Goal: Information Seeking & Learning: Learn about a topic

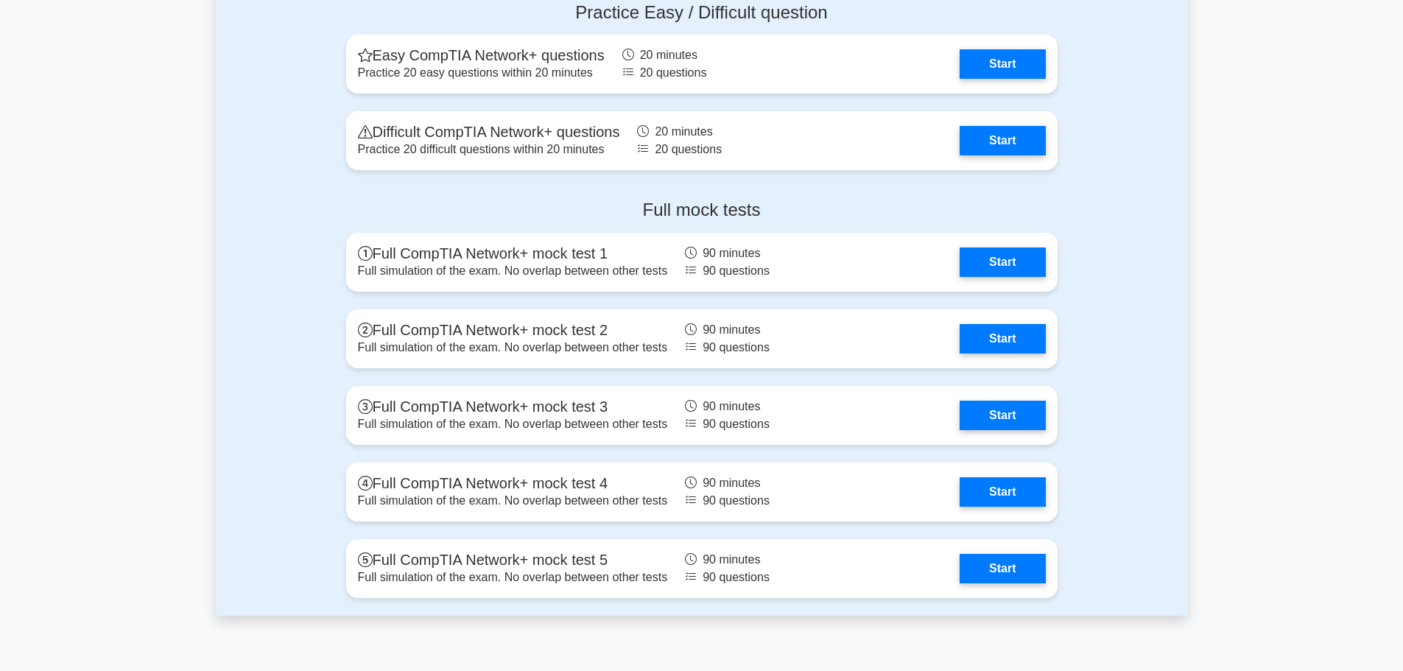
scroll to position [2976, 0]
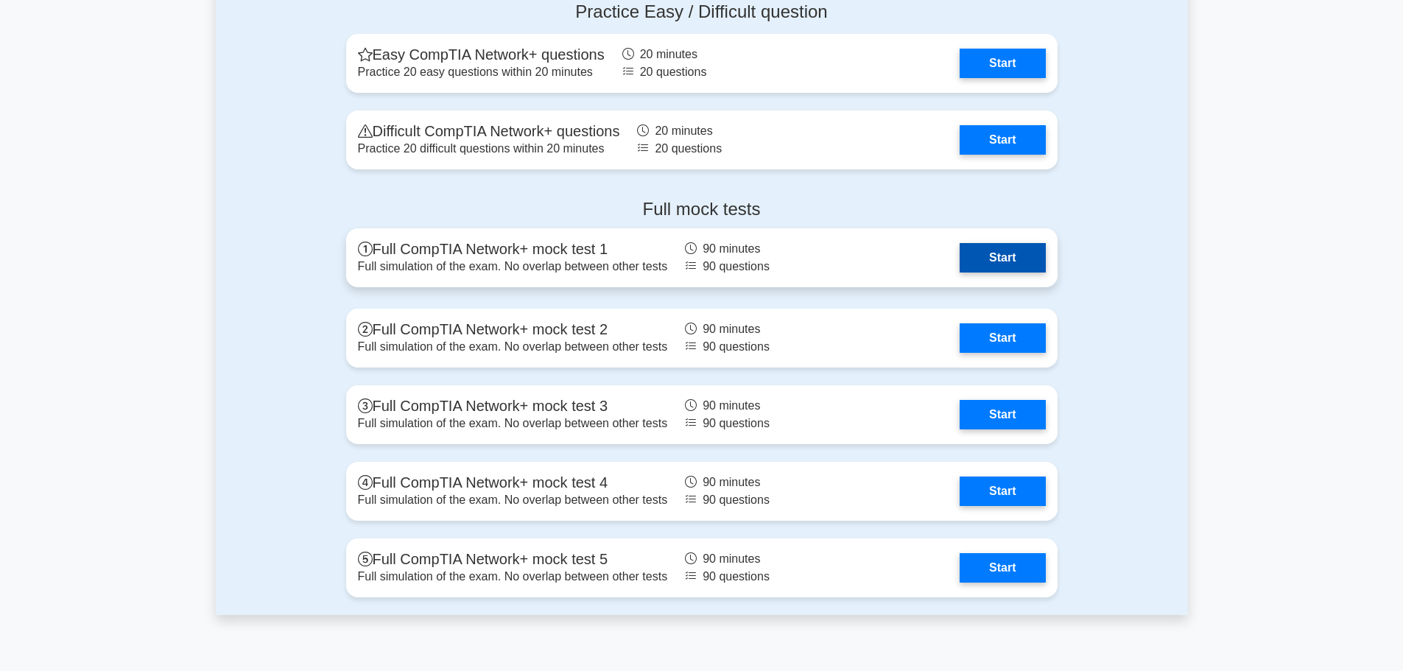
drag, startPoint x: 994, startPoint y: 256, endPoint x: 1015, endPoint y: 261, distance: 21.1
click at [994, 256] on link "Start" at bounding box center [1001, 257] width 85 height 29
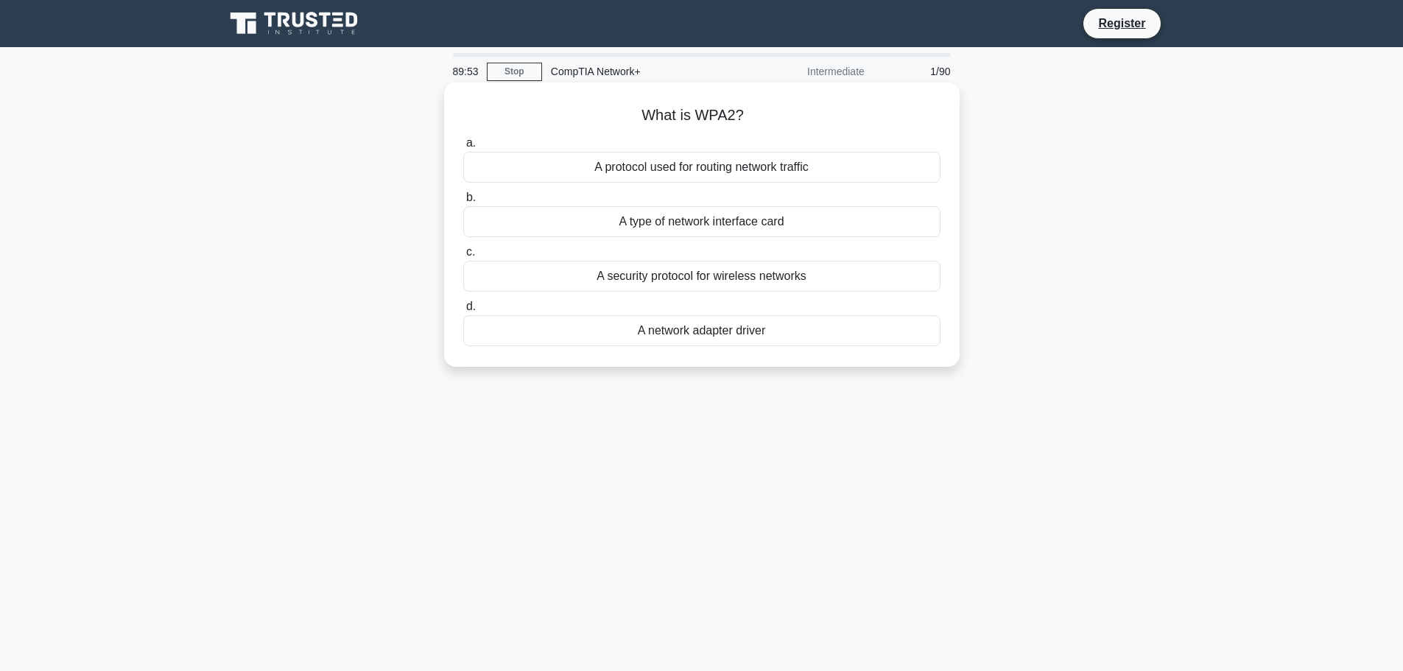
click at [687, 275] on div "A security protocol for wireless networks" at bounding box center [701, 276] width 477 height 31
click at [463, 257] on input "c. A security protocol for wireless networks" at bounding box center [463, 252] width 0 height 10
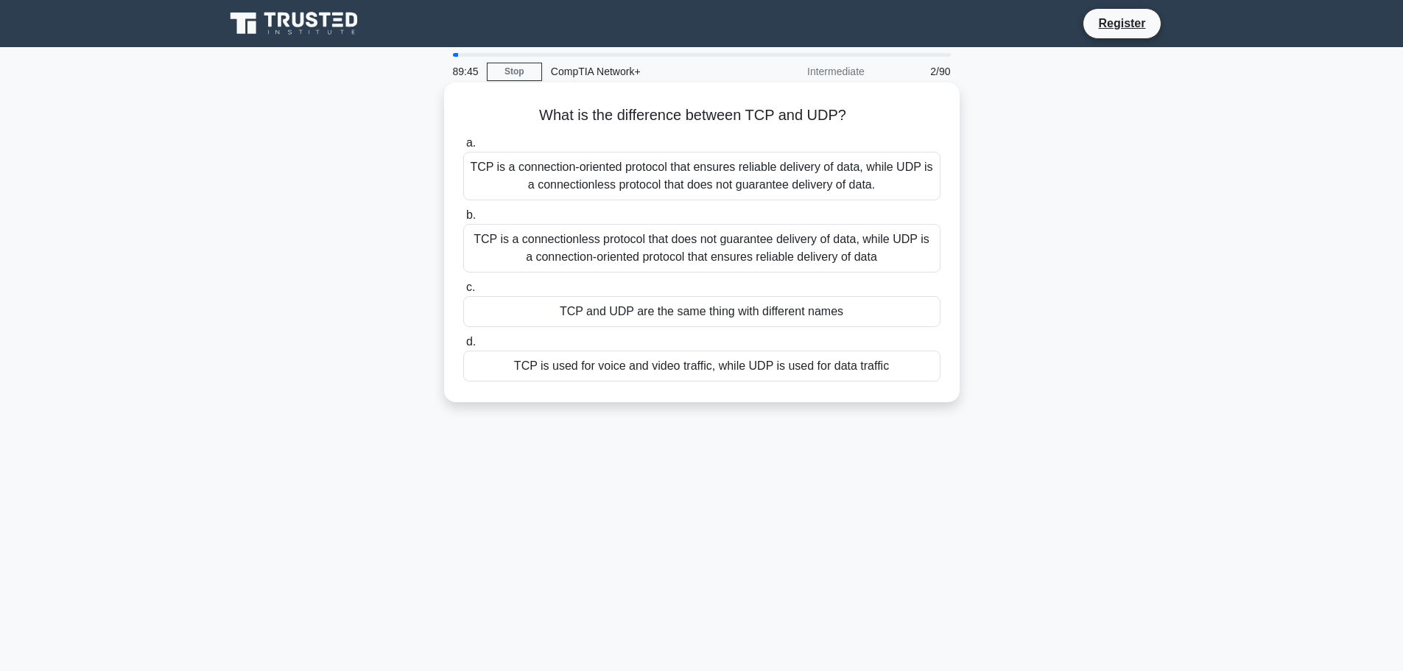
click at [740, 174] on div "TCP is a connection-oriented protocol that ensures reliable delivery of data, w…" at bounding box center [701, 176] width 477 height 49
click at [463, 148] on input "a. TCP is a connection-oriented protocol that ensures reliable delivery of data…" at bounding box center [463, 143] width 0 height 10
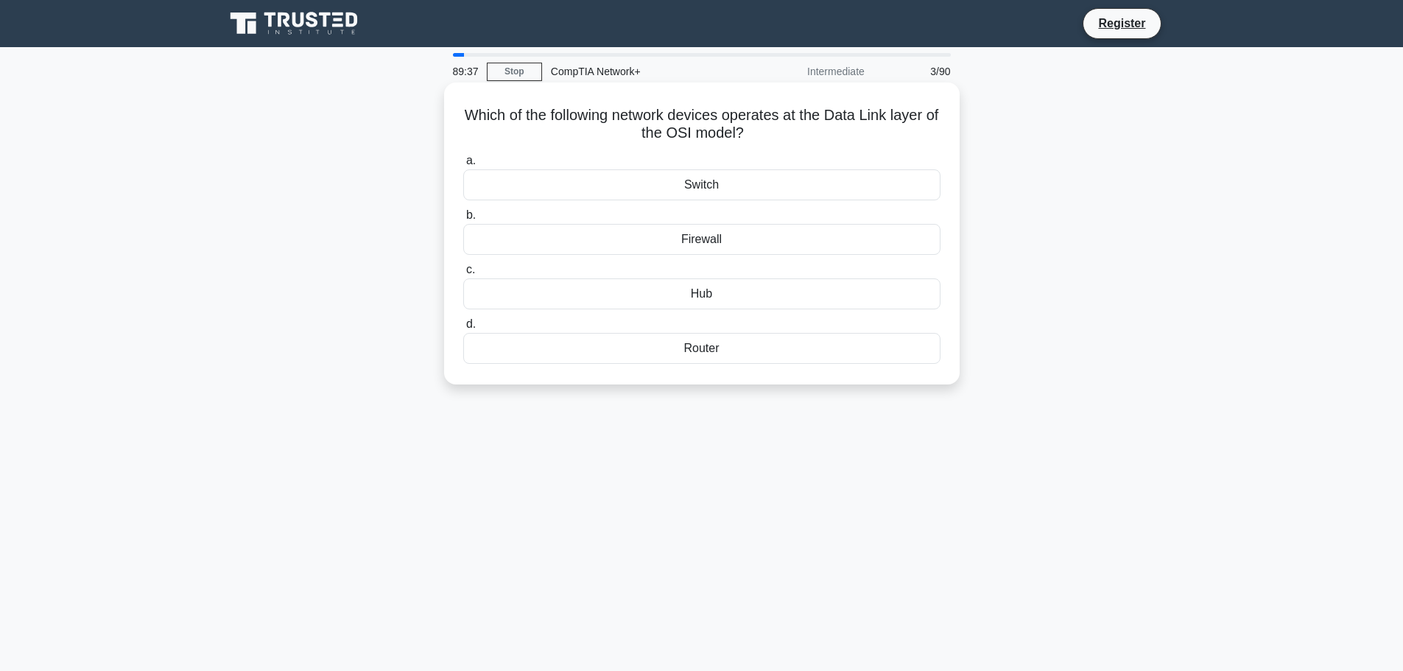
click at [697, 183] on div "Switch" at bounding box center [701, 184] width 477 height 31
click at [463, 166] on input "a. Switch" at bounding box center [463, 161] width 0 height 10
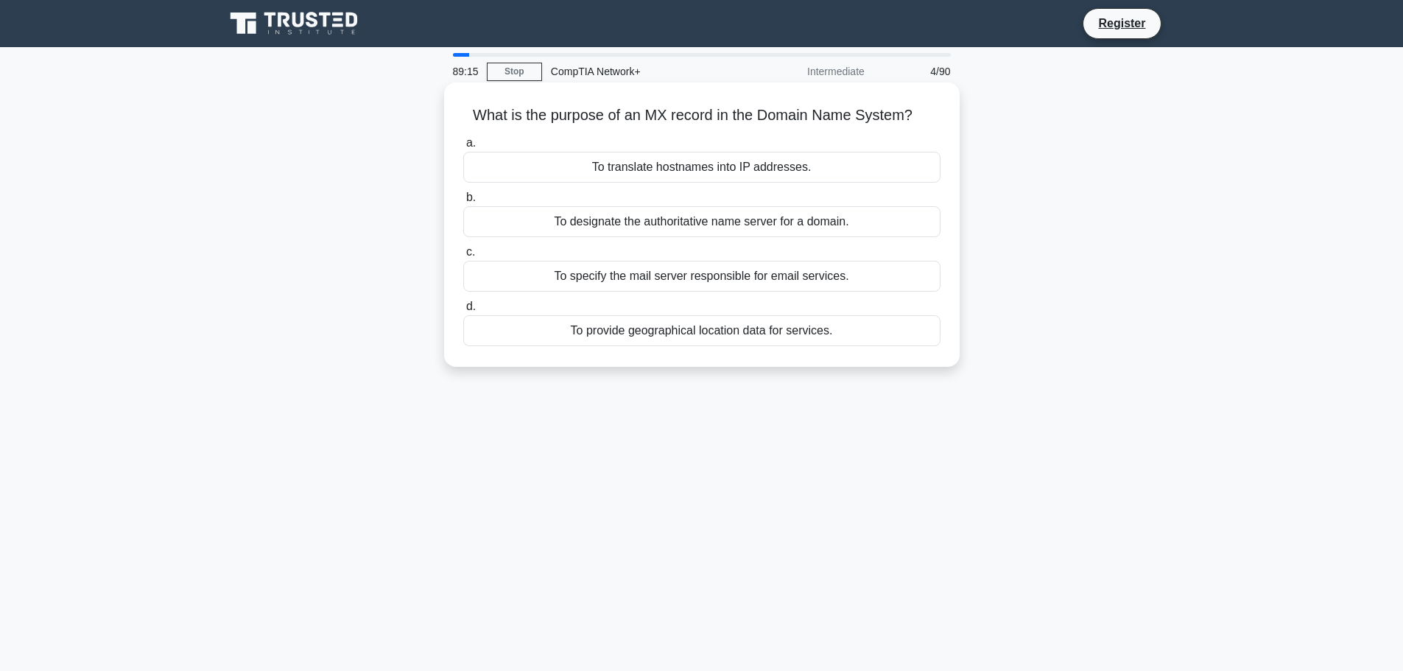
click at [591, 219] on div "To designate the authoritative name server for a domain." at bounding box center [701, 221] width 477 height 31
click at [463, 202] on input "b. To designate the authoritative name server for a domain." at bounding box center [463, 198] width 0 height 10
click at [674, 273] on div "To forward packets between networks" at bounding box center [701, 276] width 477 height 31
click at [463, 257] on input "c. To forward packets between networks" at bounding box center [463, 252] width 0 height 10
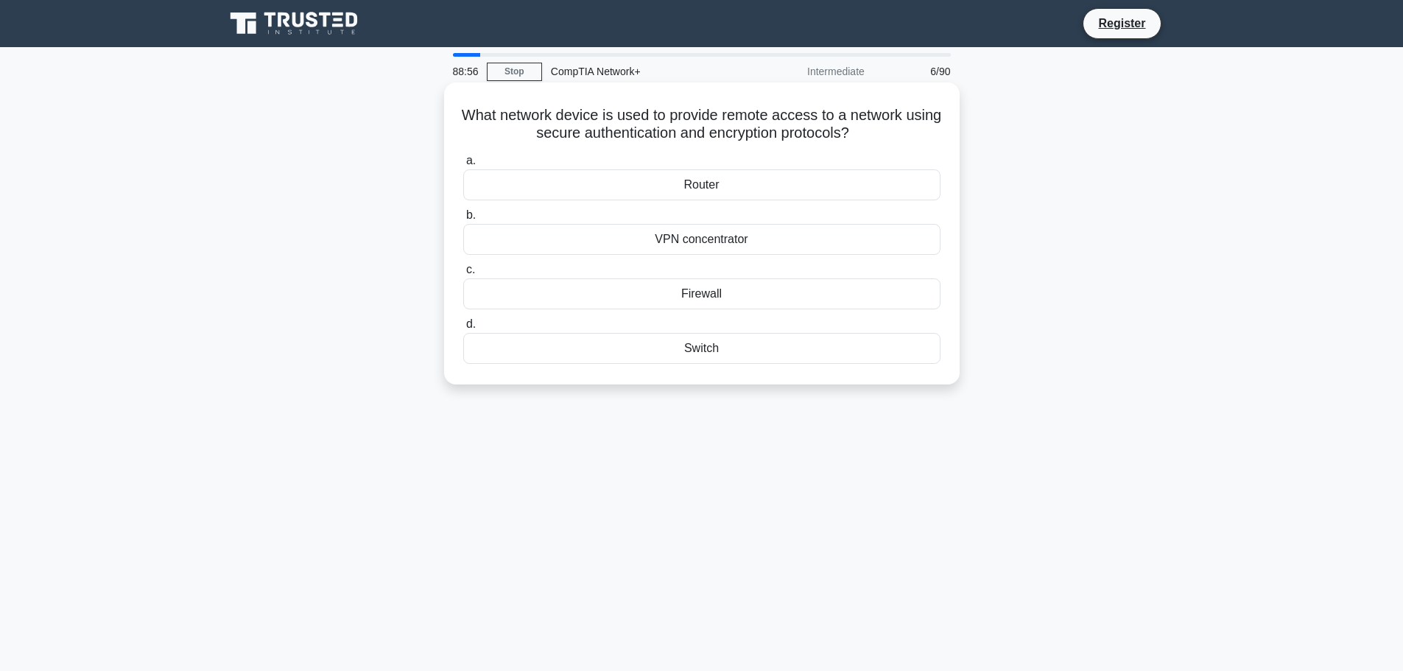
click at [721, 240] on div "VPN concentrator" at bounding box center [701, 239] width 477 height 31
click at [463, 220] on input "b. VPN concentrator" at bounding box center [463, 216] width 0 height 10
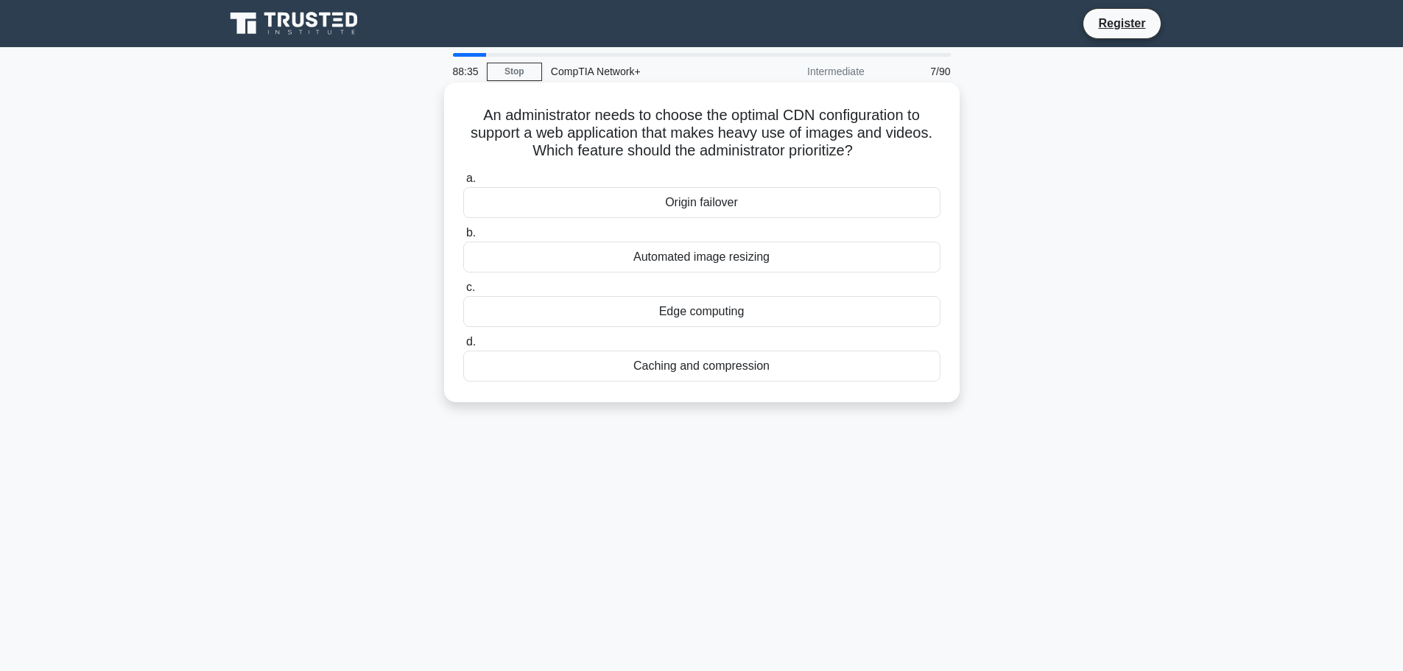
click at [708, 367] on div "Caching and compression" at bounding box center [701, 365] width 477 height 31
click at [463, 347] on input "d. Caching and compression" at bounding box center [463, 342] width 0 height 10
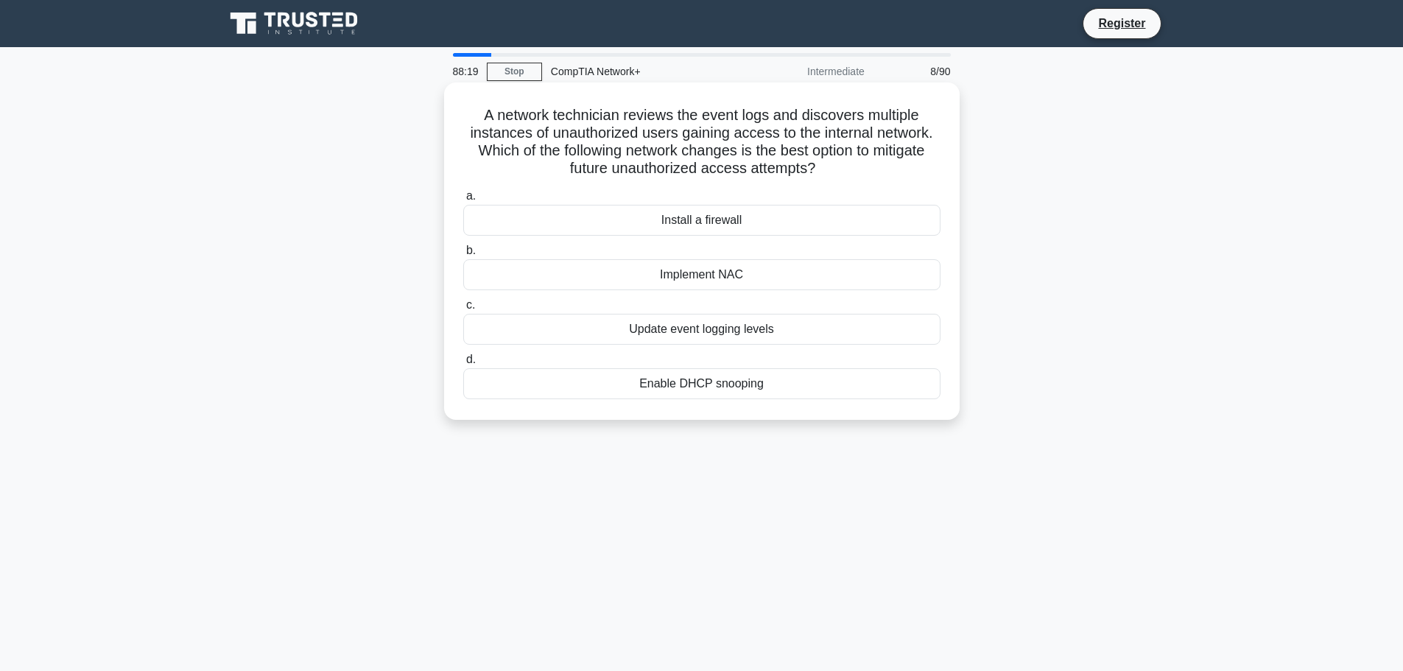
click at [700, 272] on div "Implement NAC" at bounding box center [701, 274] width 477 height 31
click at [463, 256] on input "b. Implement NAC" at bounding box center [463, 251] width 0 height 10
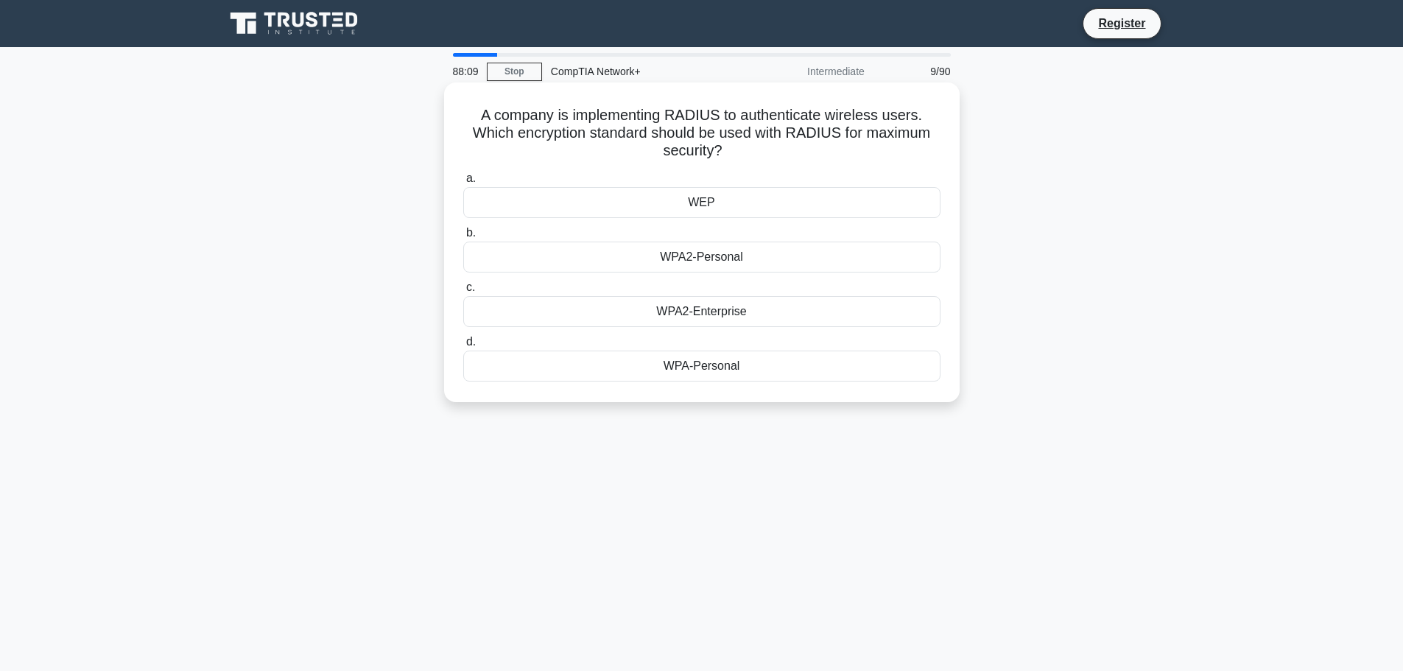
click at [710, 310] on div "WPA2-Enterprise" at bounding box center [701, 311] width 477 height 31
click at [463, 292] on input "c. WPA2-Enterprise" at bounding box center [463, 288] width 0 height 10
click at [732, 258] on div "Remote Access Server (RAS)" at bounding box center [701, 257] width 477 height 31
click at [463, 238] on input "b. Remote Access Server (RAS)" at bounding box center [463, 233] width 0 height 10
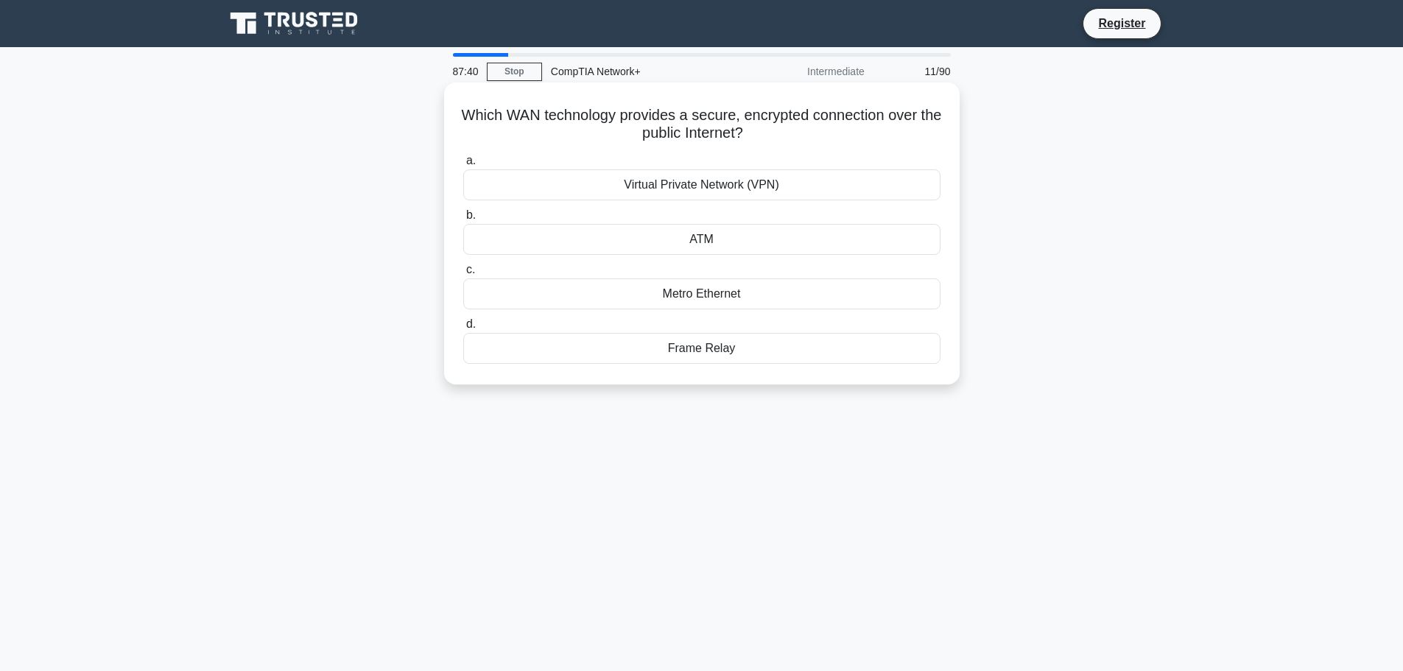
click at [781, 180] on div "Virtual Private Network (VPN)" at bounding box center [701, 184] width 477 height 31
click at [463, 166] on input "a. Virtual Private Network (VPN)" at bounding box center [463, 161] width 0 height 10
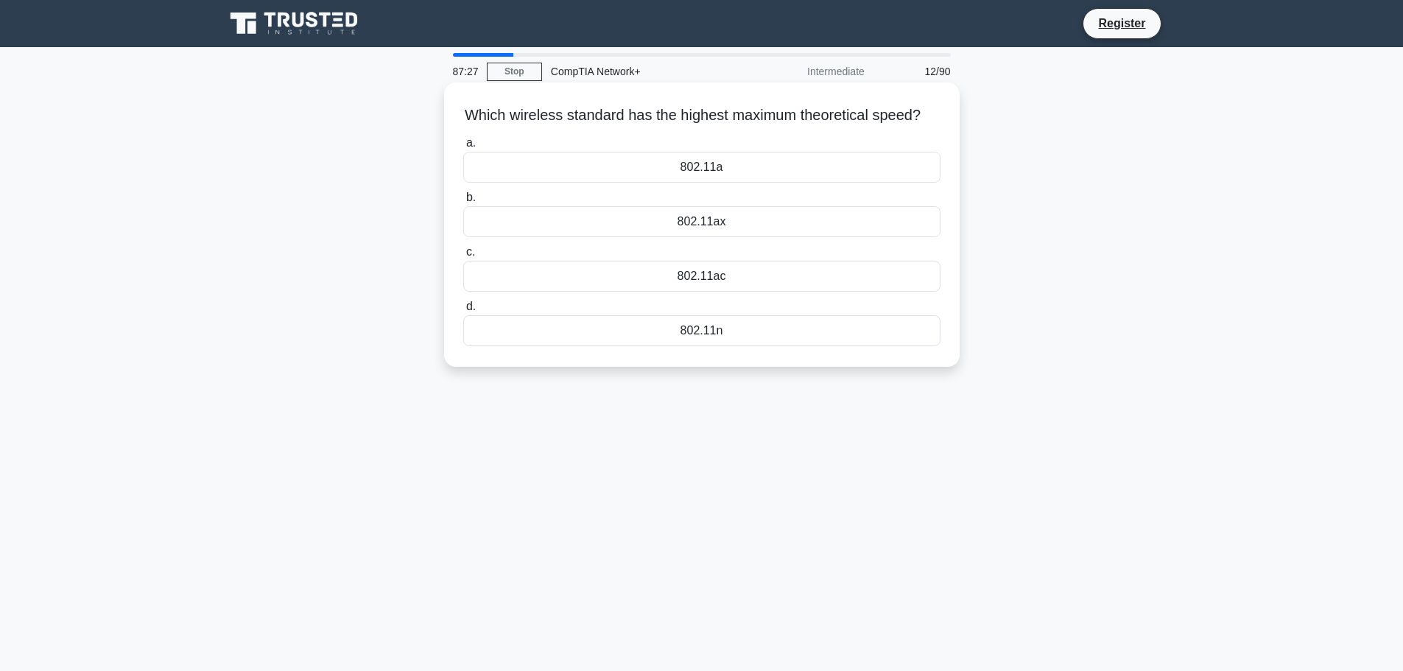
click at [711, 237] on div "802.11ax" at bounding box center [701, 221] width 477 height 31
click at [463, 202] on input "b. 802.11ax" at bounding box center [463, 198] width 0 height 10
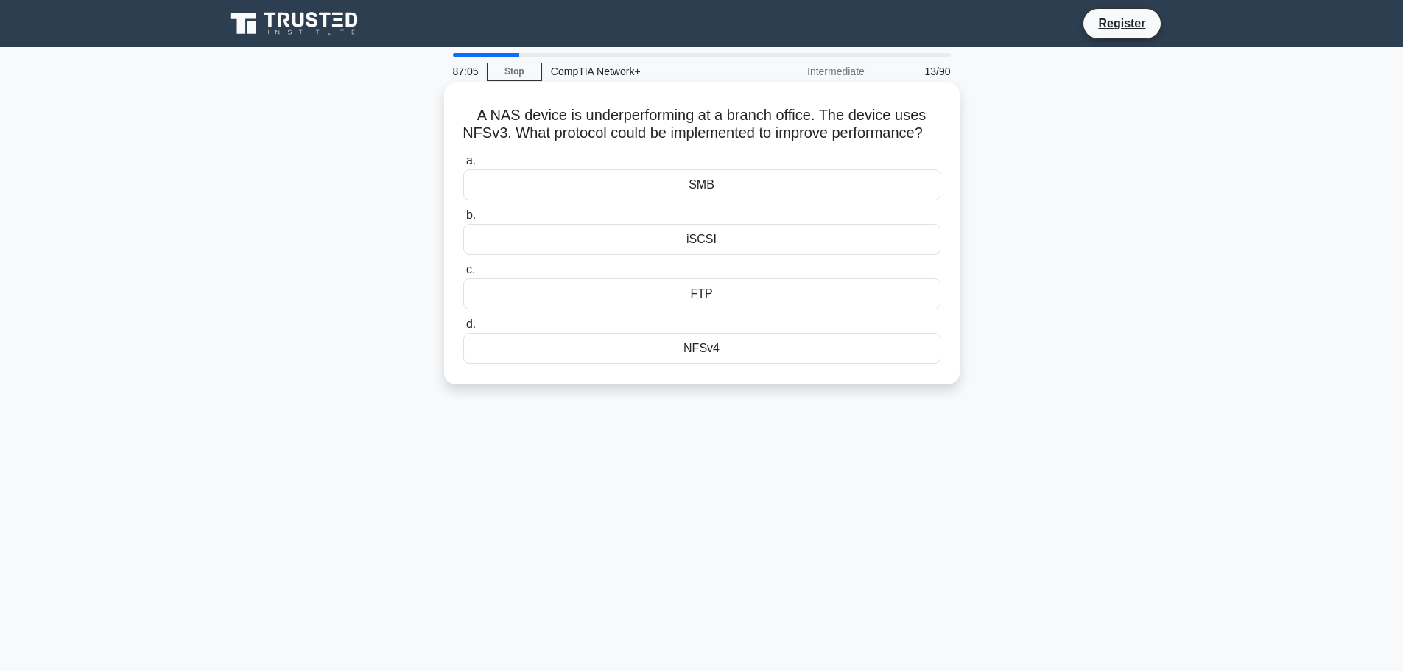
click at [697, 255] on div "iSCSI" at bounding box center [701, 239] width 477 height 31
click at [463, 220] on input "b. iSCSI" at bounding box center [463, 216] width 0 height 10
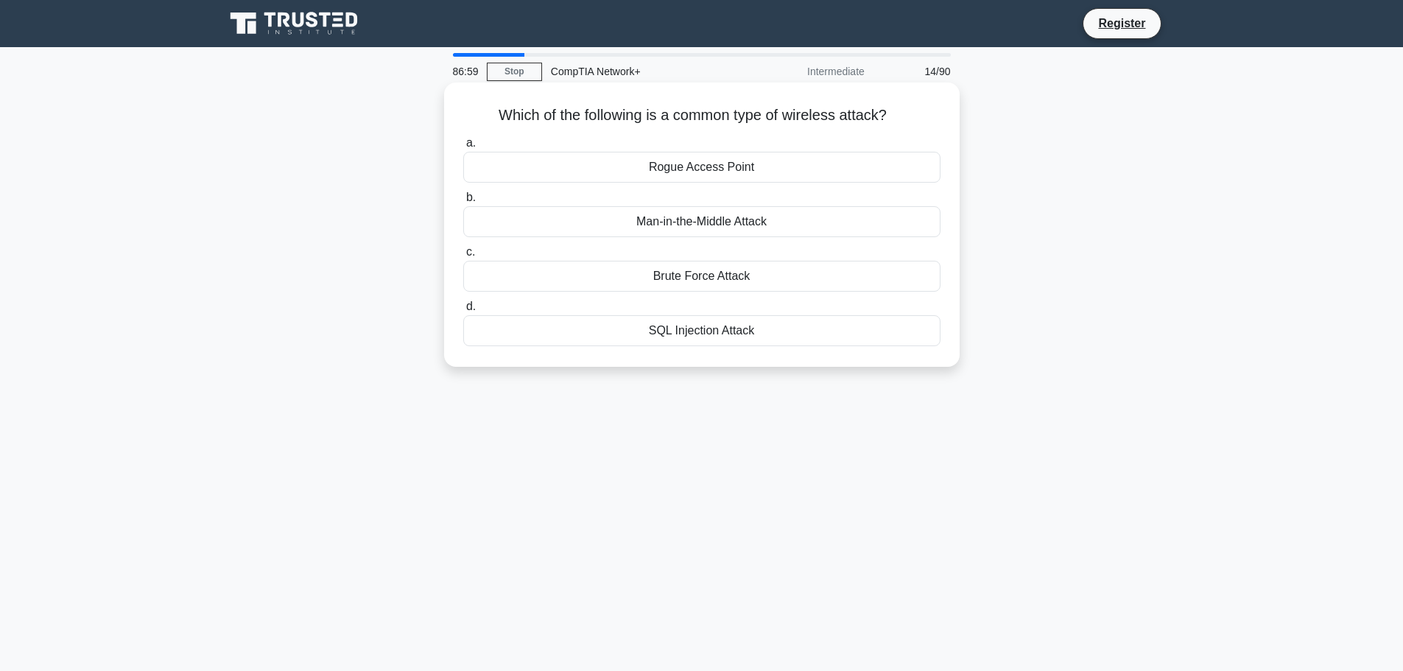
click at [736, 162] on div "Rogue Access Point" at bounding box center [701, 167] width 477 height 31
click at [463, 148] on input "a. Rogue Access Point" at bounding box center [463, 143] width 0 height 10
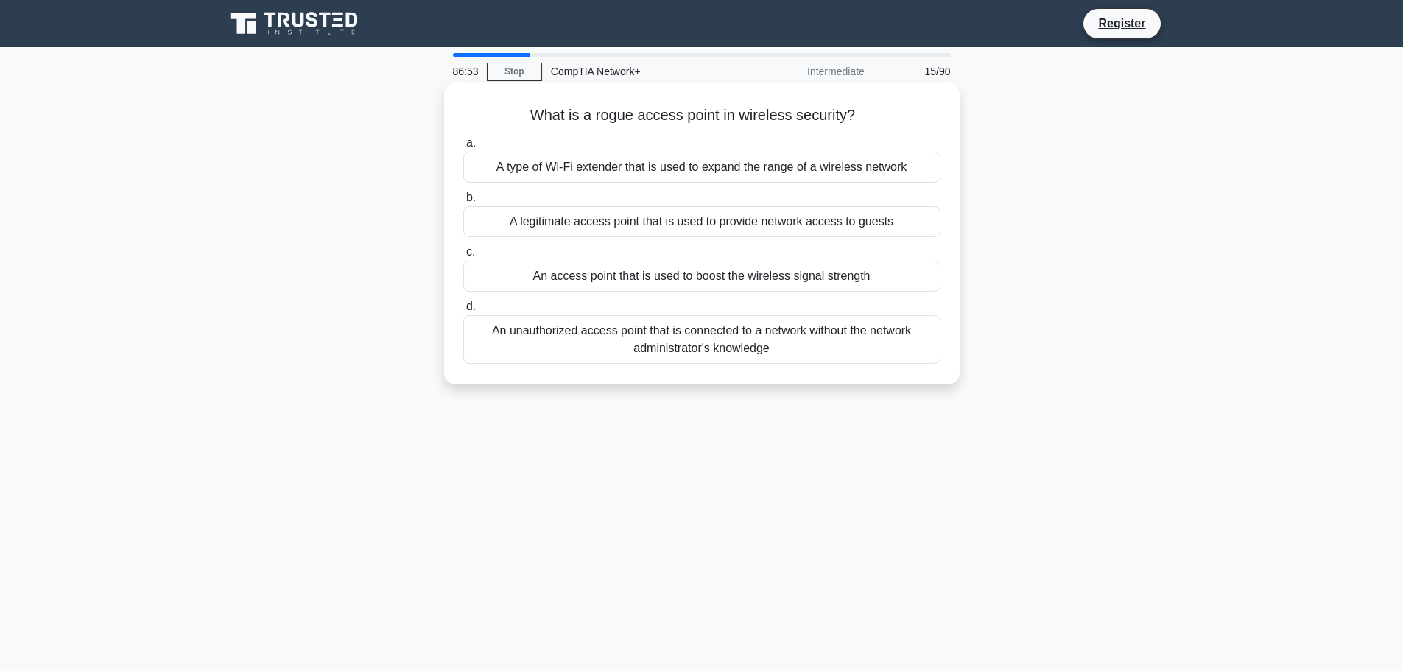
click at [582, 337] on div "An unauthorized access point that is connected to a network without the network…" at bounding box center [701, 339] width 477 height 49
click at [463, 311] on input "d. An unauthorized access point that is connected to a network without the netw…" at bounding box center [463, 307] width 0 height 10
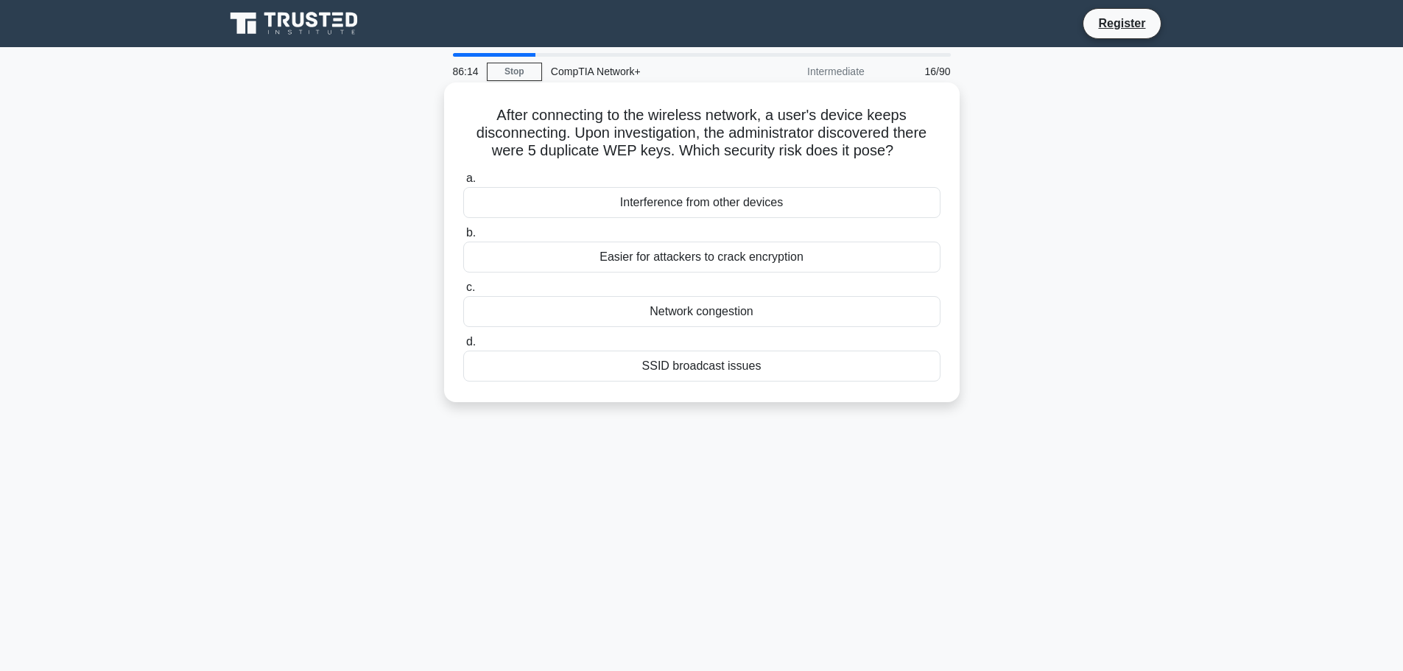
click at [768, 257] on div "Easier for attackers to crack encryption" at bounding box center [701, 257] width 477 height 31
click at [463, 238] on input "b. Easier for attackers to crack encryption" at bounding box center [463, 233] width 0 height 10
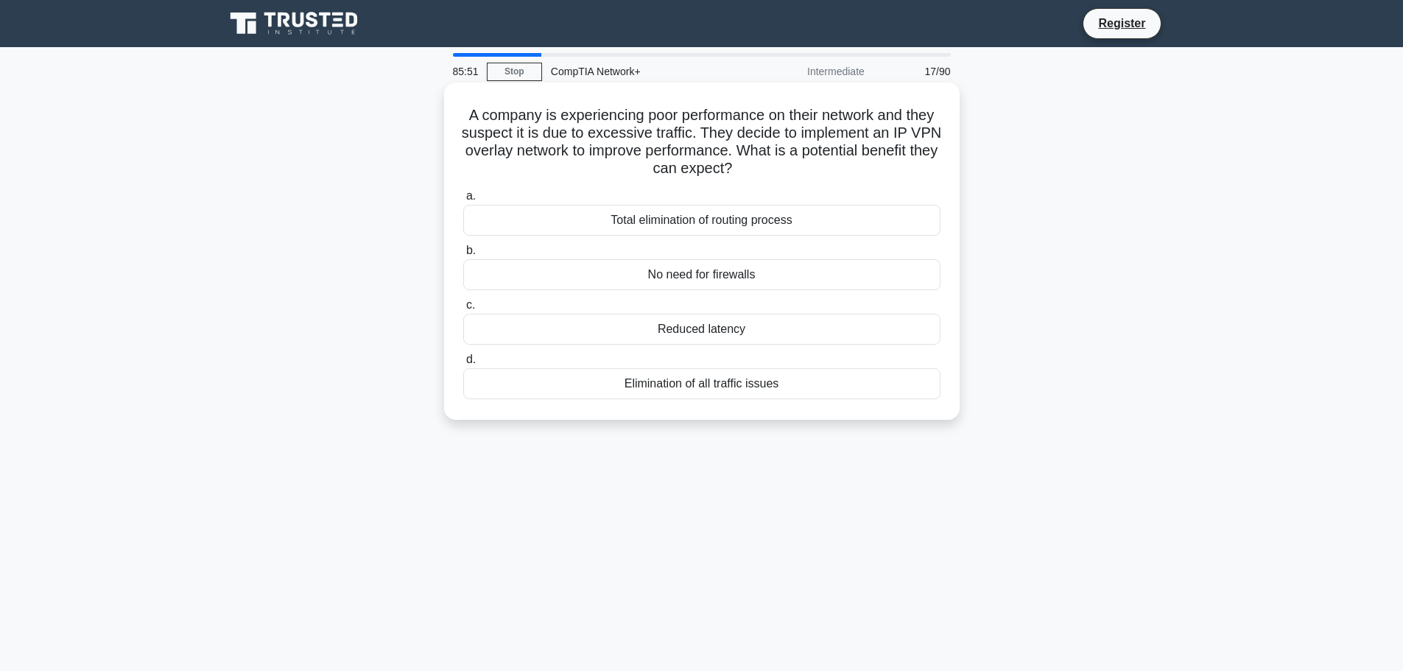
click at [765, 331] on div "Reduced latency" at bounding box center [701, 329] width 477 height 31
click at [463, 310] on input "c. Reduced latency" at bounding box center [463, 305] width 0 height 10
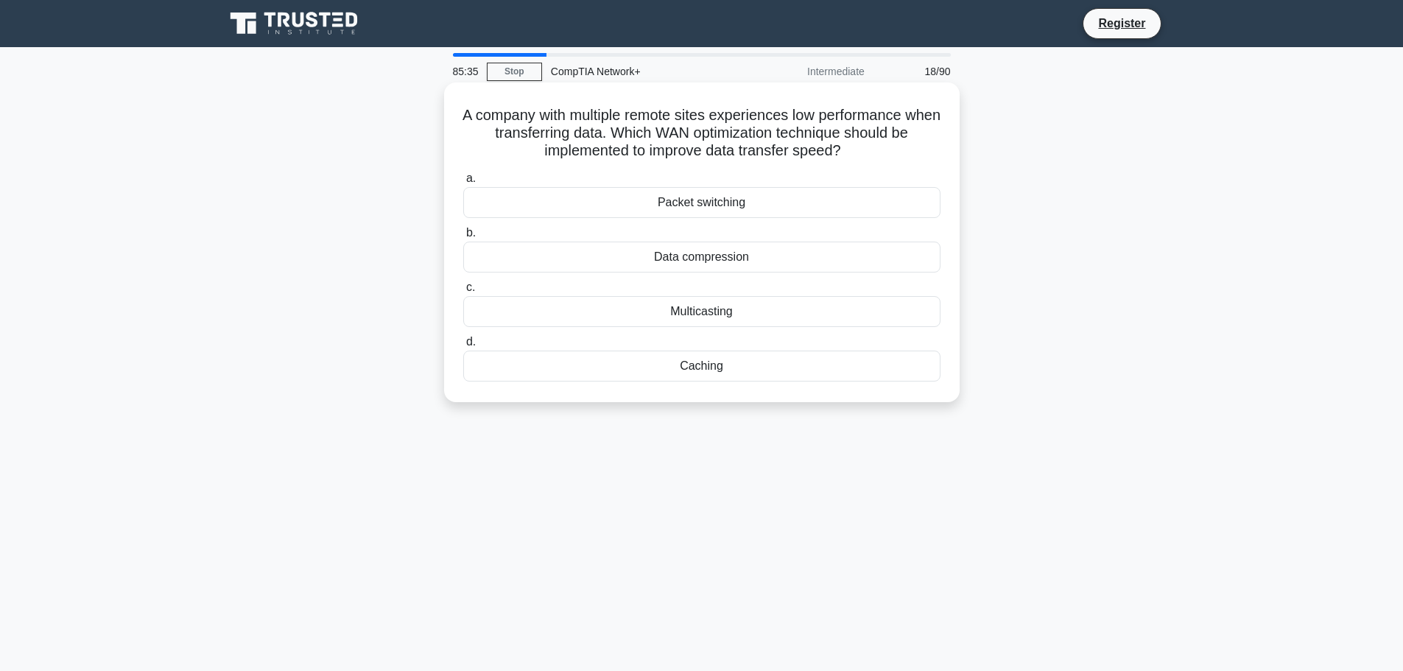
click at [740, 254] on div "Data compression" at bounding box center [701, 257] width 477 height 31
click at [463, 238] on input "b. Data compression" at bounding box center [463, 233] width 0 height 10
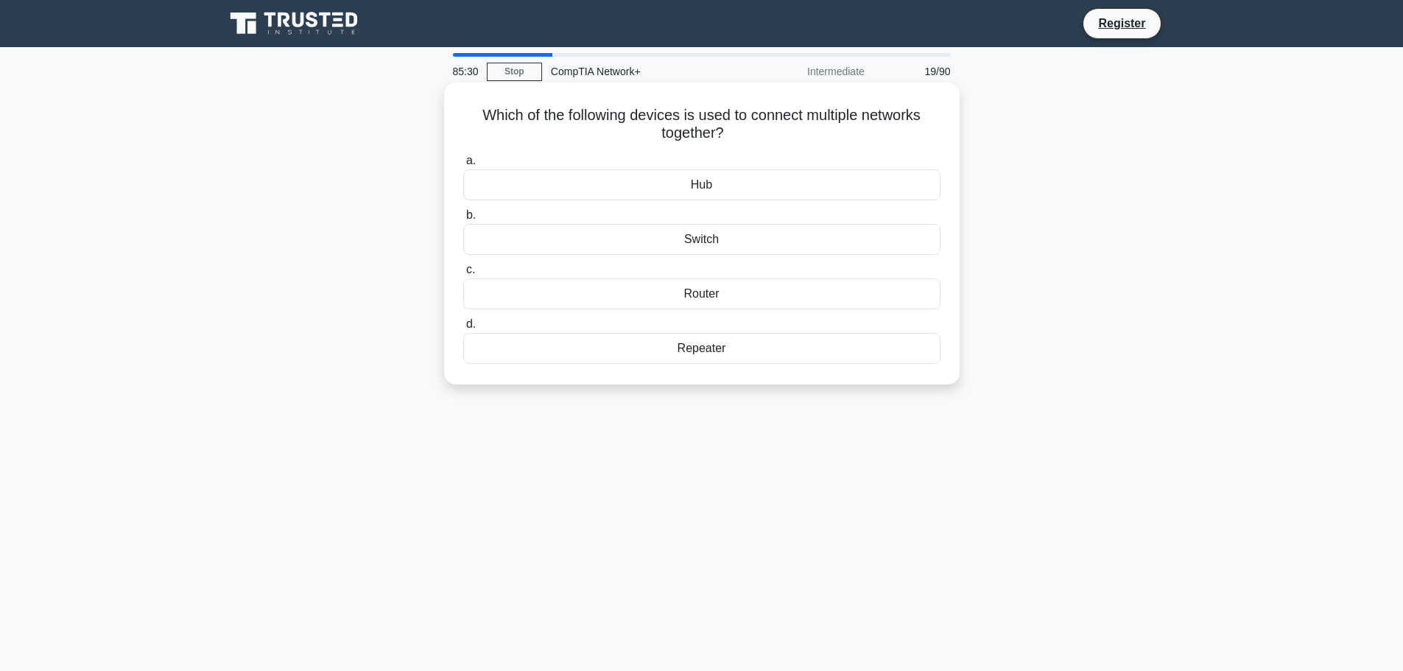
click at [730, 297] on div "Router" at bounding box center [701, 293] width 477 height 31
click at [463, 275] on input "c. Router" at bounding box center [463, 270] width 0 height 10
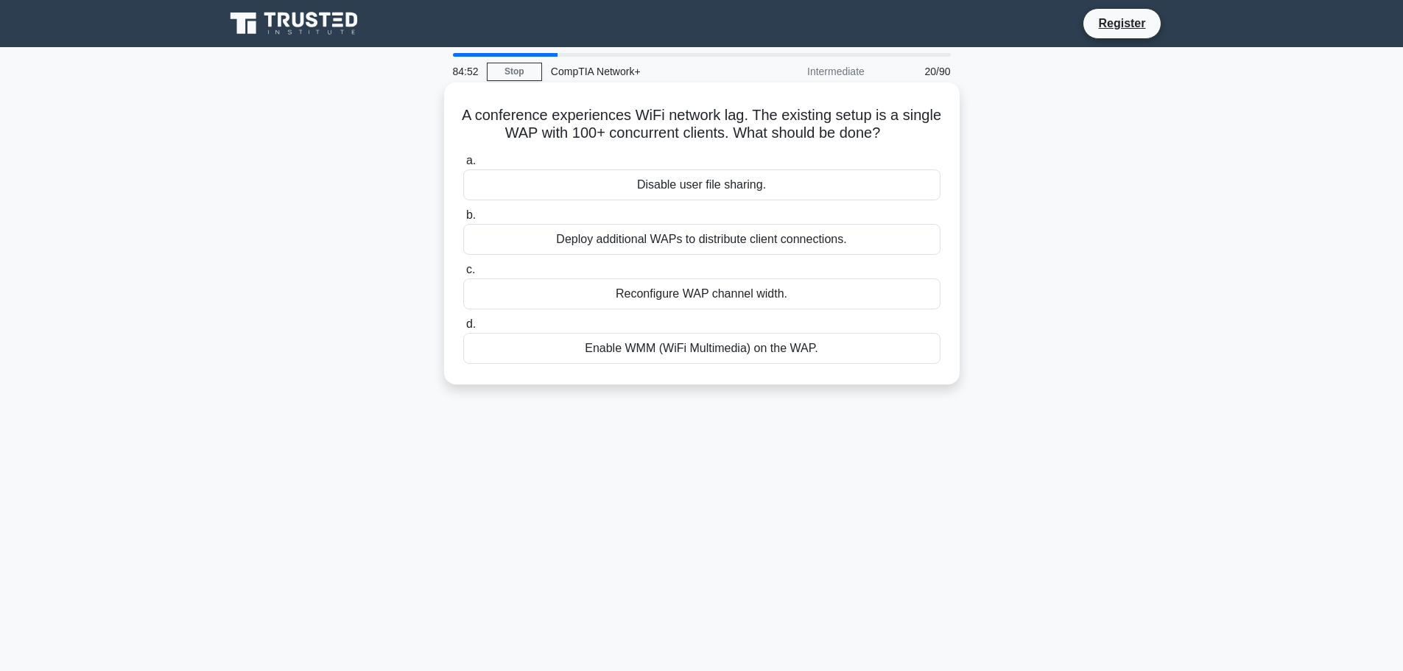
click at [787, 298] on div "Reconfigure WAP channel width." at bounding box center [701, 293] width 477 height 31
click at [463, 275] on input "c. Reconfigure WAP channel width." at bounding box center [463, 270] width 0 height 10
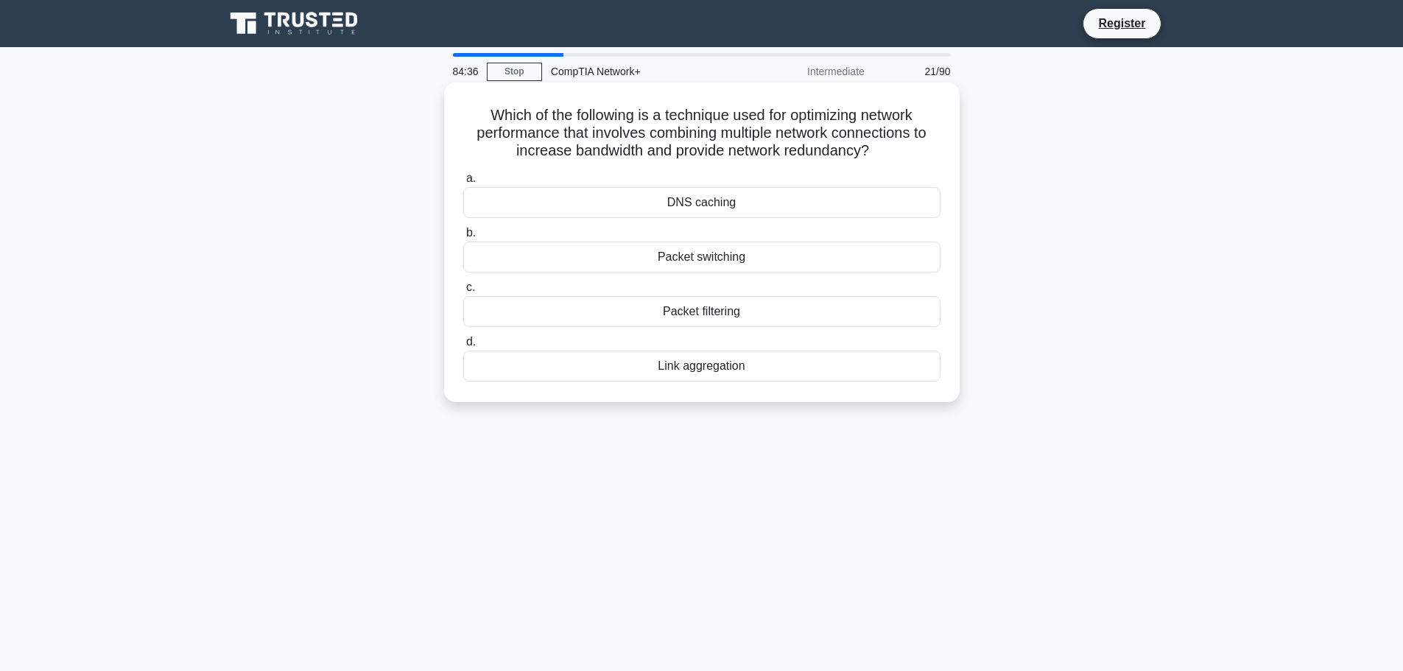
click at [728, 367] on div "Link aggregation" at bounding box center [701, 365] width 477 height 31
click at [463, 347] on input "d. Link aggregation" at bounding box center [463, 342] width 0 height 10
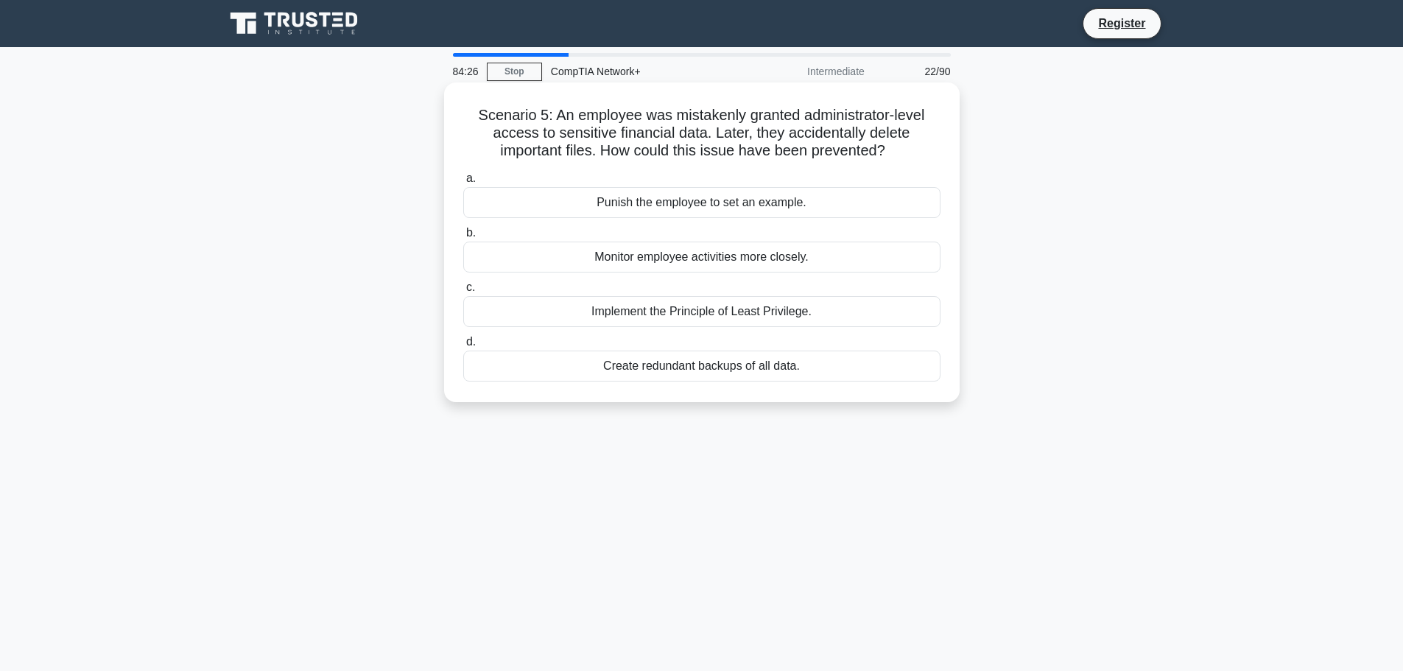
click at [778, 309] on div "Implement the Principle of Least Privilege." at bounding box center [701, 311] width 477 height 31
click at [463, 292] on input "c. Implement the Principle of Least Privilege." at bounding box center [463, 288] width 0 height 10
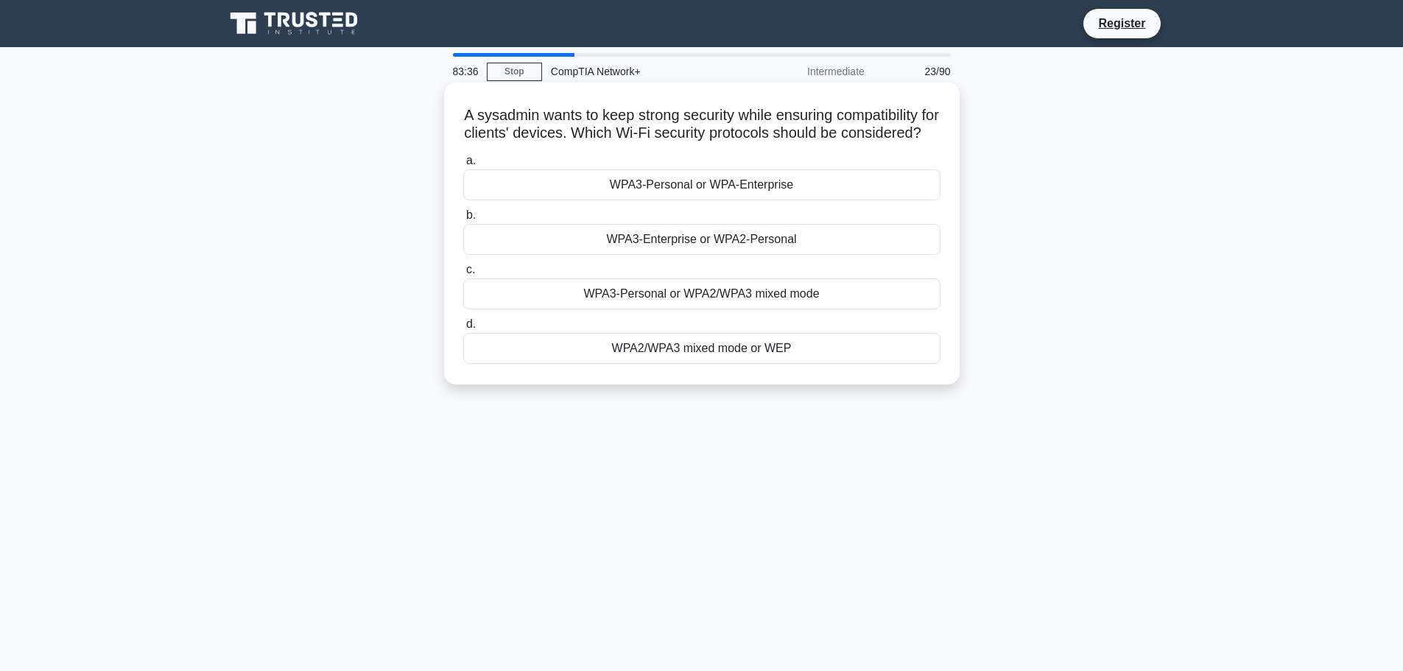
click at [620, 309] on div "WPA3-Personal or WPA2/WPA3 mixed mode" at bounding box center [701, 293] width 477 height 31
click at [463, 275] on input "c. WPA3-Personal or WPA2/WPA3 mixed mode" at bounding box center [463, 270] width 0 height 10
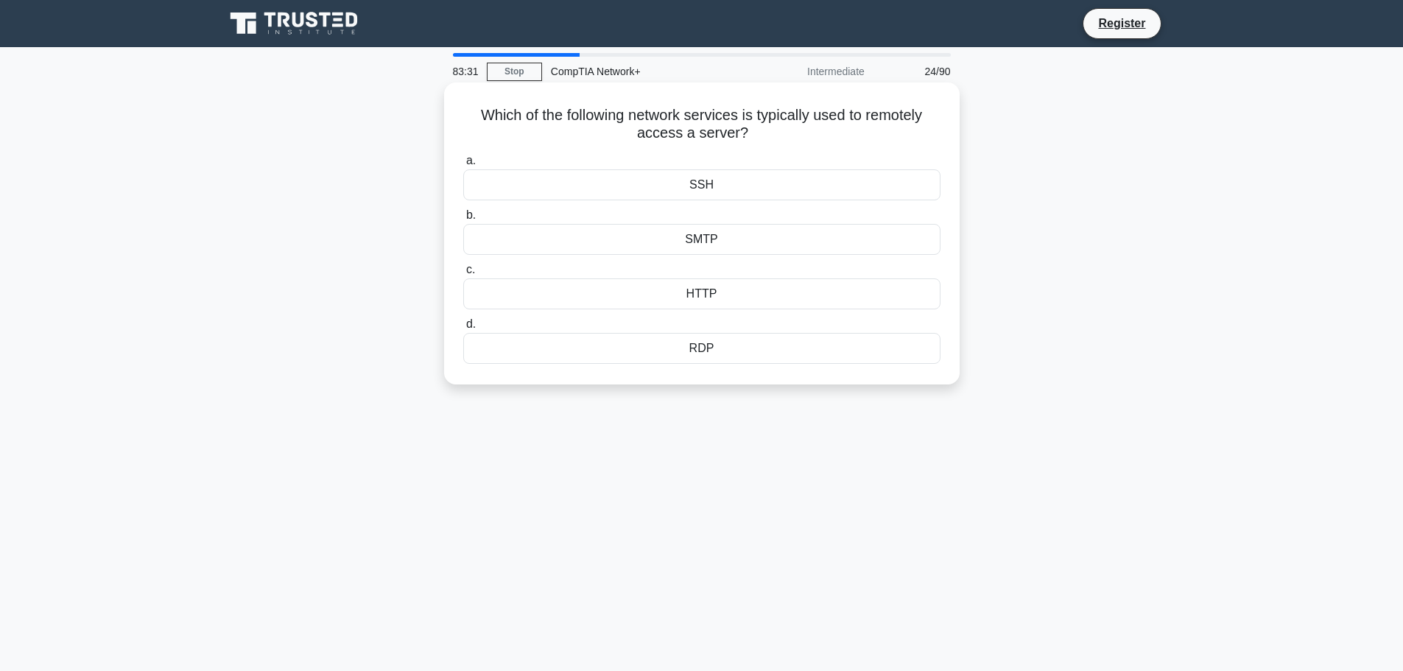
click at [700, 186] on div "SSH" at bounding box center [701, 184] width 477 height 31
click at [463, 166] on input "a. SSH" at bounding box center [463, 161] width 0 height 10
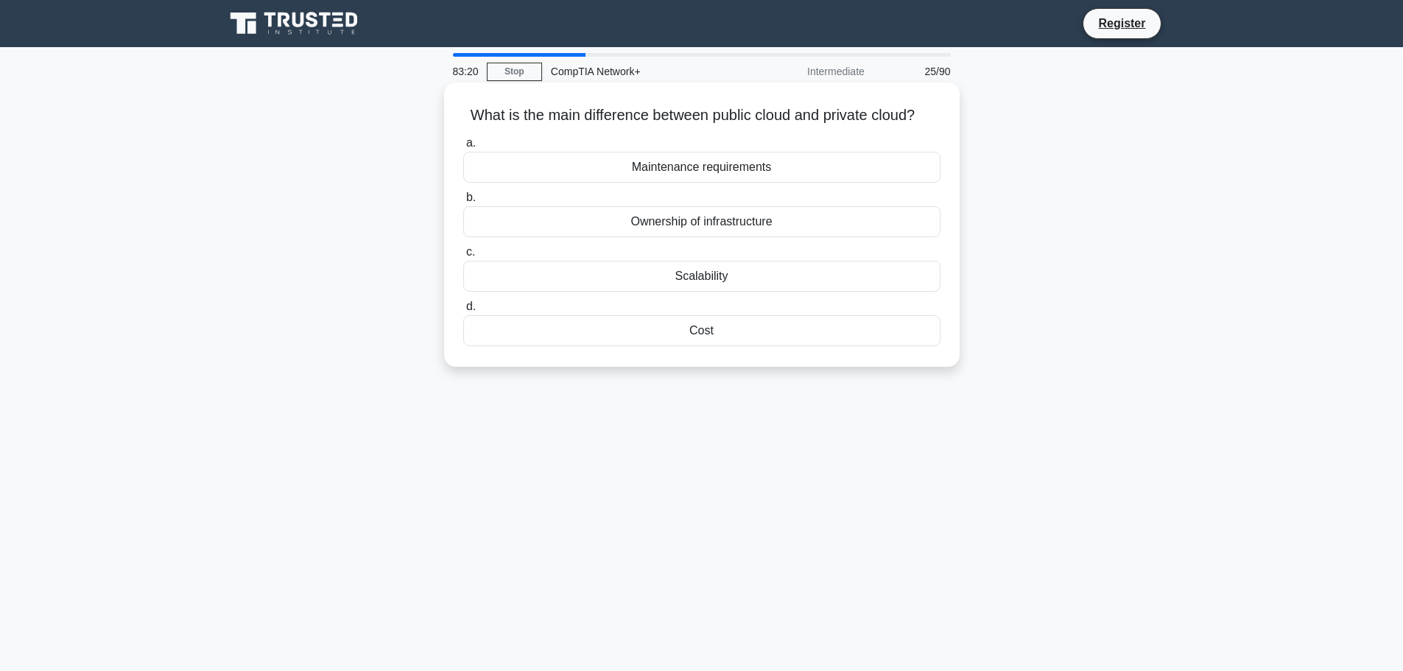
click at [710, 237] on div "Ownership of infrastructure" at bounding box center [701, 221] width 477 height 31
click at [463, 202] on input "b. Ownership of infrastructure" at bounding box center [463, 198] width 0 height 10
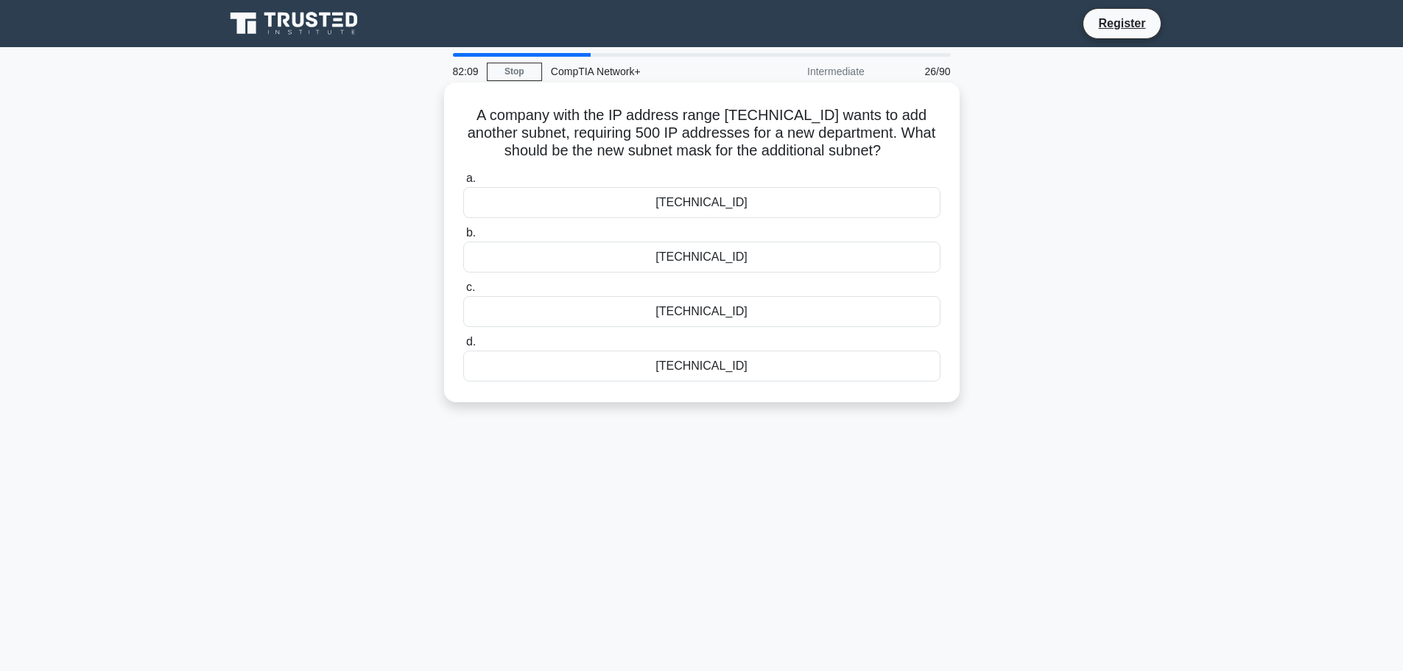
click at [726, 369] on div "255.255.255.128" at bounding box center [701, 365] width 477 height 31
click at [463, 347] on input "d. 255.255.255.128" at bounding box center [463, 342] width 0 height 10
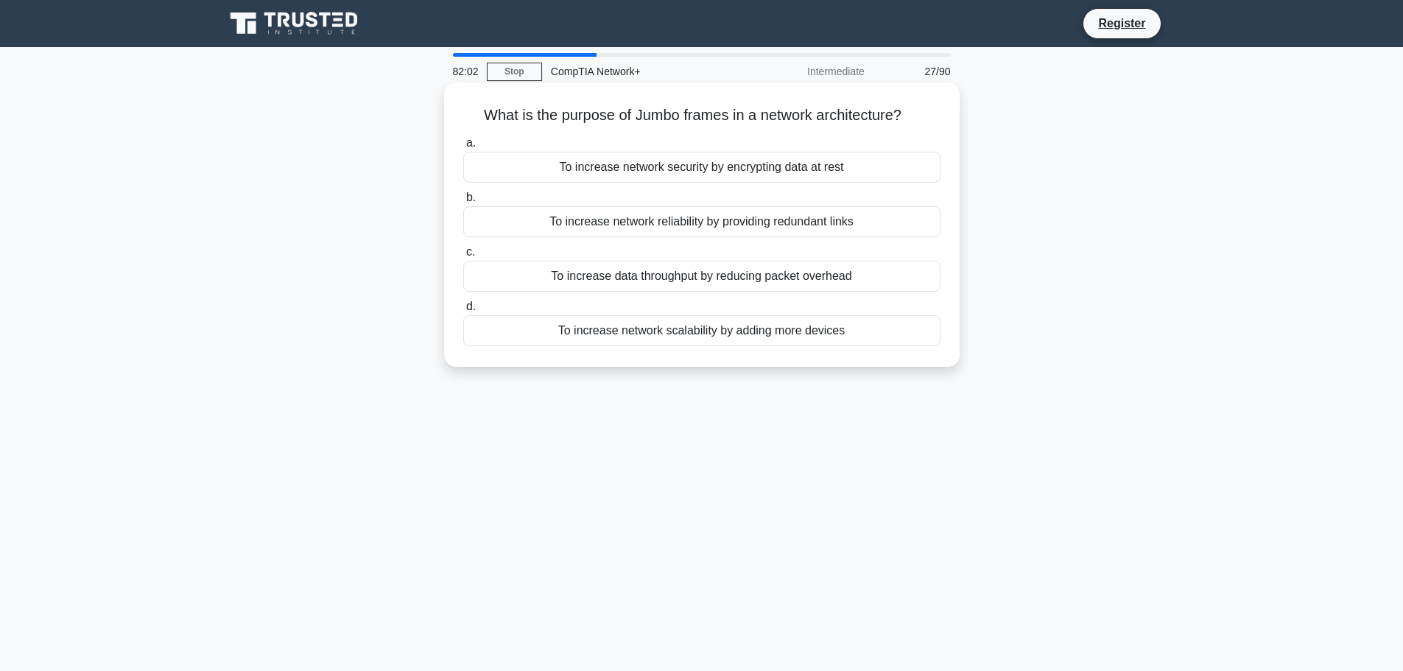
click at [710, 275] on div "To increase data throughput by reducing packet overhead" at bounding box center [701, 276] width 477 height 31
click at [463, 257] on input "c. To increase data throughput by reducing packet overhead" at bounding box center [463, 252] width 0 height 10
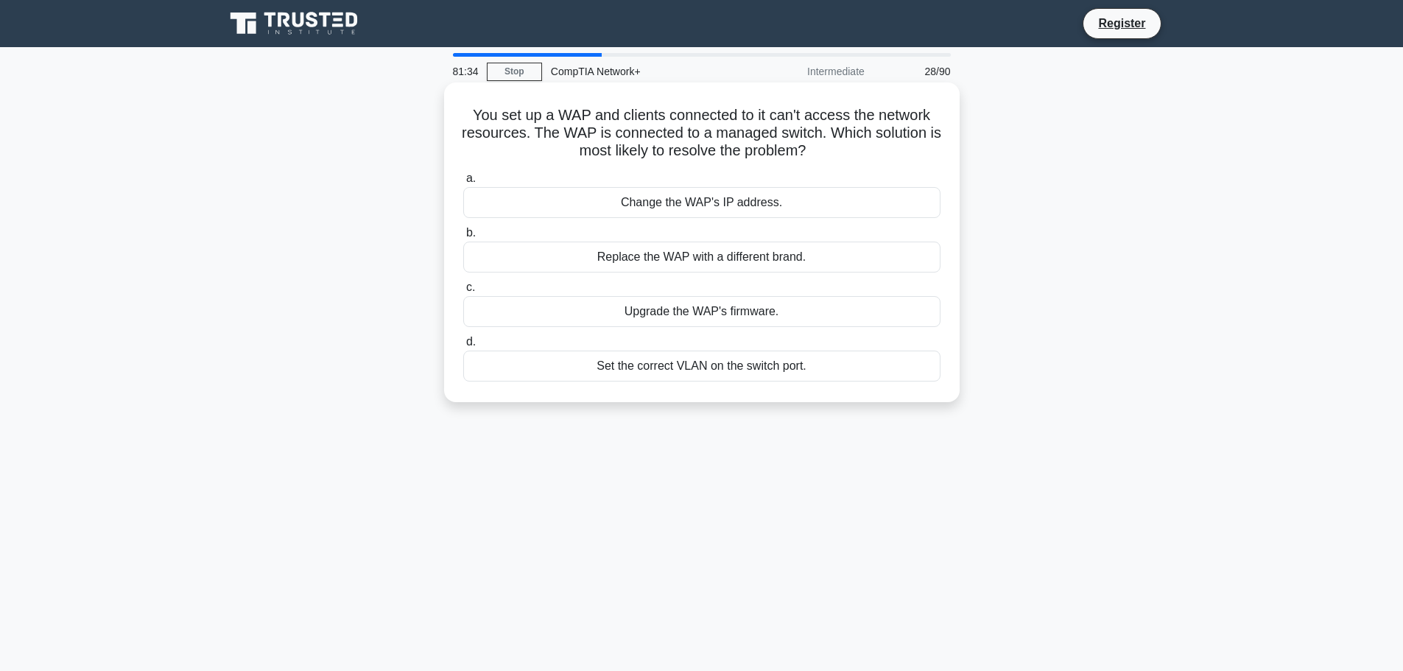
click at [747, 364] on div "Set the correct VLAN on the switch port." at bounding box center [701, 365] width 477 height 31
click at [463, 347] on input "d. Set the correct VLAN on the switch port." at bounding box center [463, 342] width 0 height 10
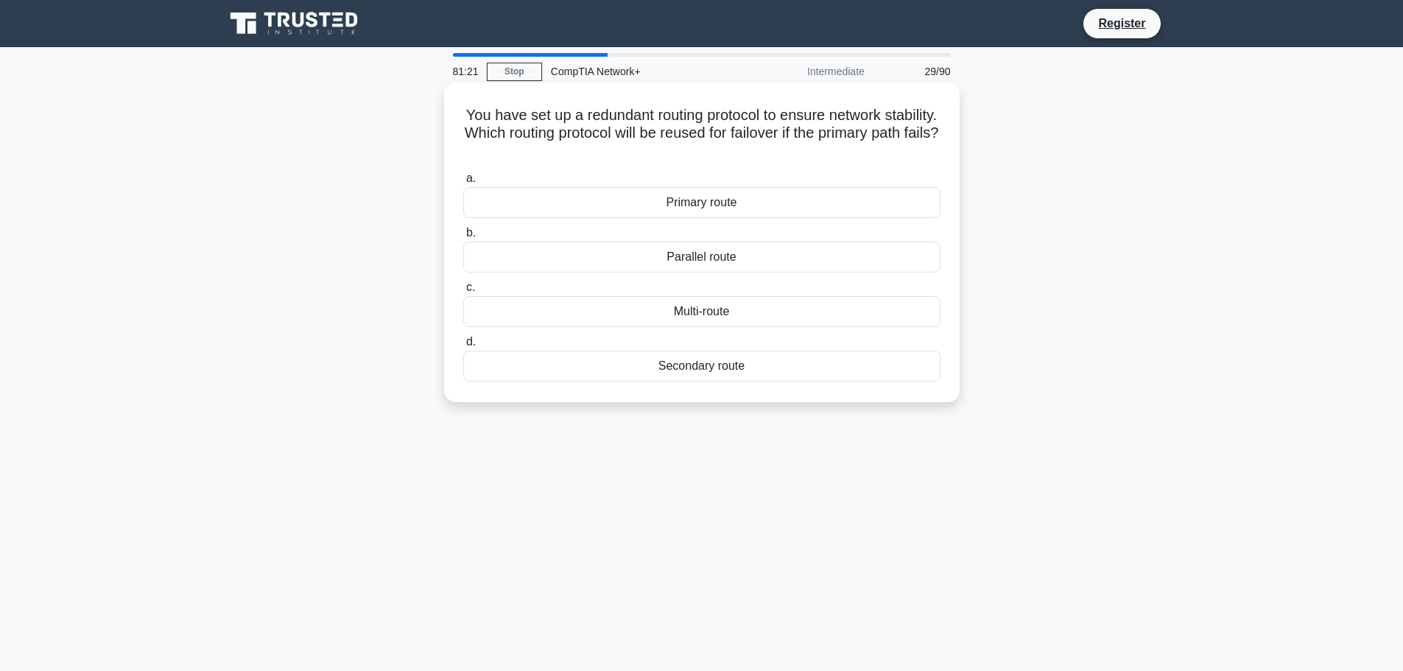
click at [711, 365] on div "Secondary route" at bounding box center [701, 365] width 477 height 31
click at [463, 347] on input "d. Secondary route" at bounding box center [463, 342] width 0 height 10
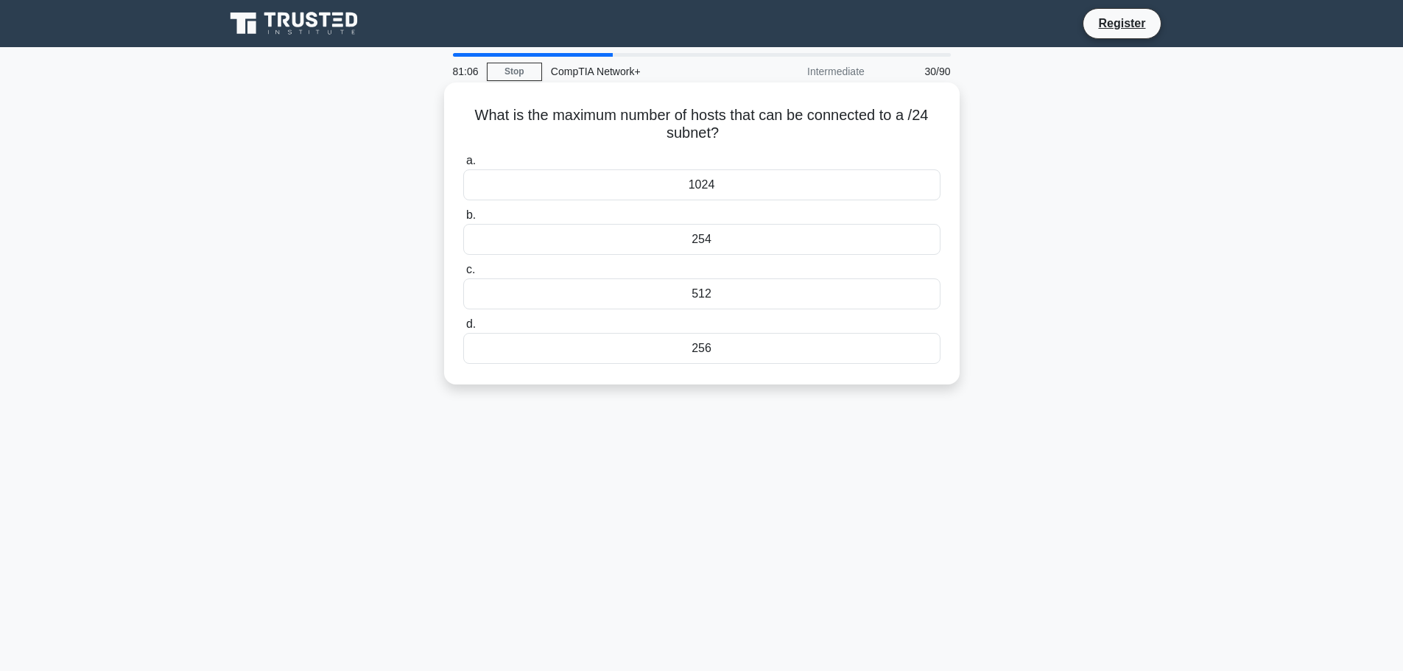
click at [686, 300] on div "512" at bounding box center [701, 293] width 477 height 31
click at [463, 275] on input "c. 512" at bounding box center [463, 270] width 0 height 10
click at [708, 185] on div "netstat" at bounding box center [701, 184] width 477 height 31
click at [463, 166] on input "a. netstat" at bounding box center [463, 161] width 0 height 10
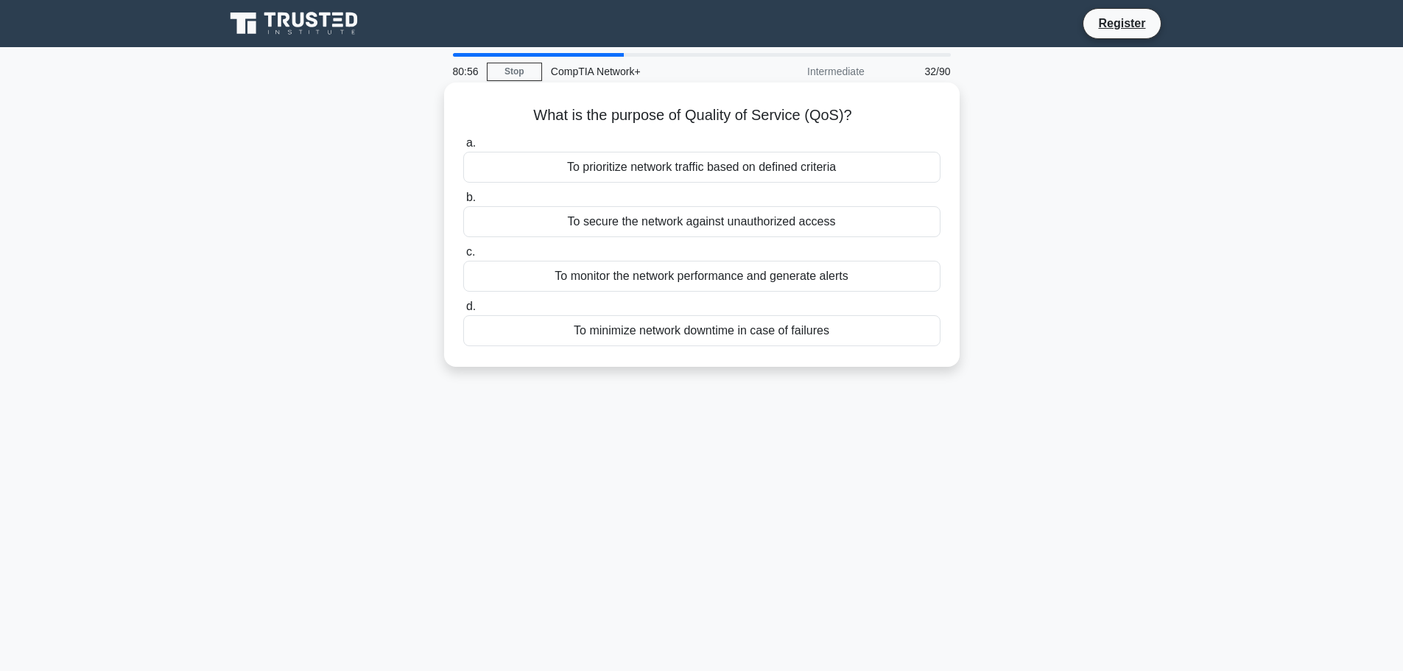
click at [677, 168] on div "To prioritize network traffic based on defined criteria" at bounding box center [701, 167] width 477 height 31
click at [463, 148] on input "a. To prioritize network traffic based on defined criteria" at bounding box center [463, 143] width 0 height 10
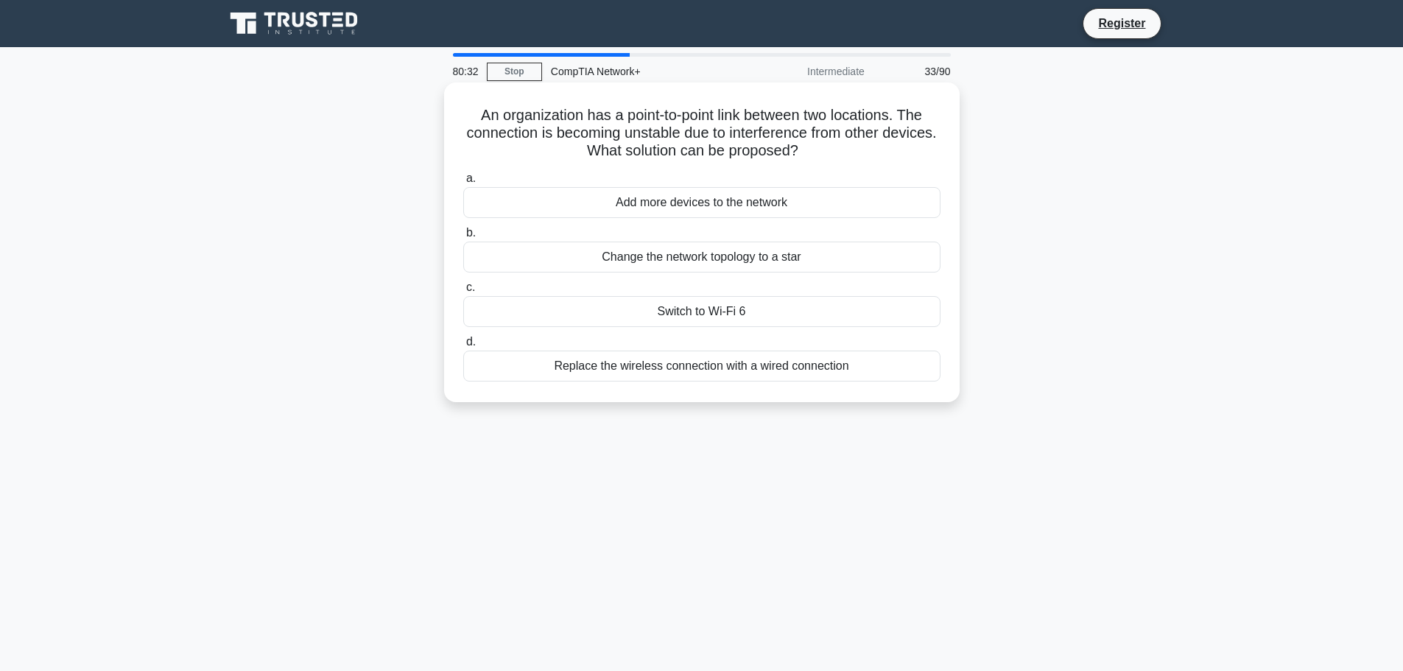
click at [712, 367] on div "Replace the wireless connection with a wired connection" at bounding box center [701, 365] width 477 height 31
click at [463, 347] on input "d. Replace the wireless connection with a wired connection" at bounding box center [463, 342] width 0 height 10
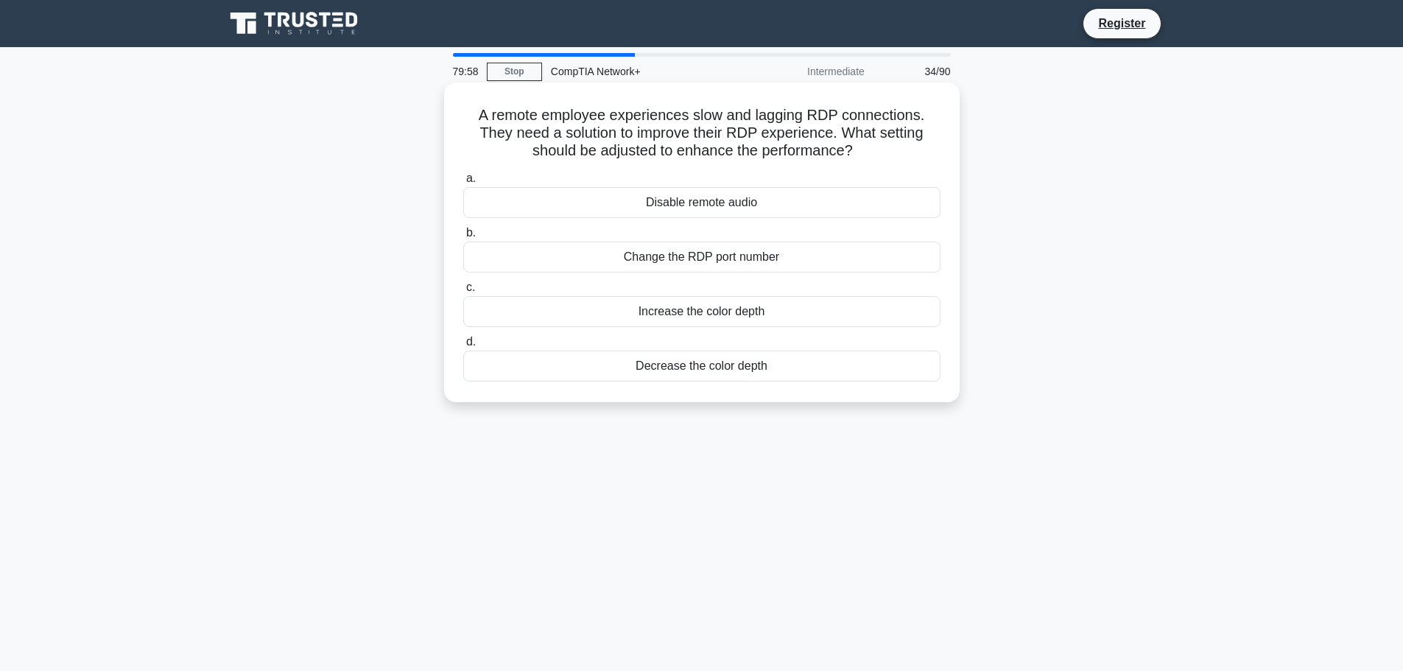
click at [698, 201] on div "Disable remote audio" at bounding box center [701, 202] width 477 height 31
click at [463, 183] on input "a. Disable remote audio" at bounding box center [463, 179] width 0 height 10
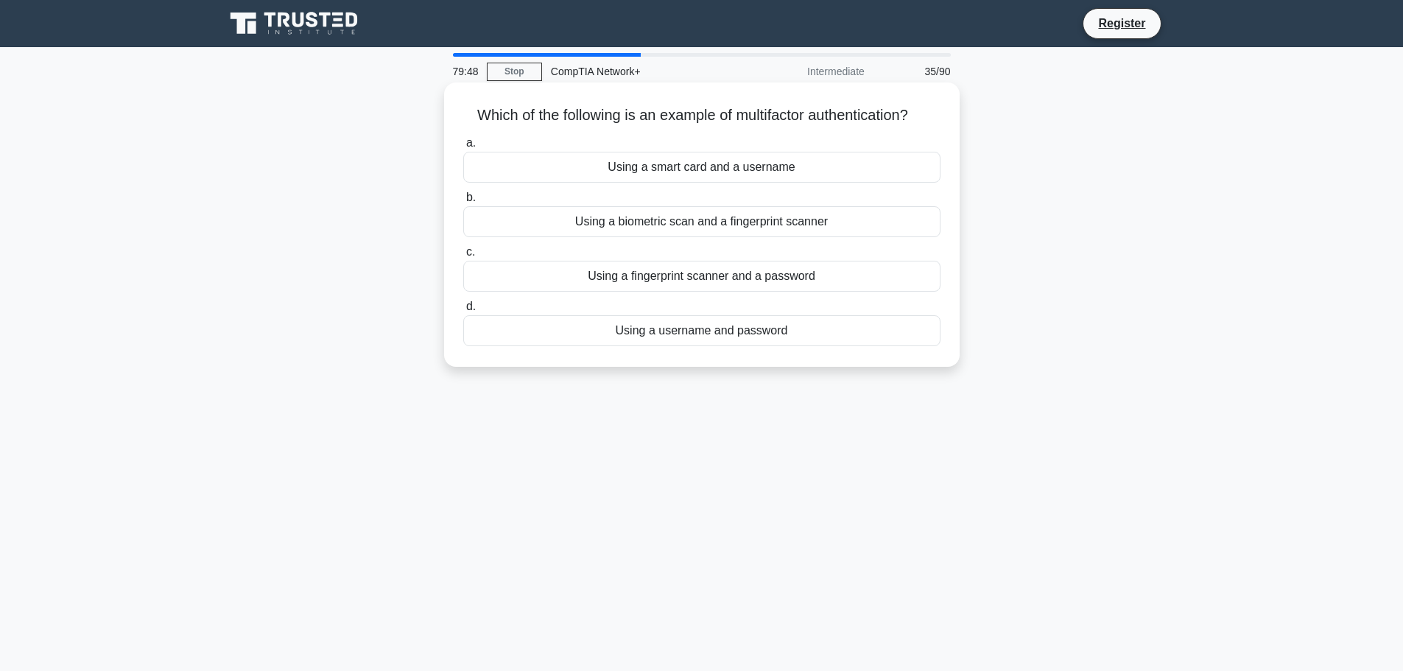
click at [705, 272] on div "Using a fingerprint scanner and a password" at bounding box center [701, 276] width 477 height 31
click at [463, 257] on input "c. Using a fingerprint scanner and a password" at bounding box center [463, 252] width 0 height 10
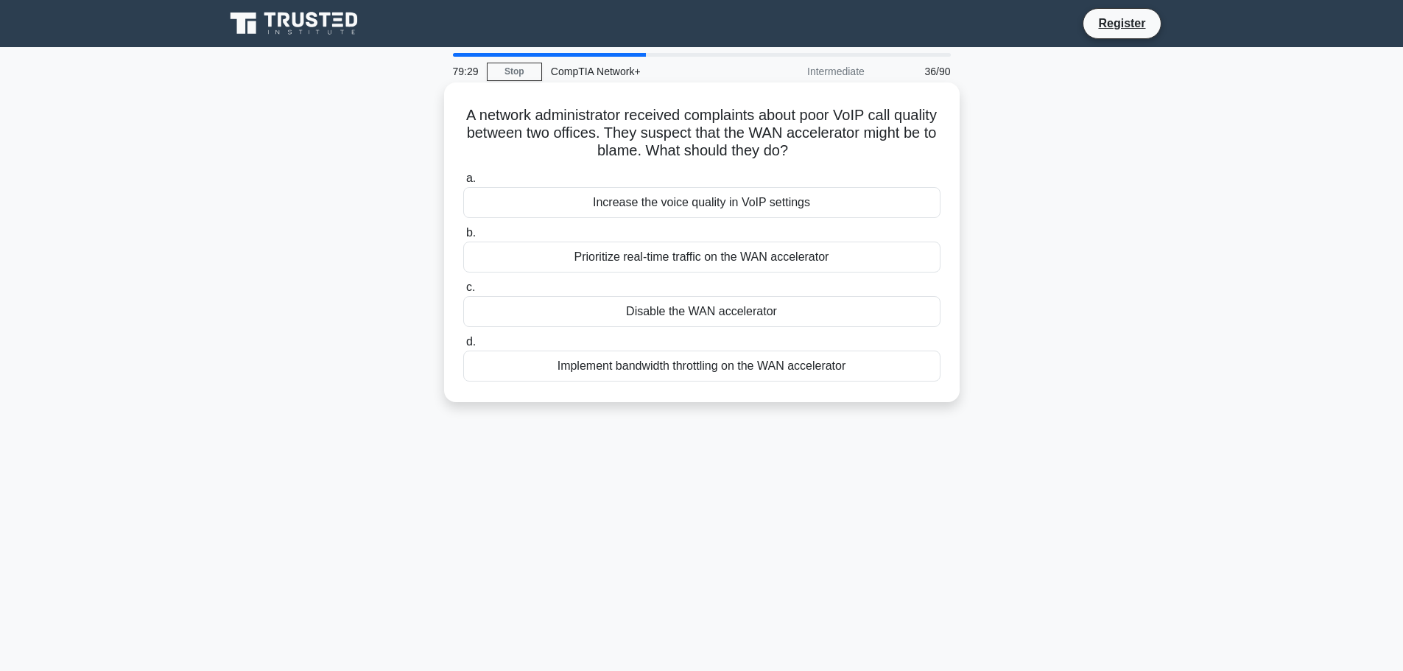
click at [733, 258] on div "Prioritize real-time traffic on the WAN accelerator" at bounding box center [701, 257] width 477 height 31
click at [463, 238] on input "b. Prioritize real-time traffic on the WAN accelerator" at bounding box center [463, 233] width 0 height 10
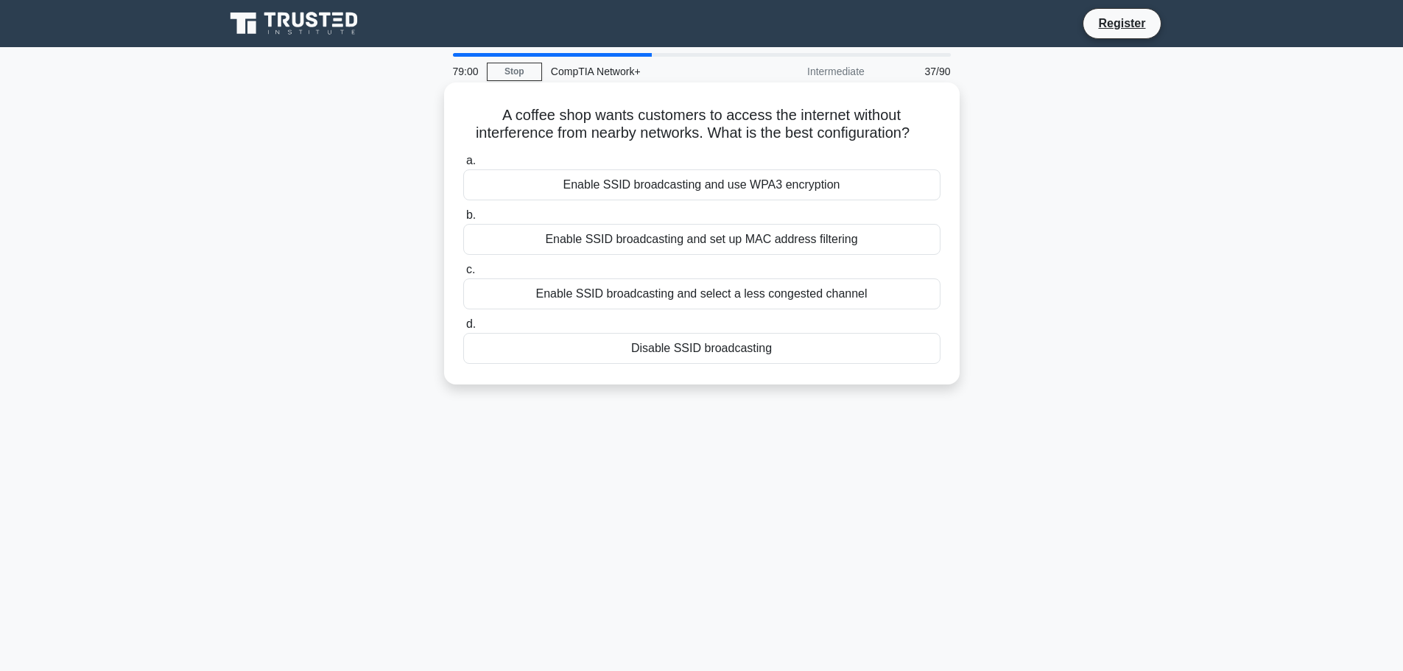
click at [670, 292] on div "Enable SSID broadcasting and select a less congested channel" at bounding box center [701, 293] width 477 height 31
click at [463, 275] on input "c. Enable SSID broadcasting and select a less congested channel" at bounding box center [463, 270] width 0 height 10
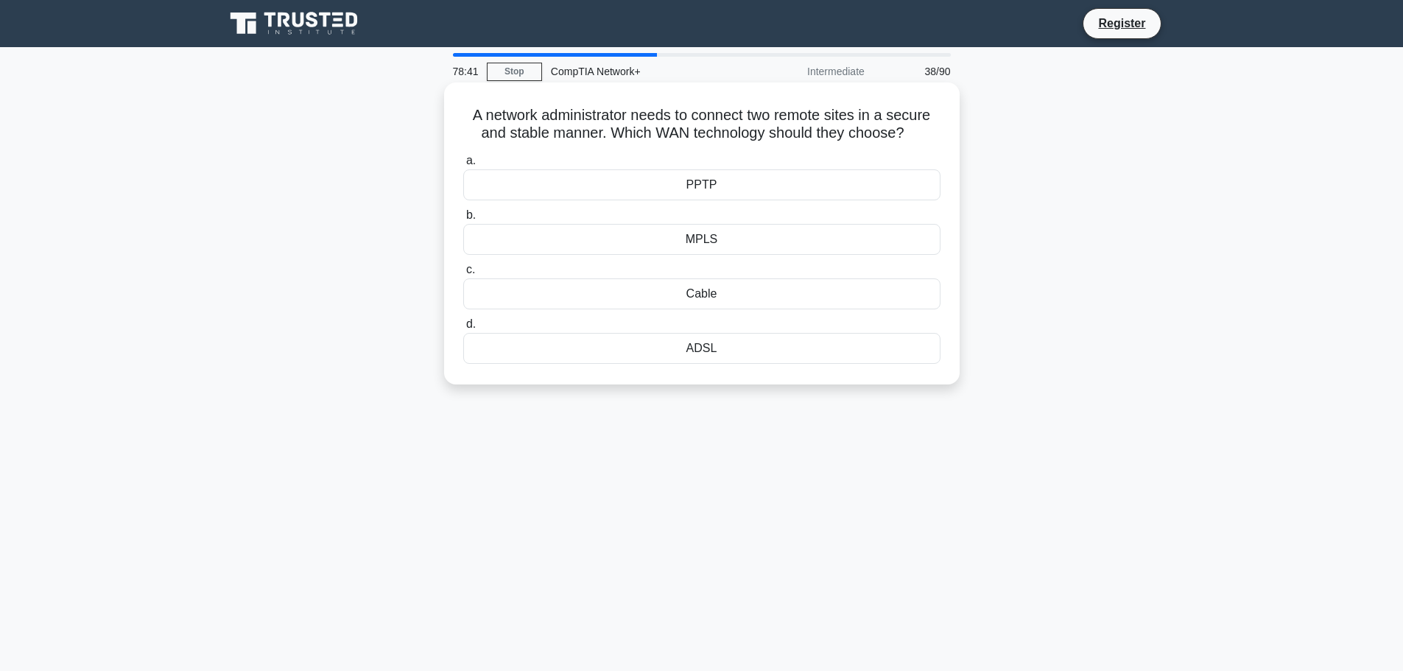
click at [714, 233] on div "MPLS" at bounding box center [701, 239] width 477 height 31
click at [463, 220] on input "b. MPLS" at bounding box center [463, 216] width 0 height 10
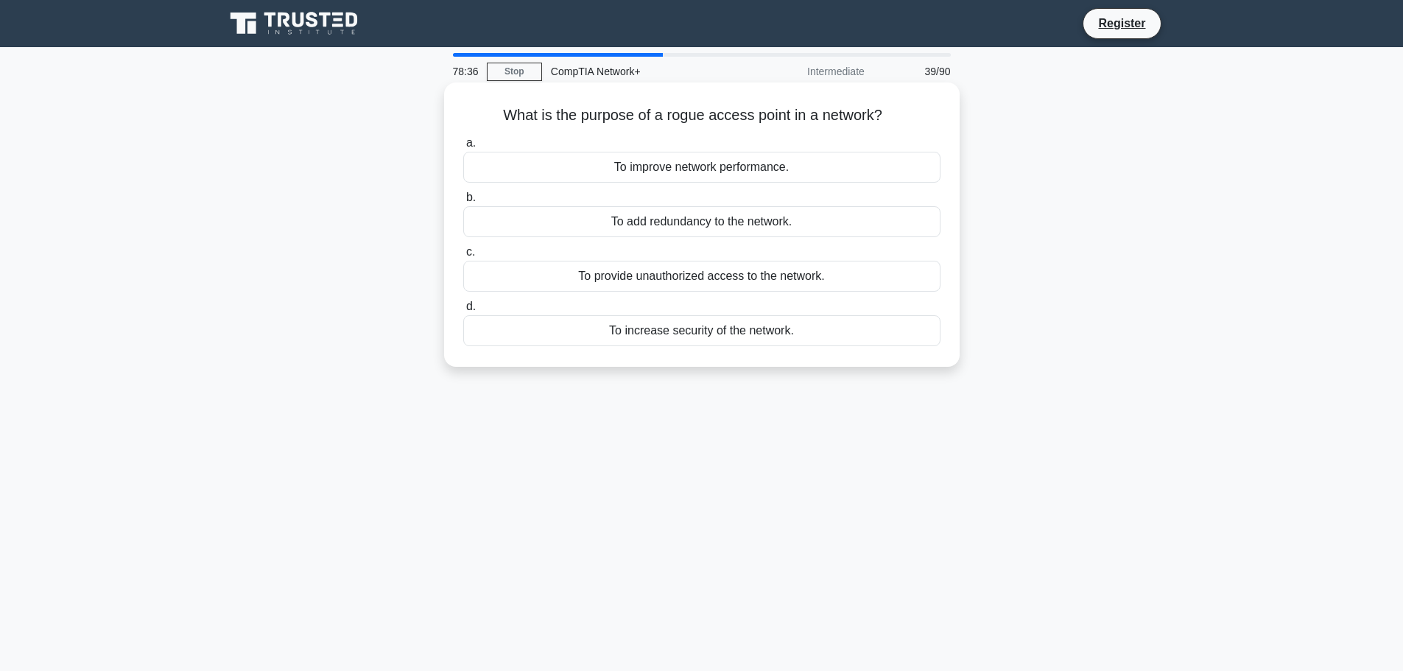
click at [763, 276] on div "To provide unauthorized access to the network." at bounding box center [701, 276] width 477 height 31
click at [463, 257] on input "c. To provide unauthorized access to the network." at bounding box center [463, 252] width 0 height 10
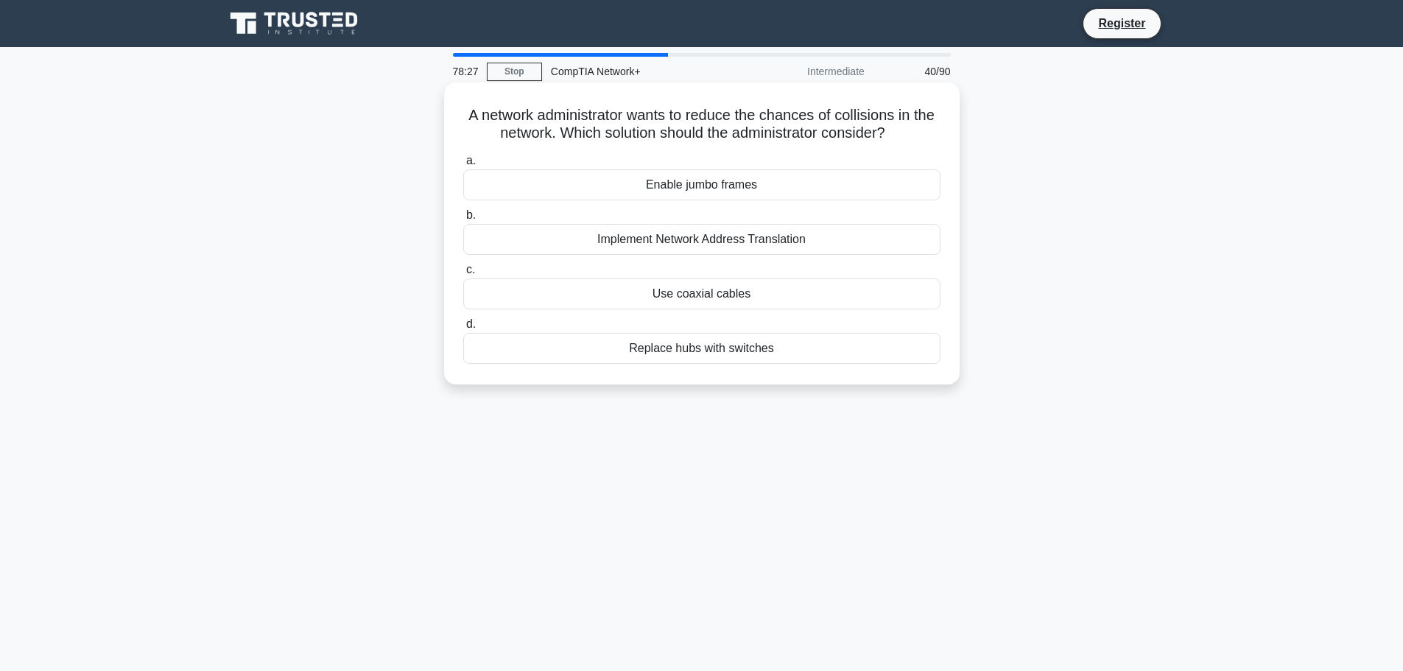
click at [727, 353] on div "Replace hubs with switches" at bounding box center [701, 348] width 477 height 31
click at [463, 329] on input "d. Replace hubs with switches" at bounding box center [463, 325] width 0 height 10
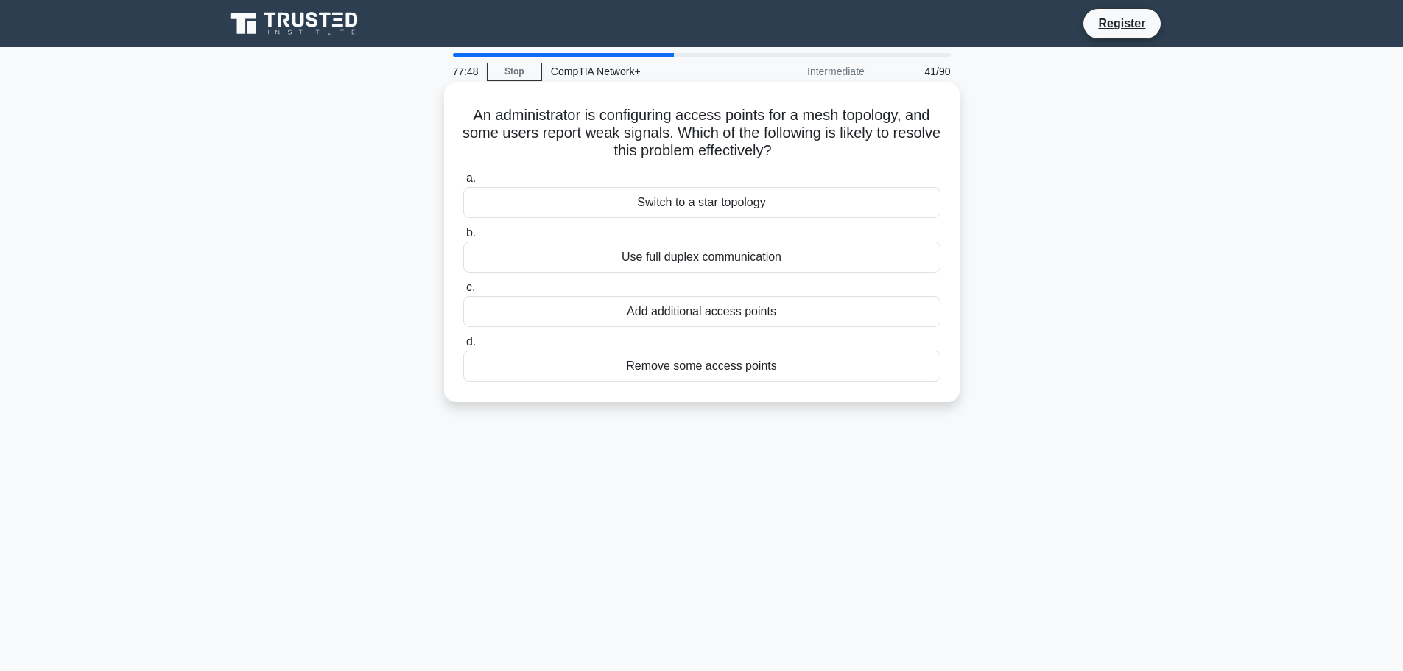
click at [745, 303] on div "Add additional access points" at bounding box center [701, 311] width 477 height 31
click at [463, 292] on input "c. Add additional access points" at bounding box center [463, 288] width 0 height 10
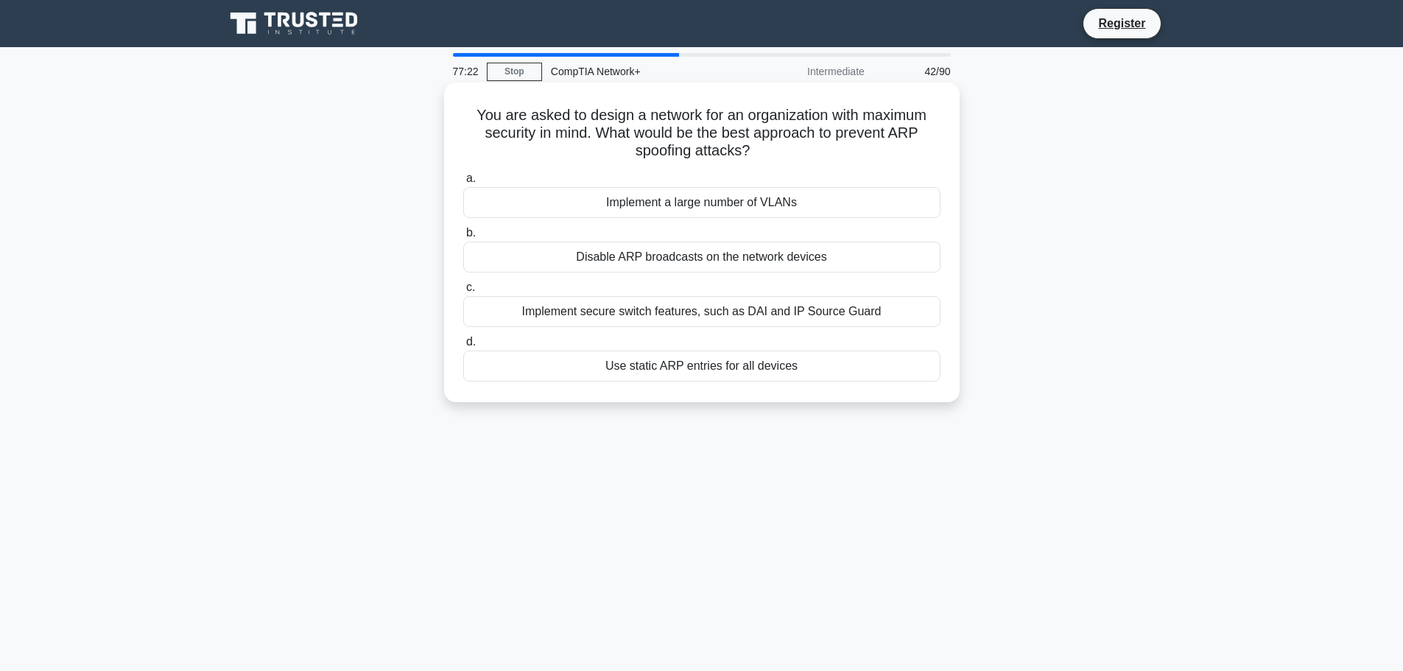
click at [739, 311] on div "Implement secure switch features, such as DAI and IP Source Guard" at bounding box center [701, 311] width 477 height 31
click at [463, 292] on input "c. Implement secure switch features, such as DAI and IP Source Guard" at bounding box center [463, 288] width 0 height 10
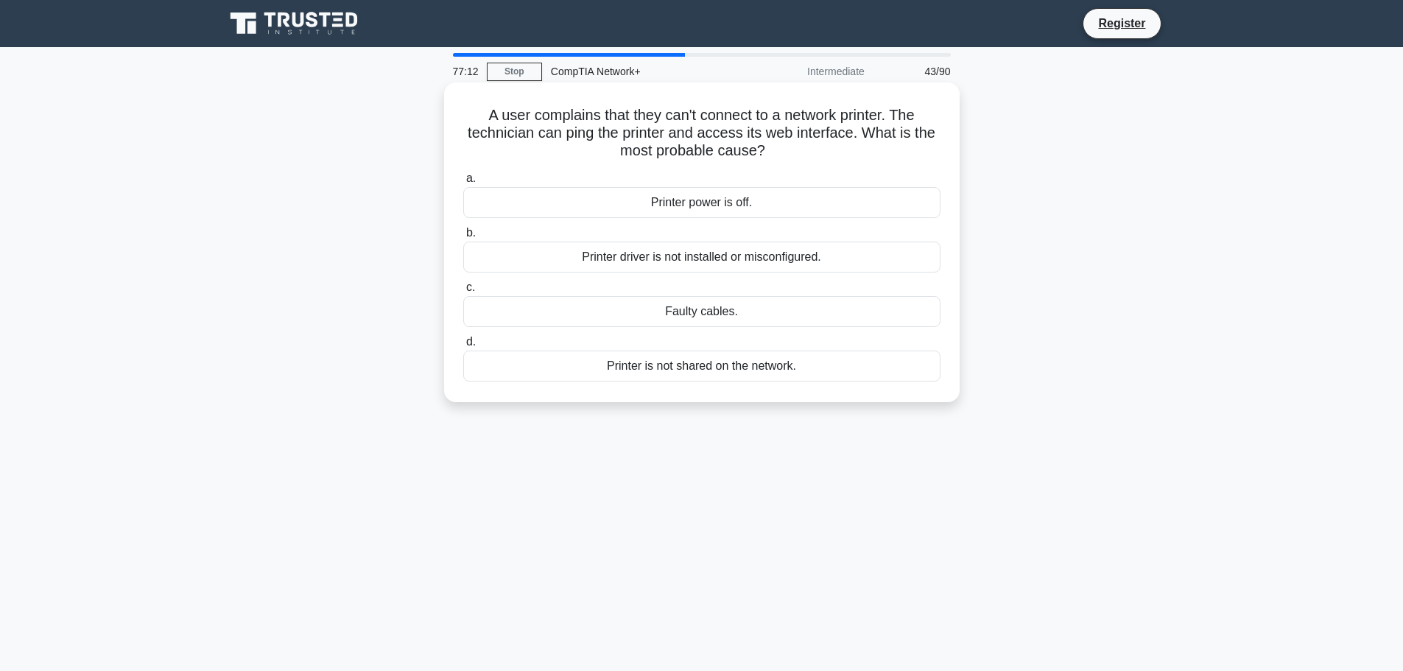
click at [732, 367] on div "Printer is not shared on the network." at bounding box center [701, 365] width 477 height 31
click at [463, 347] on input "d. Printer is not shared on the network." at bounding box center [463, 342] width 0 height 10
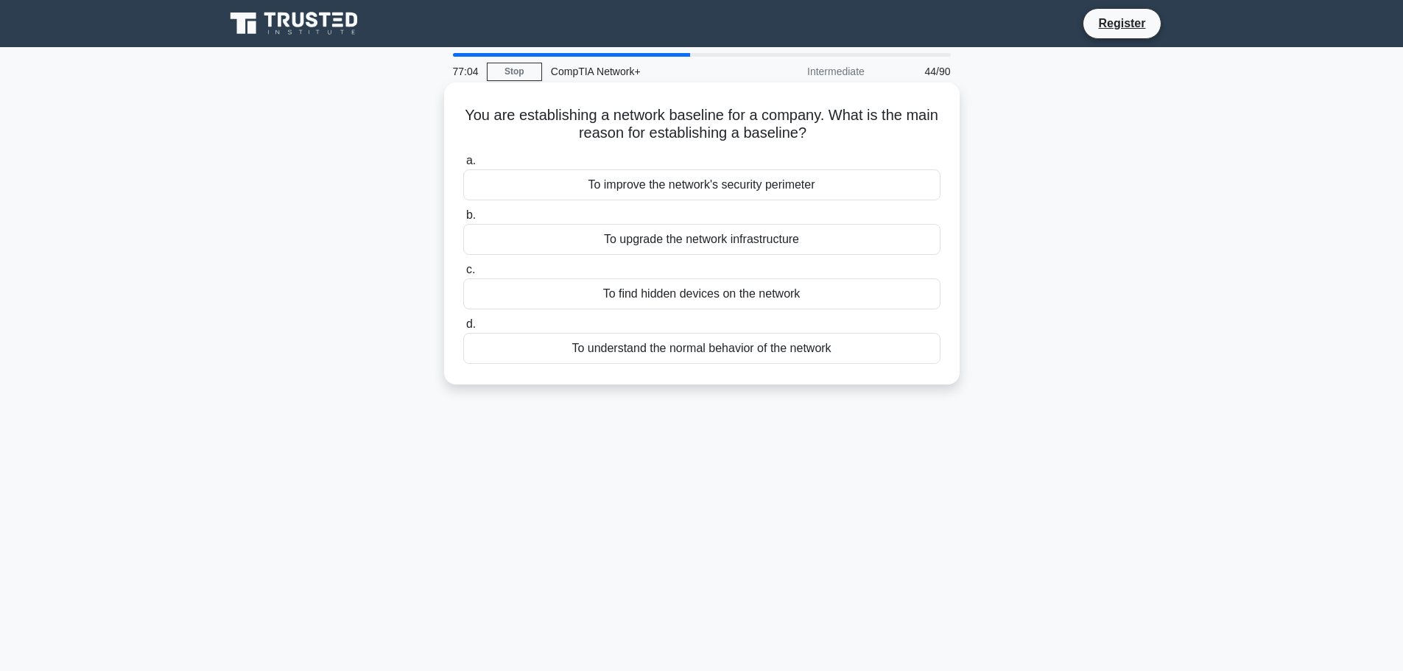
click at [732, 353] on div "To understand the normal behavior of the network" at bounding box center [701, 348] width 477 height 31
click at [463, 329] on input "d. To understand the normal behavior of the network" at bounding box center [463, 325] width 0 height 10
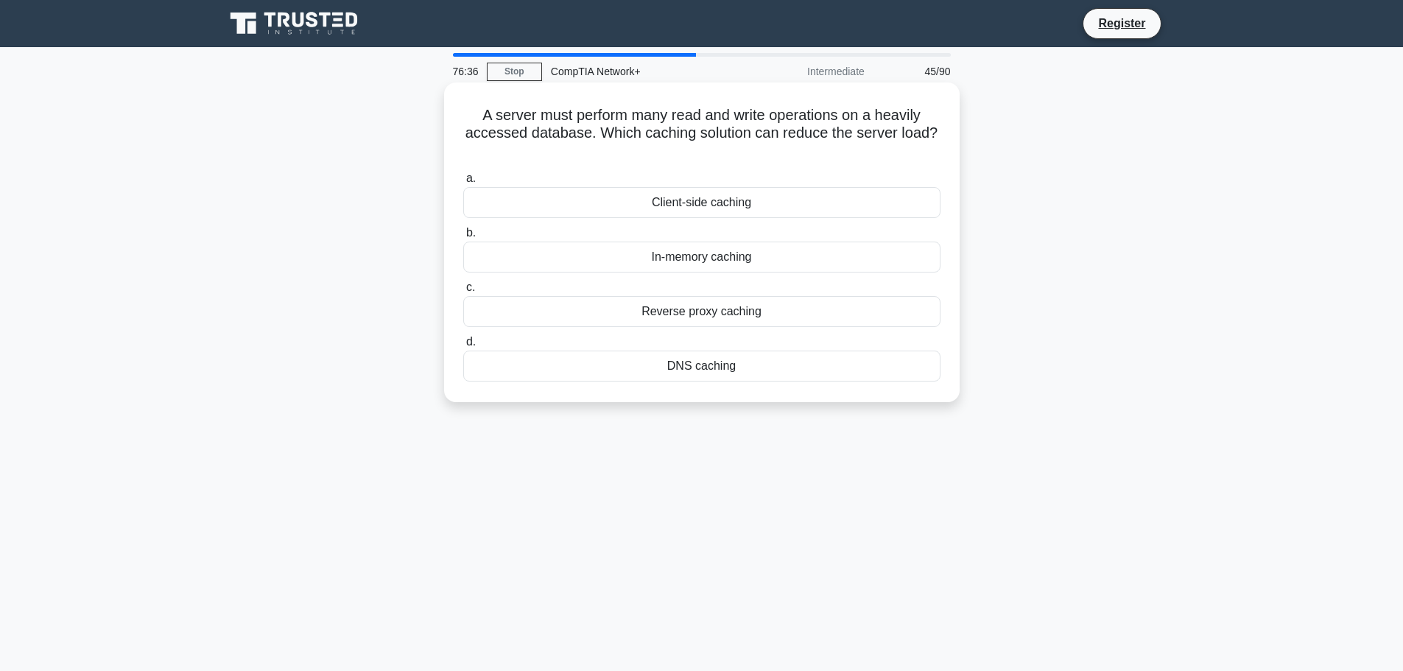
click at [714, 201] on div "Client-side caching" at bounding box center [701, 202] width 477 height 31
click at [463, 183] on input "a. Client-side caching" at bounding box center [463, 179] width 0 height 10
drag, startPoint x: 747, startPoint y: 368, endPoint x: 650, endPoint y: 365, distance: 97.2
click at [650, 365] on div "Para-virtualization" at bounding box center [701, 365] width 477 height 31
copy div "Para-virtualization"
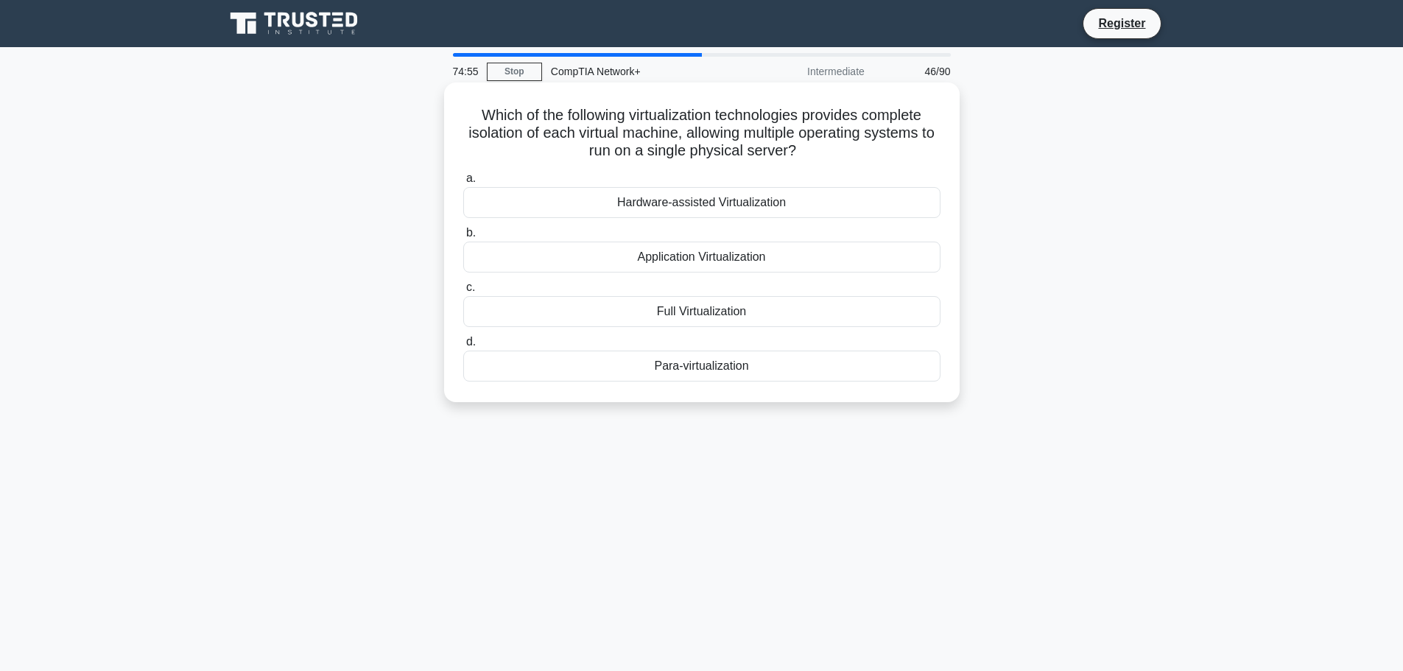
click at [674, 364] on div "Para-virtualization" at bounding box center [701, 365] width 477 height 31
click at [463, 347] on input "d. Para-virtualization" at bounding box center [463, 342] width 0 height 10
click at [797, 262] on div "Zero-touch provisioning" at bounding box center [701, 257] width 477 height 31
click at [463, 238] on input "b. Zero-touch provisioning" at bounding box center [463, 233] width 0 height 10
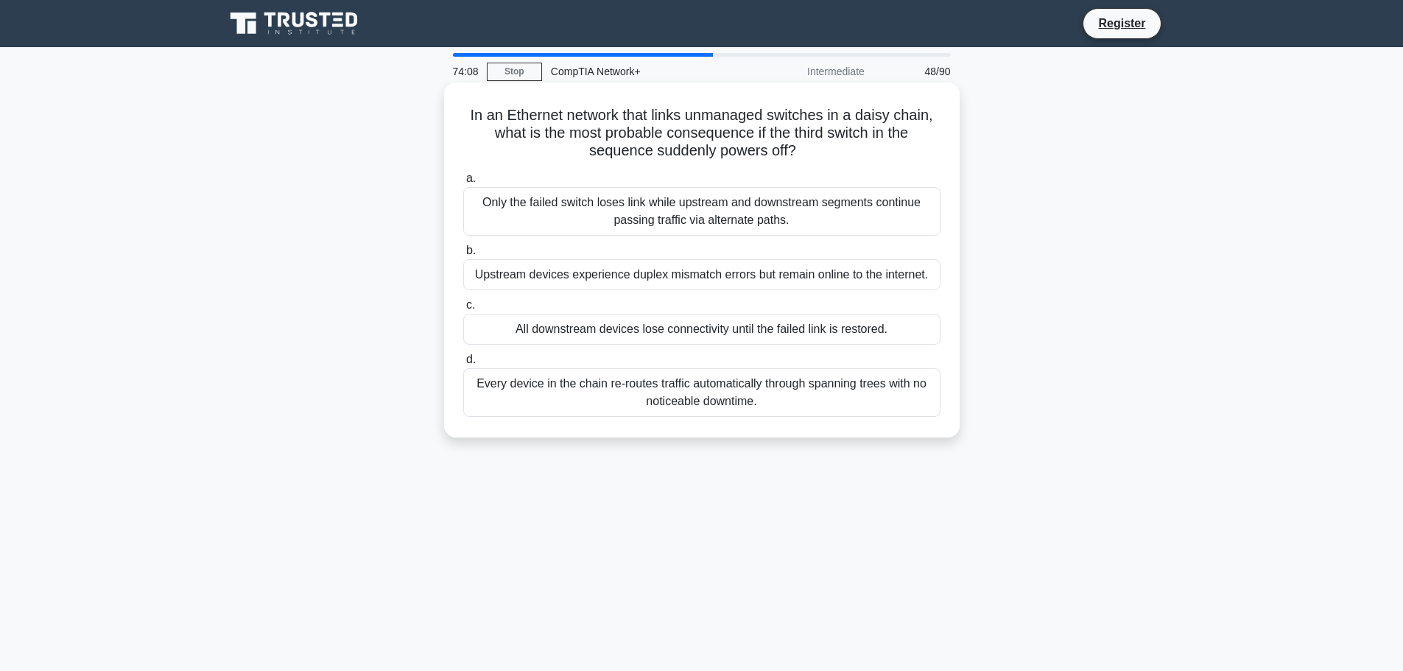
click at [680, 331] on div "All downstream devices lose connectivity until the failed link is restored." at bounding box center [701, 329] width 477 height 31
click at [463, 310] on input "c. All downstream devices lose connectivity until the failed link is restored." at bounding box center [463, 305] width 0 height 10
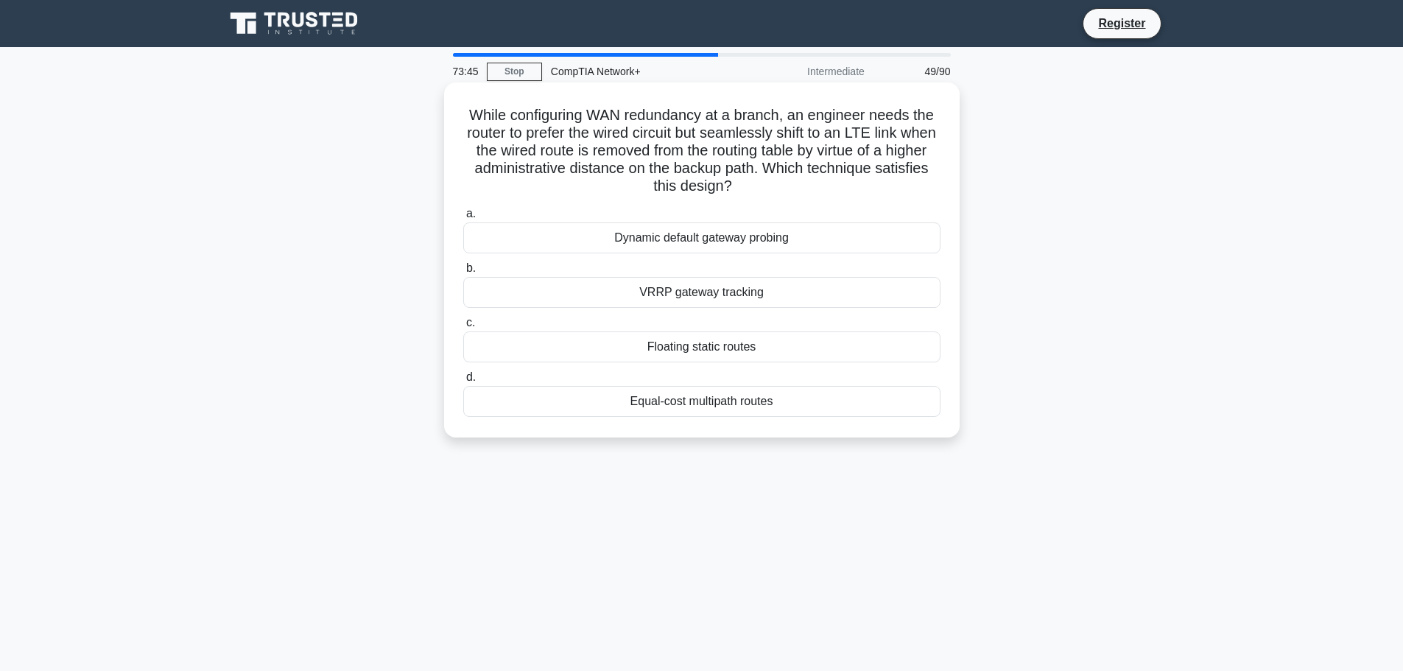
click at [761, 401] on div "Equal-cost multipath routes" at bounding box center [701, 401] width 477 height 31
click at [463, 382] on input "d. Equal-cost multipath routes" at bounding box center [463, 378] width 0 height 10
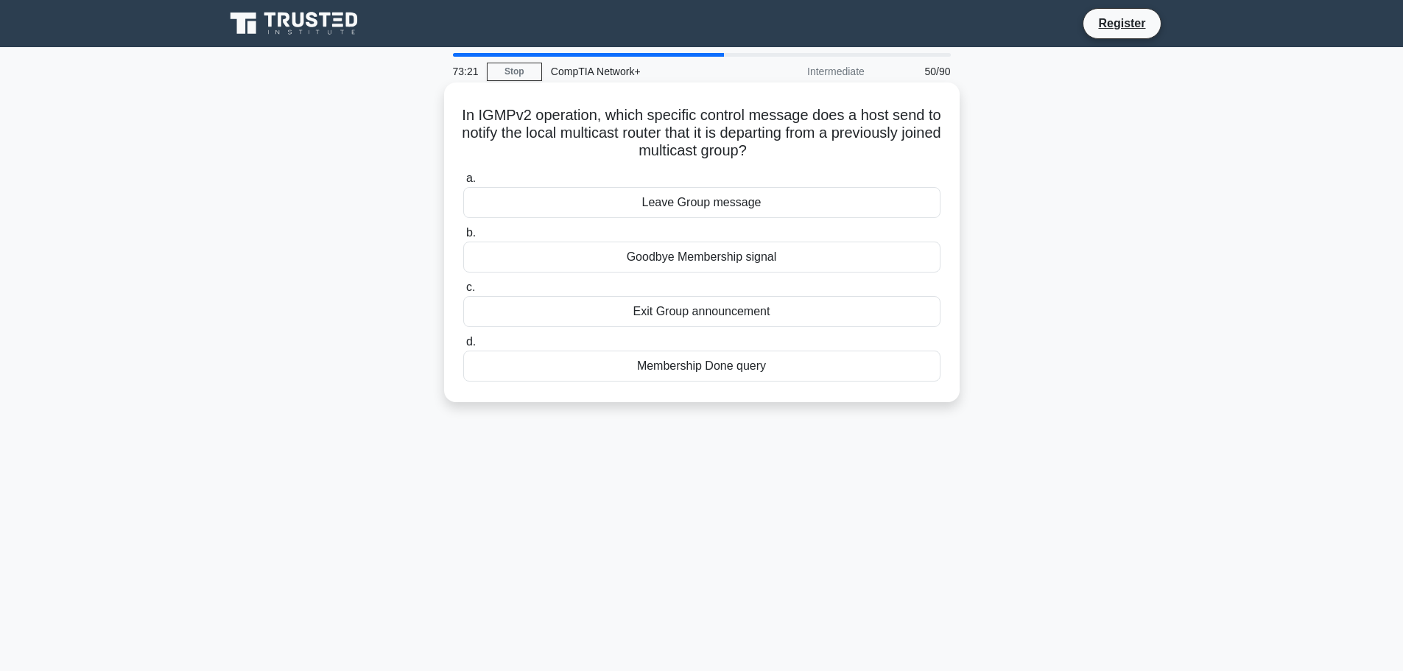
click at [722, 311] on div "Exit Group announcement" at bounding box center [701, 311] width 477 height 31
click at [463, 292] on input "c. Exit Group announcement" at bounding box center [463, 288] width 0 height 10
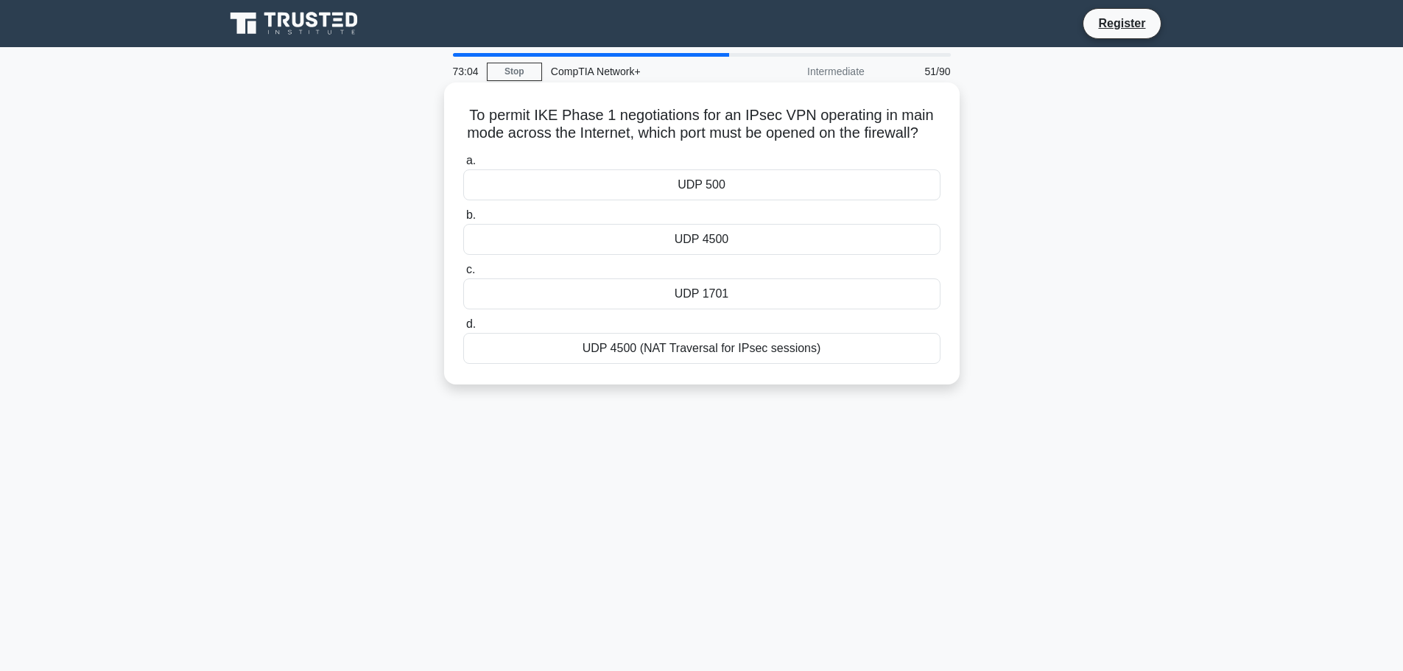
click at [724, 200] on div "UDP 500" at bounding box center [701, 184] width 477 height 31
click at [463, 166] on input "a. UDP 500" at bounding box center [463, 161] width 0 height 10
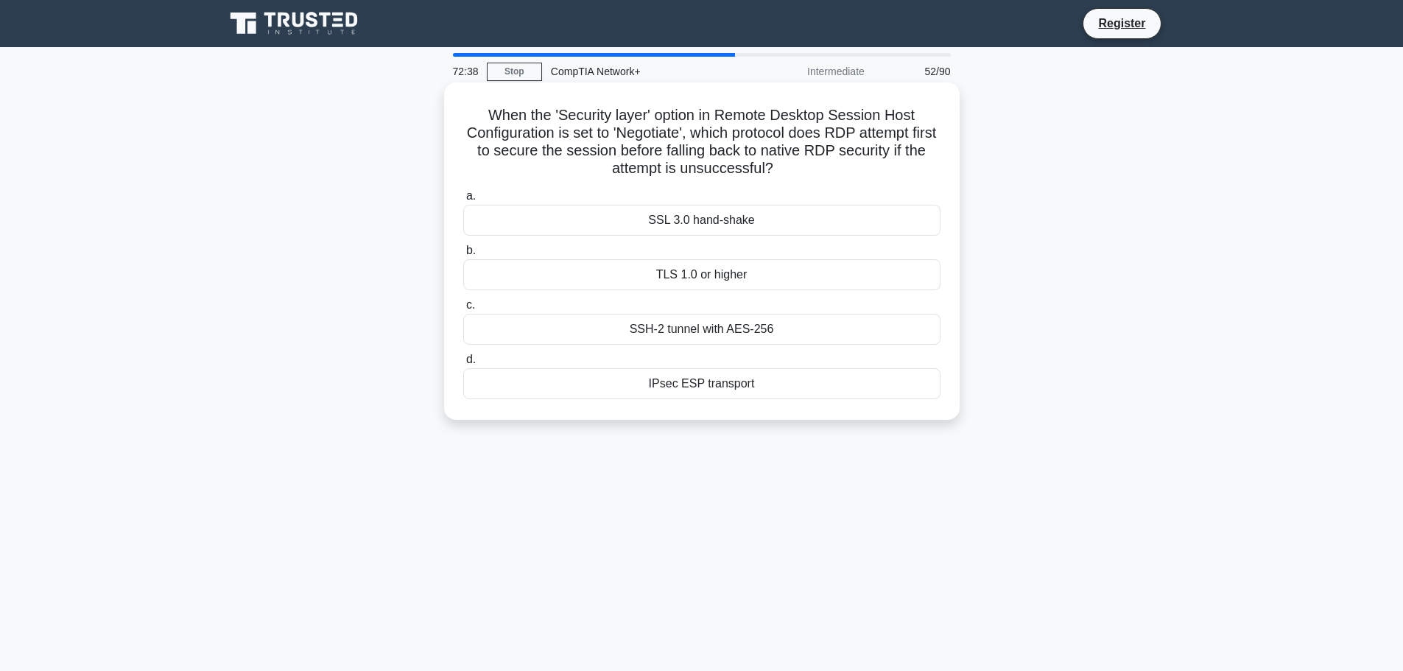
click at [739, 220] on div "SSL 3.0 hand-shake" at bounding box center [701, 220] width 477 height 31
click at [463, 201] on input "a. SSL 3.0 hand-shake" at bounding box center [463, 196] width 0 height 10
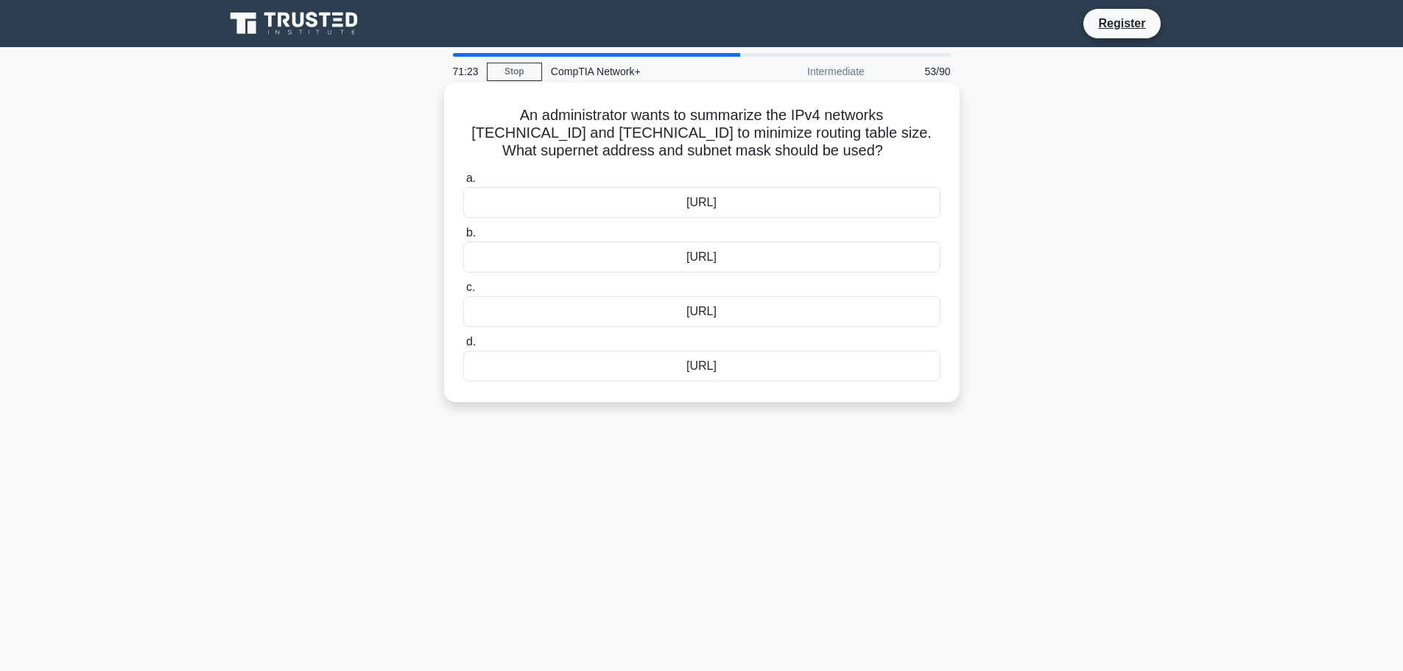
click at [684, 200] on div "192.168.32.0/23" at bounding box center [701, 202] width 477 height 31
click at [463, 183] on input "a. 192.168.32.0/23" at bounding box center [463, 179] width 0 height 10
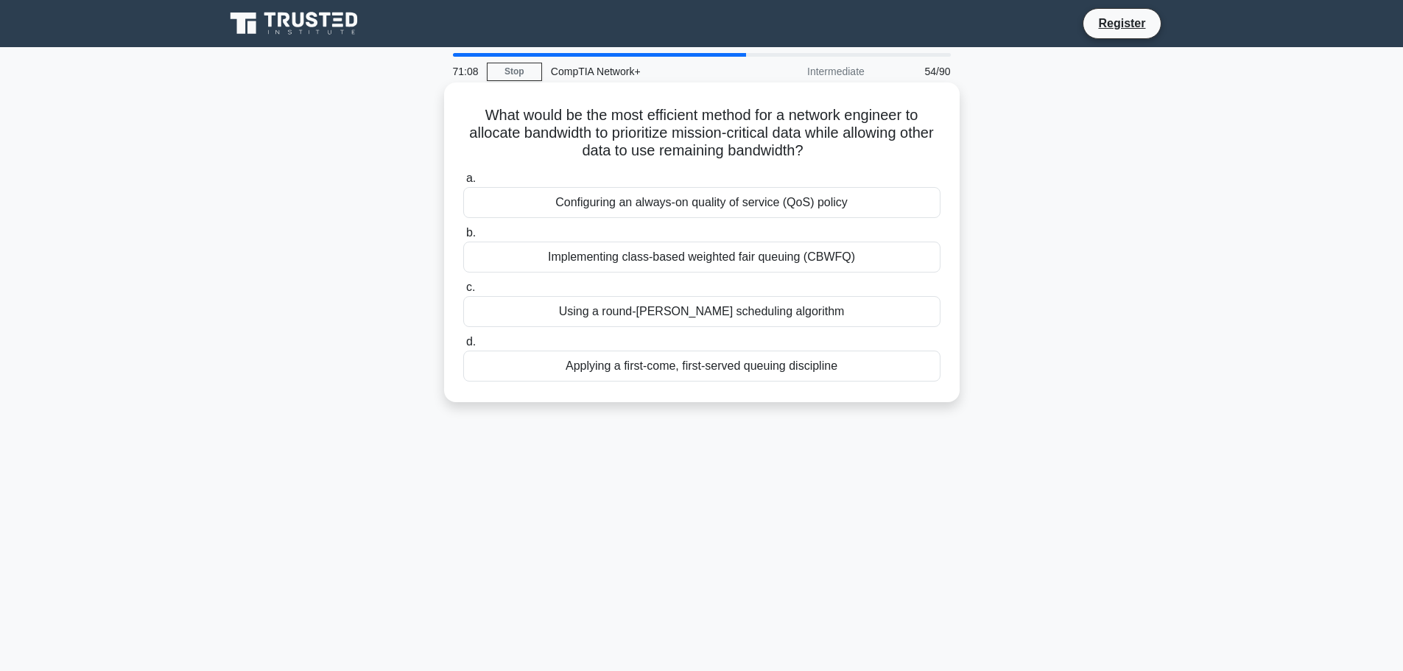
click at [683, 200] on div "Configuring an always-on quality of service (QoS) policy" at bounding box center [701, 202] width 477 height 31
click at [463, 183] on input "a. Configuring an always-on quality of service (QoS) policy" at bounding box center [463, 179] width 0 height 10
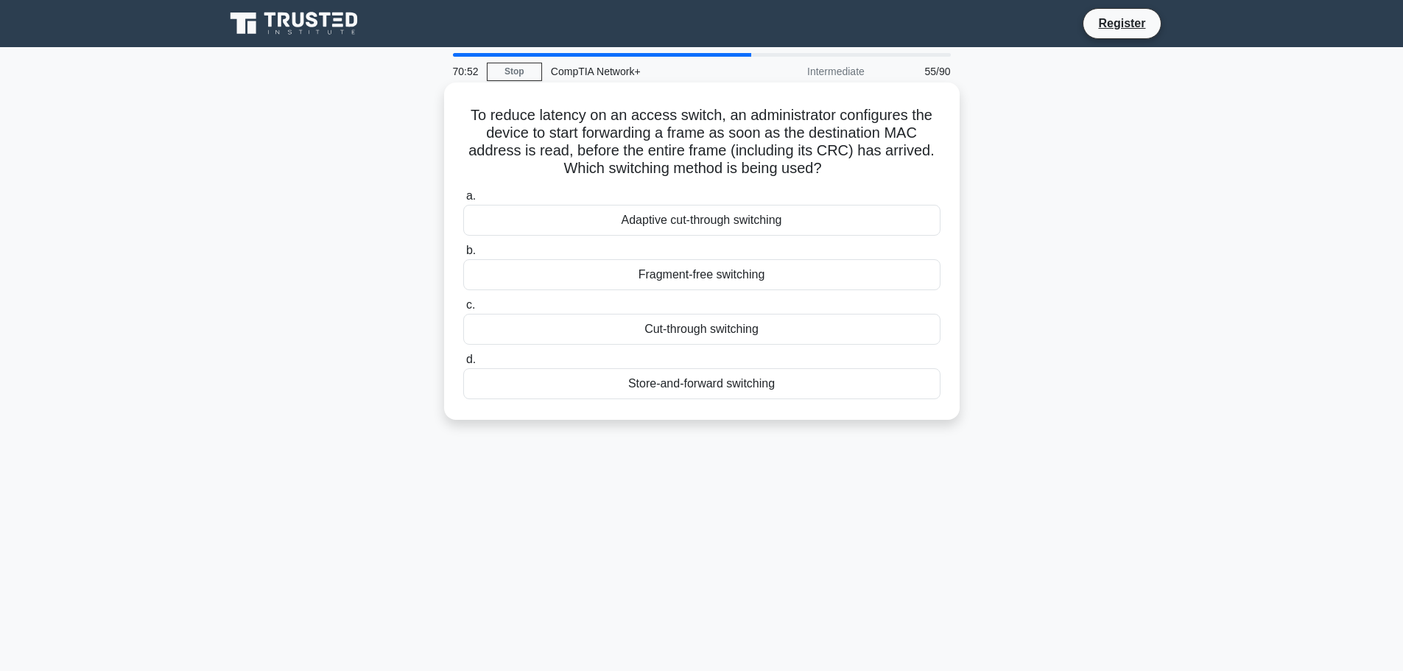
drag, startPoint x: 672, startPoint y: 328, endPoint x: 698, endPoint y: 327, distance: 26.5
click at [674, 328] on div "Cut-through switching" at bounding box center [701, 329] width 477 height 31
click at [772, 334] on div "Cut-through switching" at bounding box center [701, 329] width 477 height 31
click at [463, 310] on input "c. Cut-through switching" at bounding box center [463, 305] width 0 height 10
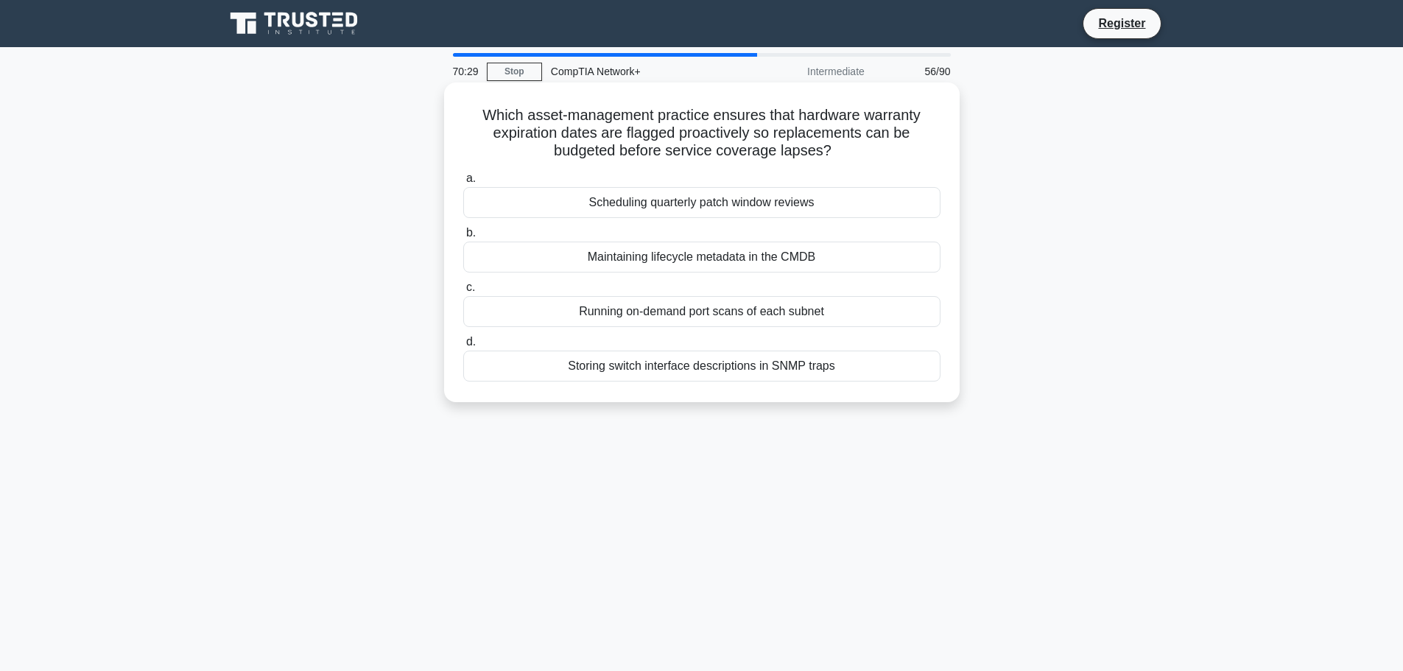
click at [703, 258] on div "Maintaining lifecycle metadata in the CMDB" at bounding box center [701, 257] width 477 height 31
click at [463, 238] on input "b. Maintaining lifecycle metadata in the CMDB" at bounding box center [463, 233] width 0 height 10
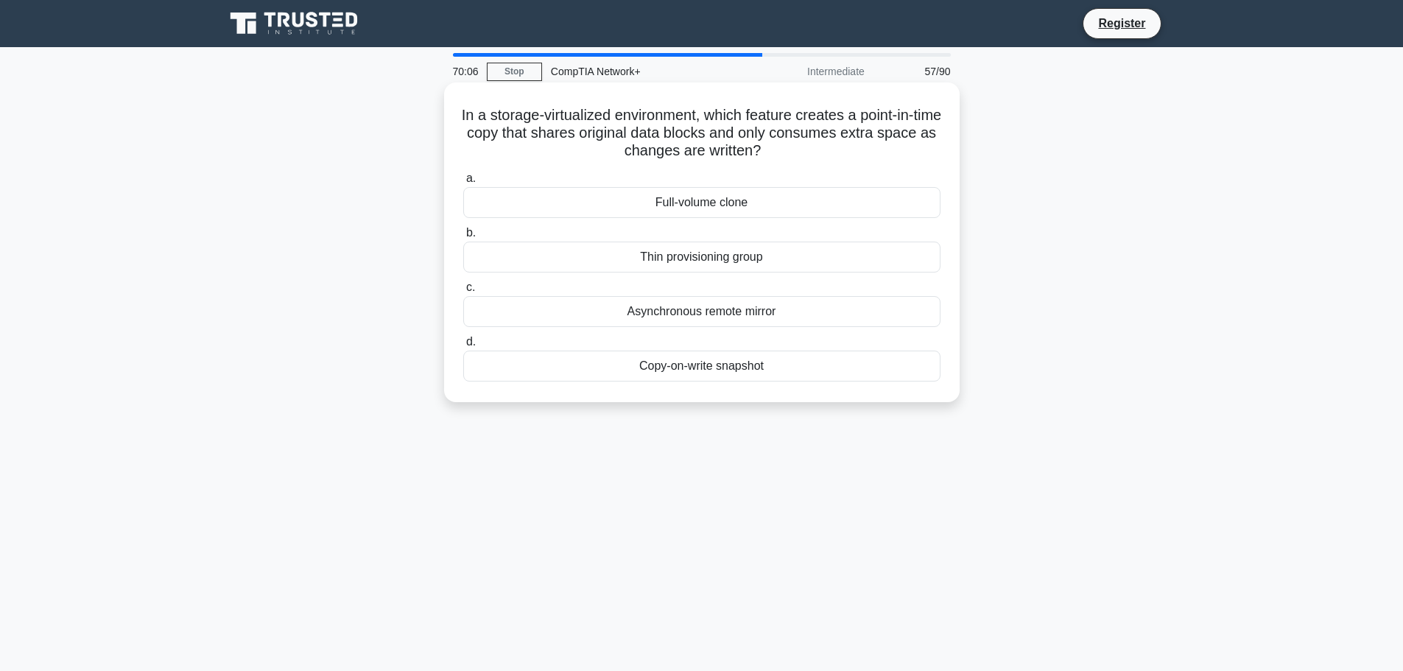
click at [704, 366] on div "Copy-on-write snapshot" at bounding box center [701, 365] width 477 height 31
click at [463, 347] on input "d. Copy-on-write snapshot" at bounding box center [463, 342] width 0 height 10
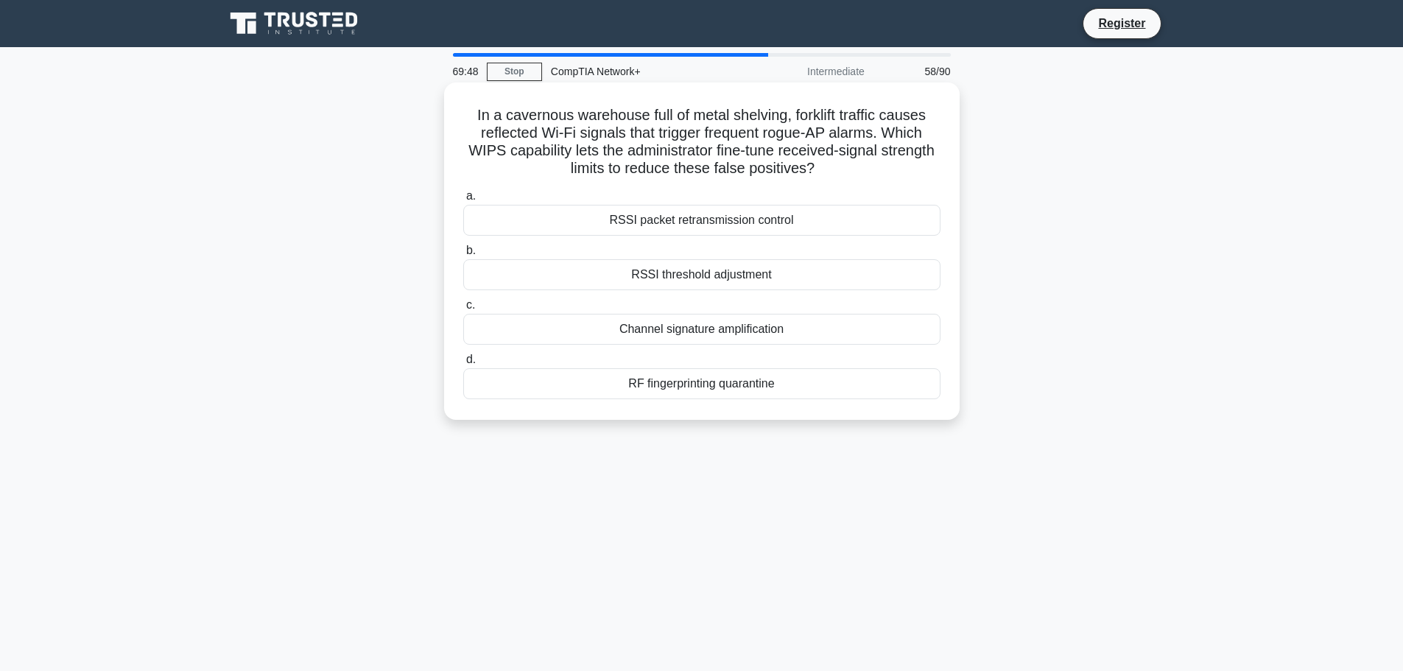
click at [749, 276] on div "RSSI threshold adjustment" at bounding box center [701, 274] width 477 height 31
click at [463, 256] on input "b. RSSI threshold adjustment" at bounding box center [463, 251] width 0 height 10
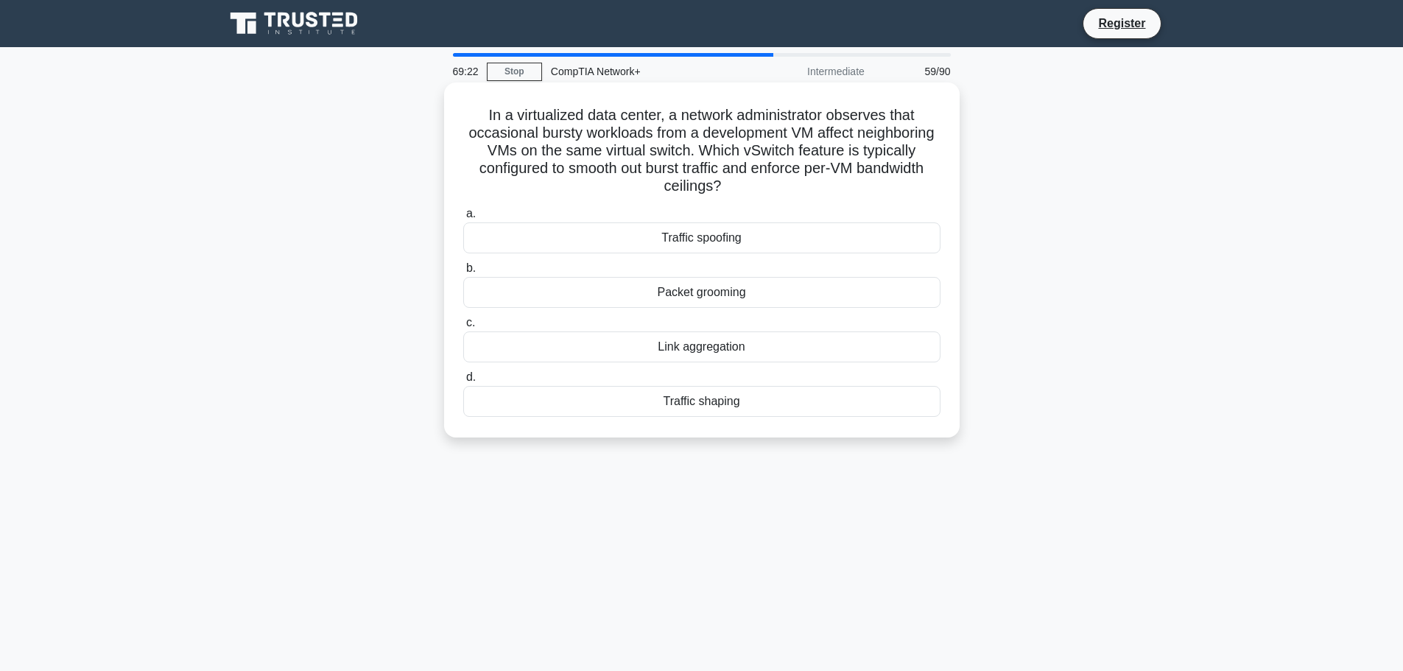
click at [773, 403] on div "Traffic shaping" at bounding box center [701, 401] width 477 height 31
click at [463, 382] on input "d. Traffic shaping" at bounding box center [463, 378] width 0 height 10
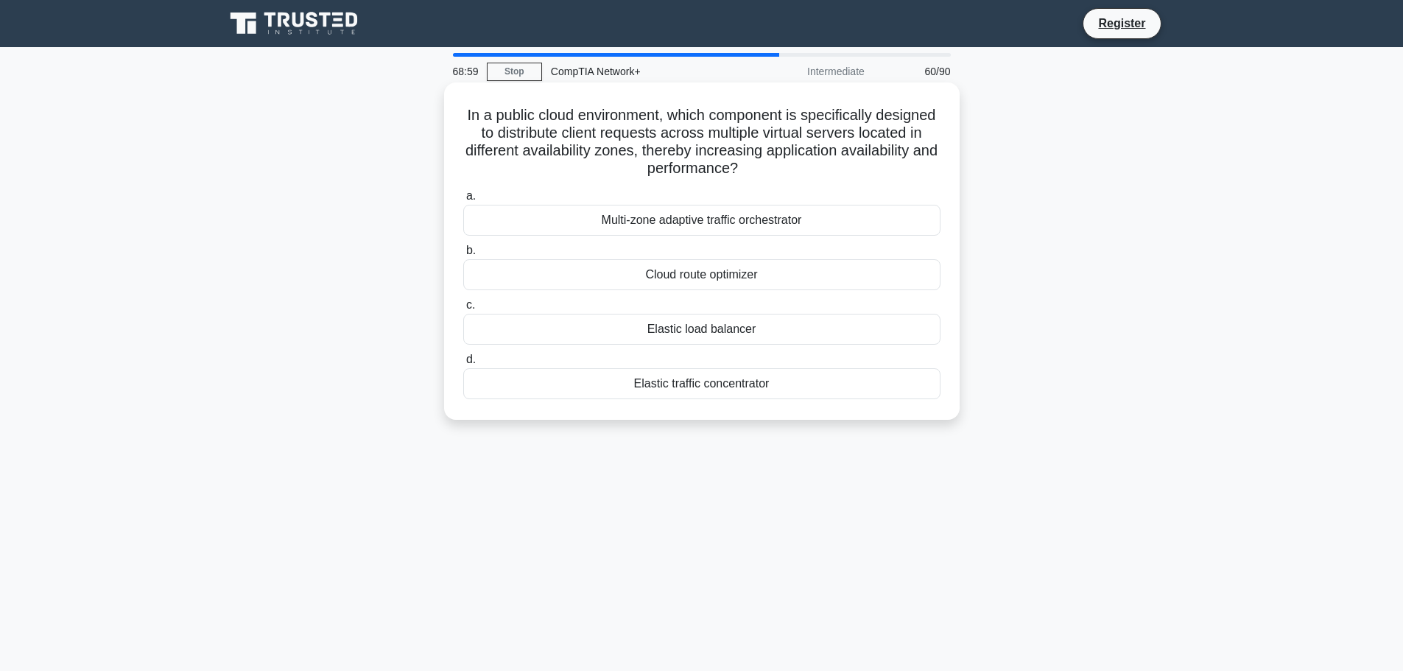
click at [807, 221] on div "Multi-zone adaptive traffic orchestrator" at bounding box center [701, 220] width 477 height 31
click at [463, 201] on input "a. Multi-zone adaptive traffic orchestrator" at bounding box center [463, 196] width 0 height 10
click at [780, 277] on div "Identity-based firewalling" at bounding box center [701, 274] width 477 height 31
click at [463, 256] on input "b. Identity-based firewalling" at bounding box center [463, 251] width 0 height 10
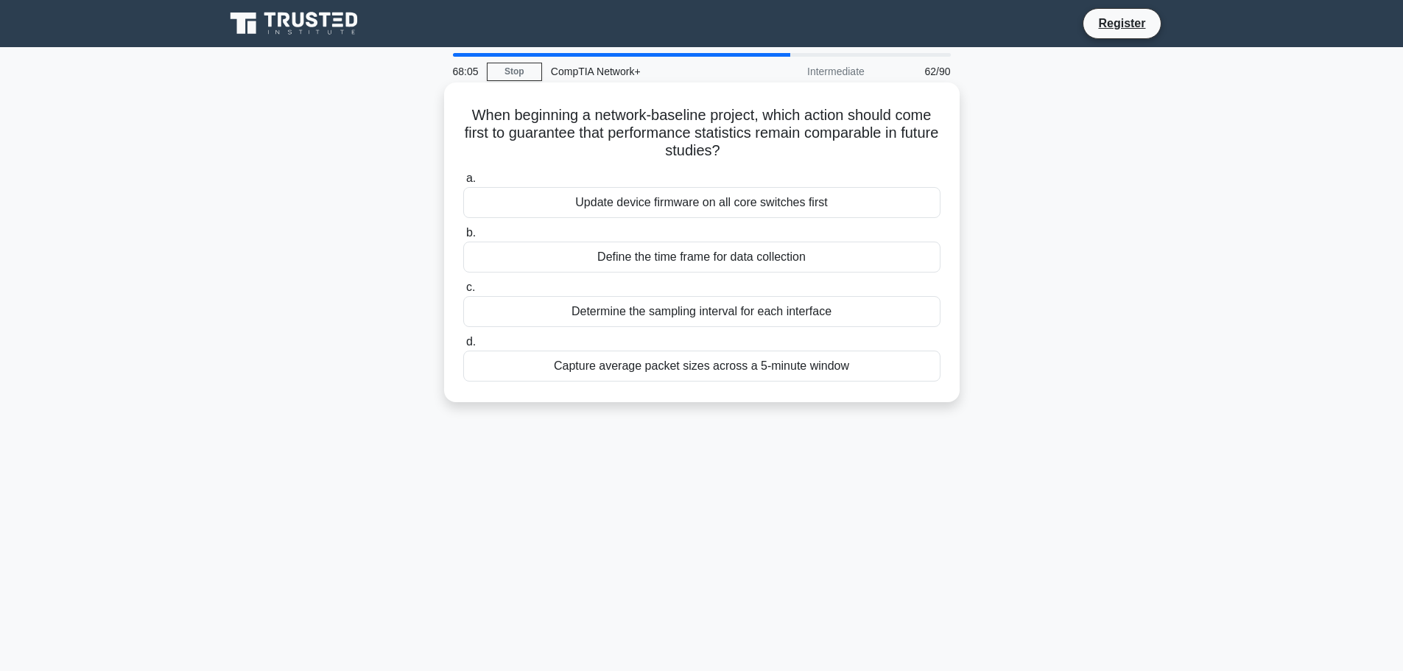
click at [796, 309] on div "Determine the sampling interval for each interface" at bounding box center [701, 311] width 477 height 31
click at [463, 292] on input "c. Determine the sampling interval for each interface" at bounding box center [463, 288] width 0 height 10
click at [711, 310] on div "Using Dockerfile to create a consistent environment" at bounding box center [701, 311] width 477 height 31
click at [463, 292] on input "c. Using Dockerfile to create a consistent environment" at bounding box center [463, 288] width 0 height 10
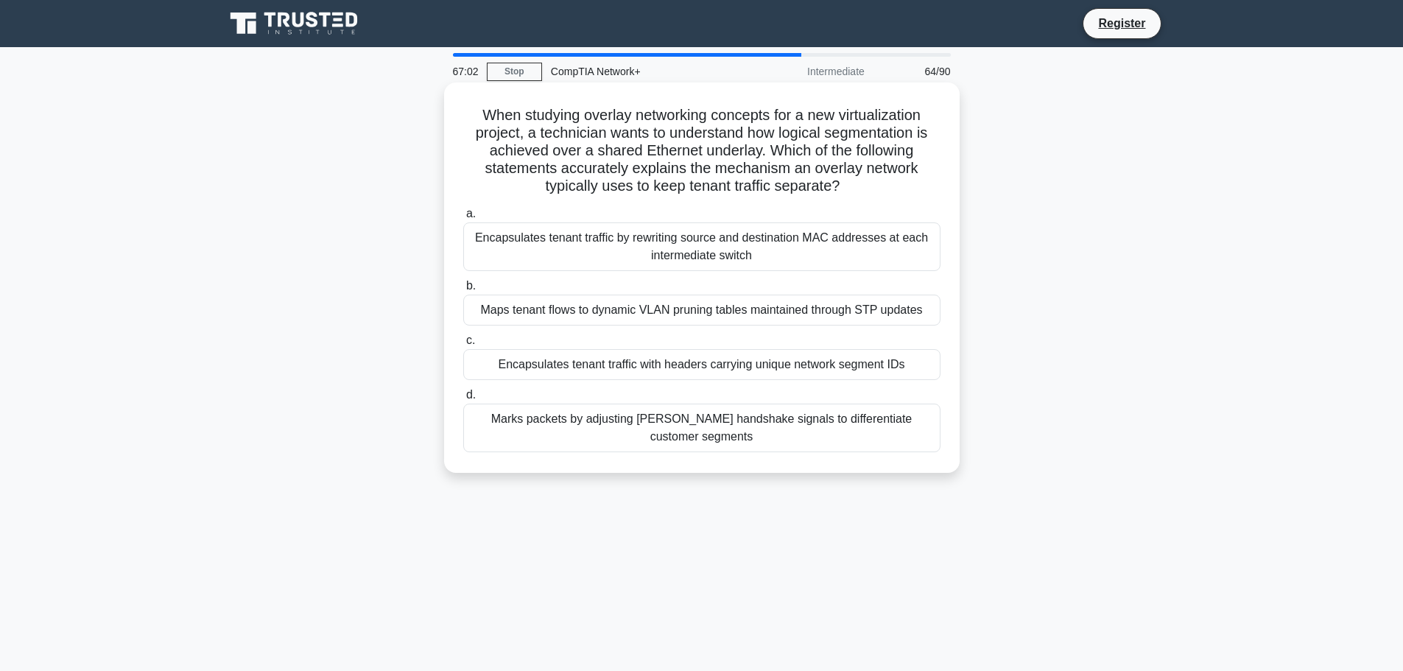
click at [728, 364] on div "Encapsulates tenant traffic with headers carrying unique network segment IDs" at bounding box center [701, 364] width 477 height 31
click at [463, 345] on input "c. Encapsulates tenant traffic with headers carrying unique network segment IDs" at bounding box center [463, 341] width 0 height 10
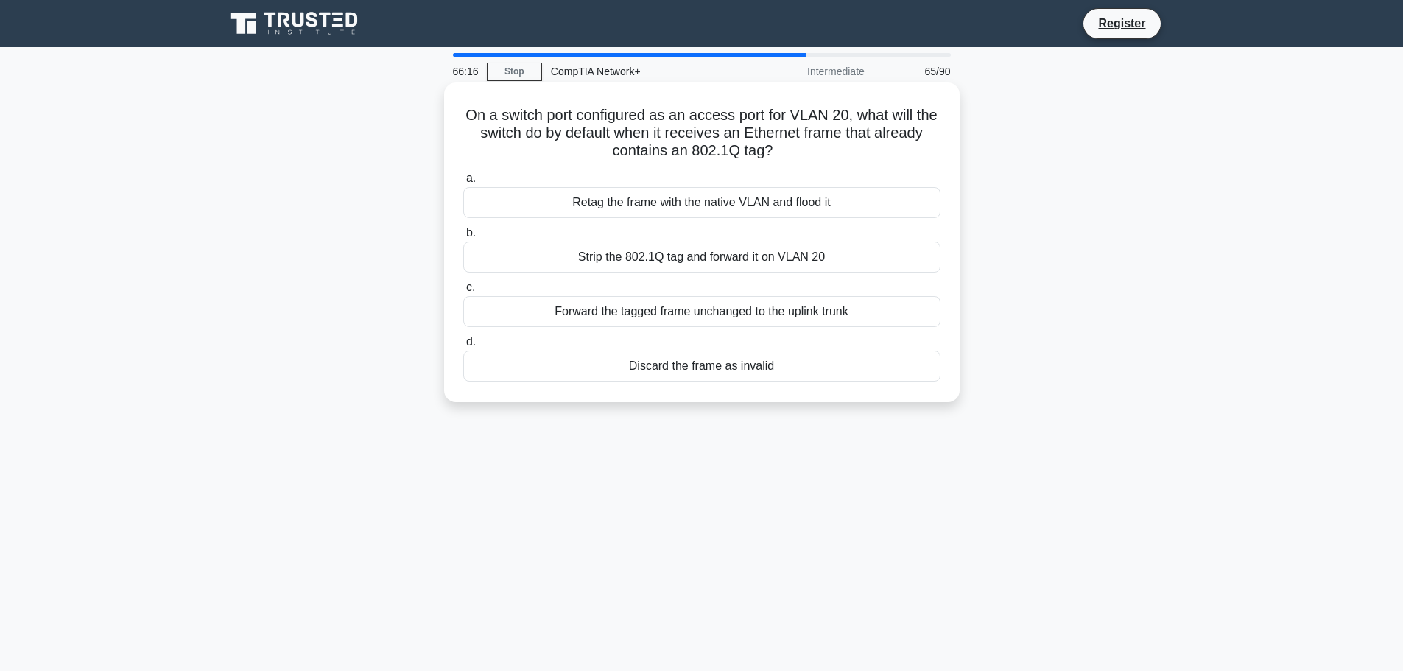
click at [793, 367] on div "Discard the frame as invalid" at bounding box center [701, 365] width 477 height 31
click at [463, 347] on input "d. Discard the frame as invalid" at bounding box center [463, 342] width 0 height 10
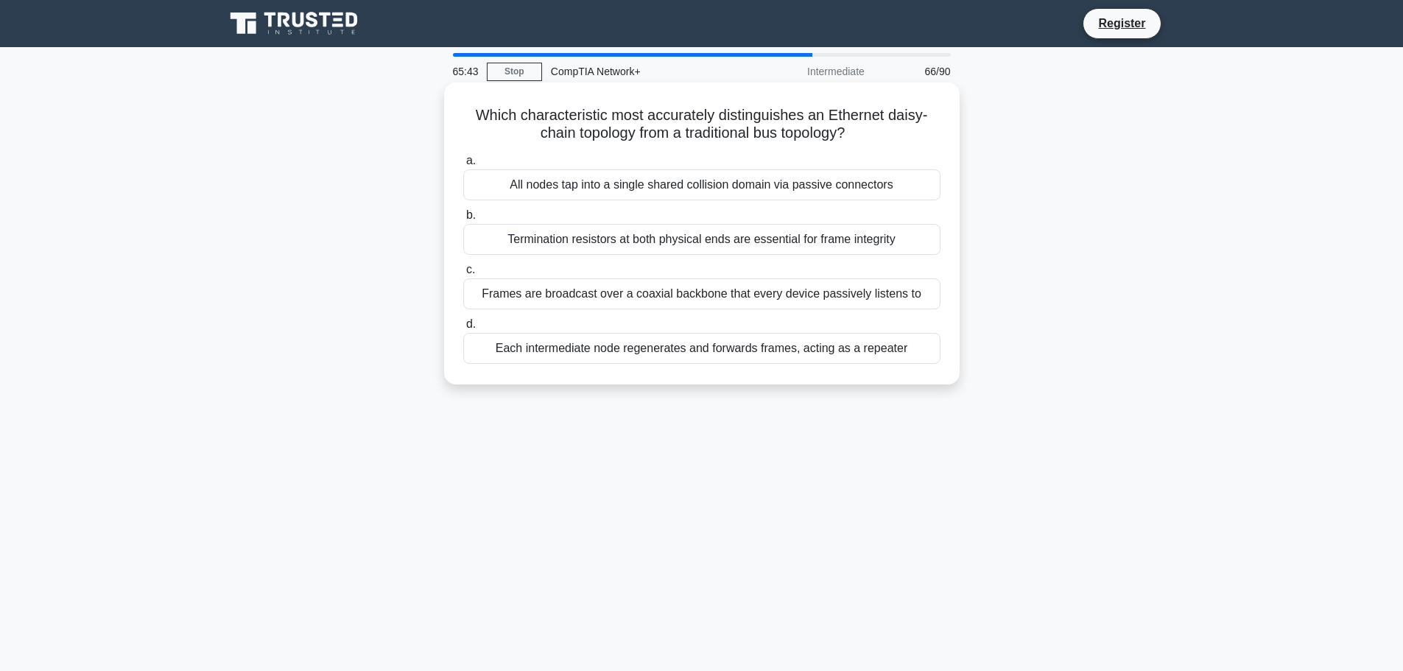
click at [652, 348] on div "Each intermediate node regenerates and forwards frames, acting as a repeater" at bounding box center [701, 348] width 477 height 31
click at [463, 329] on input "d. Each intermediate node regenerates and forwards frames, acting as a repeater" at bounding box center [463, 325] width 0 height 10
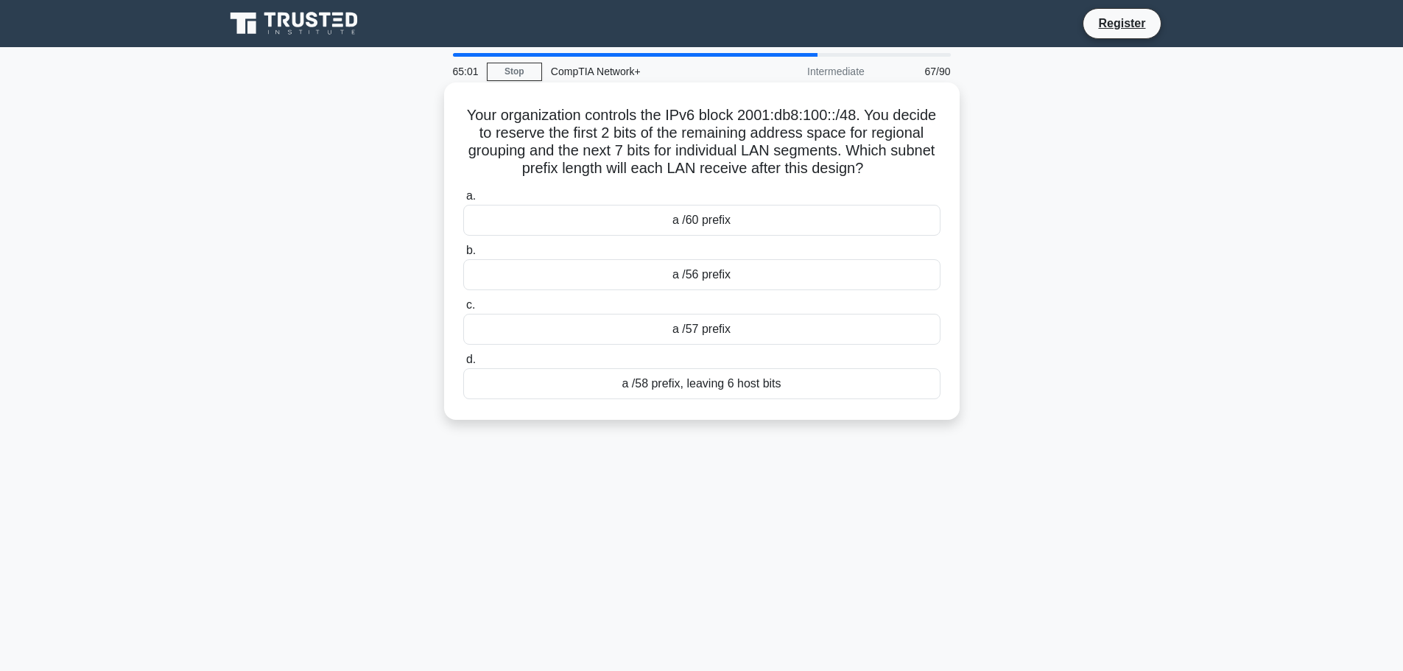
click at [792, 333] on div "a /57 prefix" at bounding box center [701, 329] width 477 height 31
click at [463, 310] on input "c. a /57 prefix" at bounding box center [463, 305] width 0 height 10
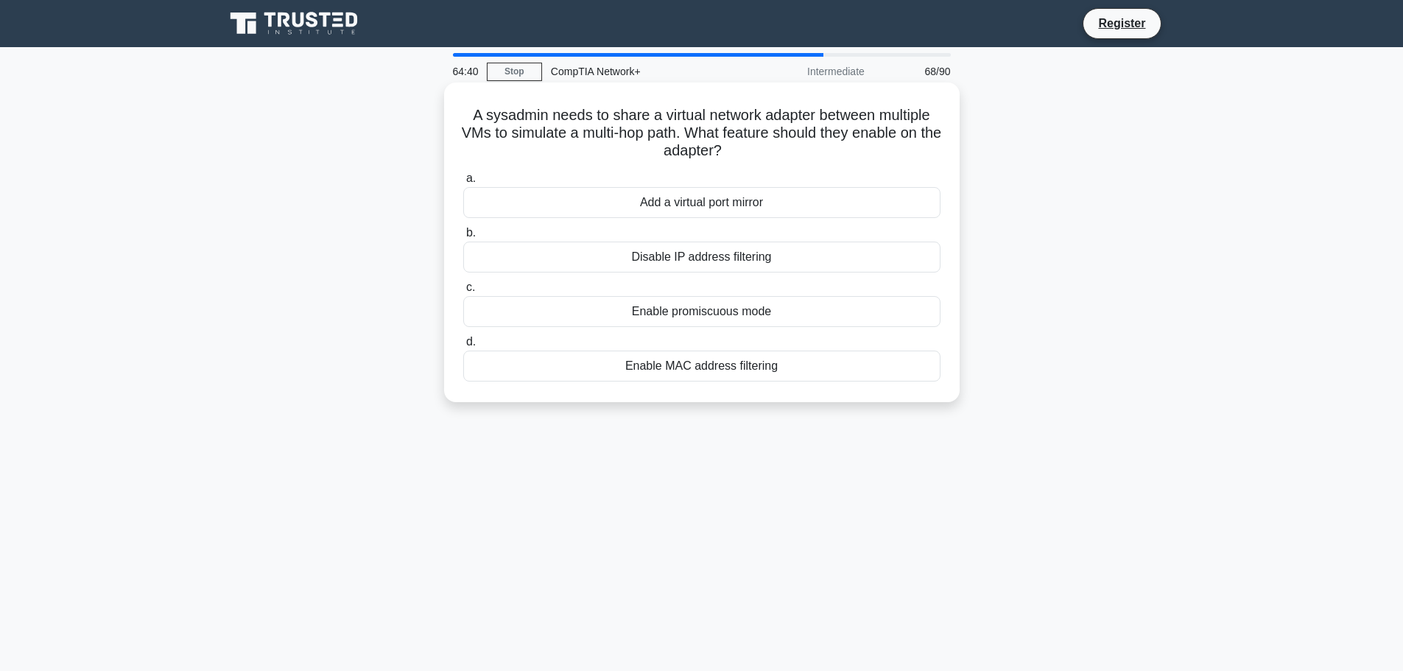
click at [729, 311] on div "Enable promiscuous mode" at bounding box center [701, 311] width 477 height 31
click at [463, 292] on input "c. Enable promiscuous mode" at bounding box center [463, 288] width 0 height 10
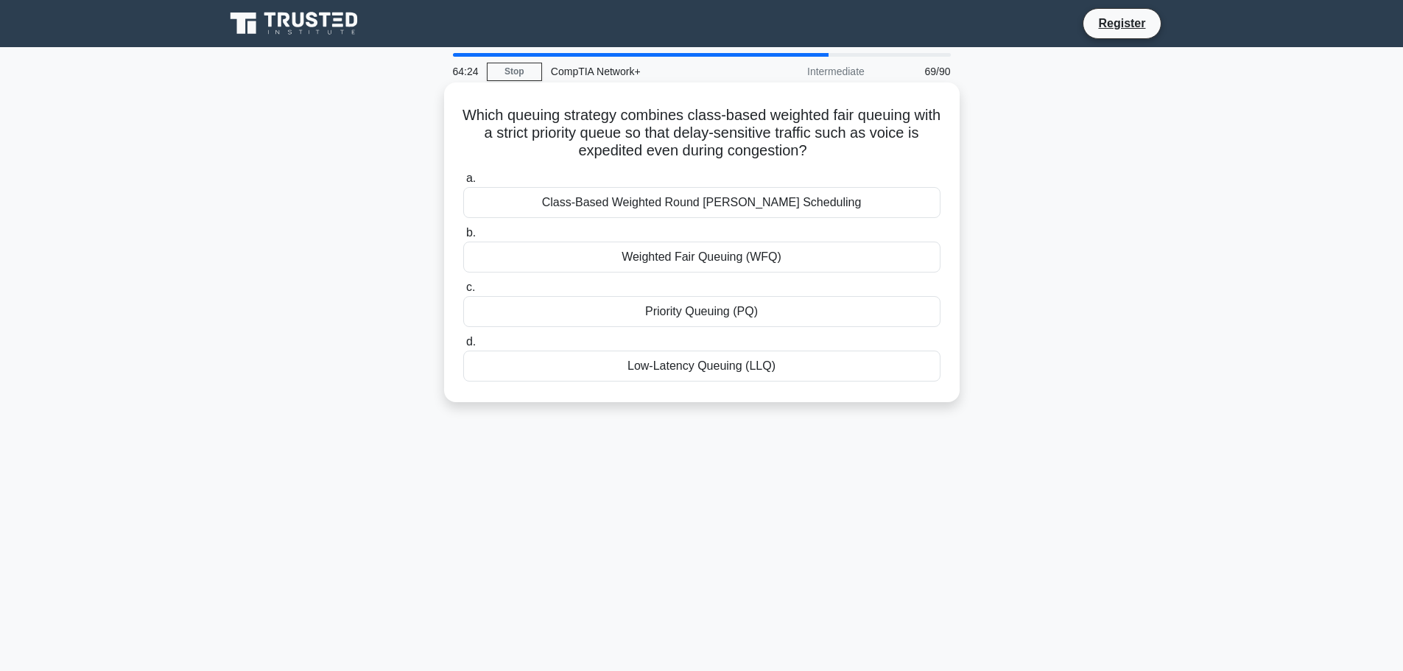
click at [776, 312] on div "Priority Queuing (PQ)" at bounding box center [701, 311] width 477 height 31
click at [463, 292] on input "c. Priority Queuing (PQ)" at bounding box center [463, 288] width 0 height 10
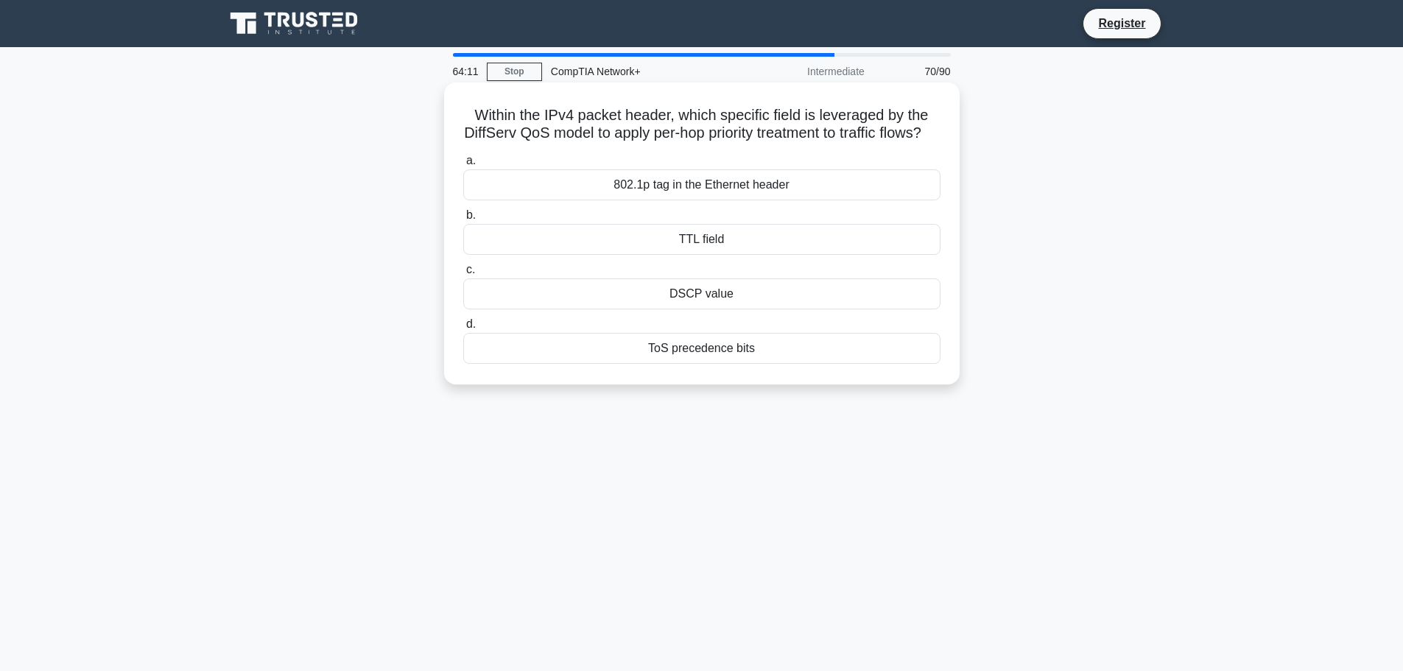
click at [720, 255] on div "TTL field" at bounding box center [701, 239] width 477 height 31
click at [463, 220] on input "b. TTL field" at bounding box center [463, 216] width 0 height 10
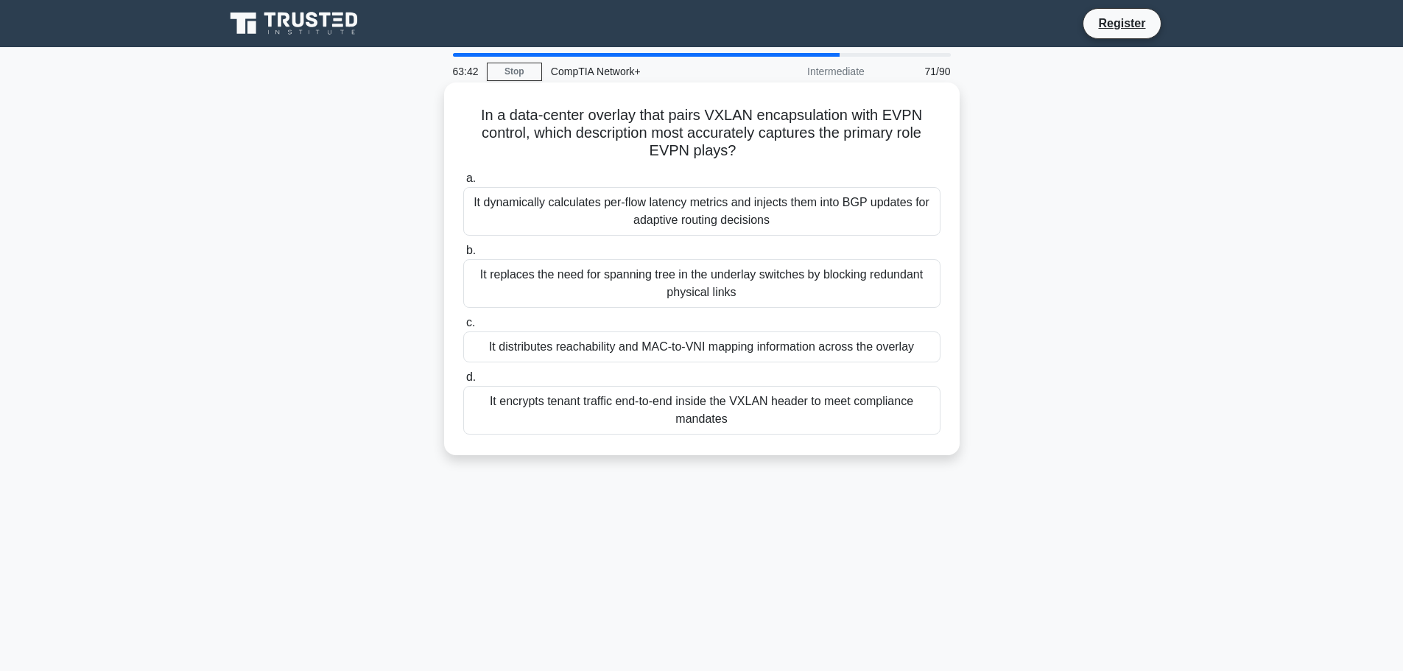
click at [778, 275] on div "It replaces the need for spanning tree in the underlay switches by blocking red…" at bounding box center [701, 283] width 477 height 49
click at [463, 256] on input "b. It replaces the need for spanning tree in the underlay switches by blocking …" at bounding box center [463, 251] width 0 height 10
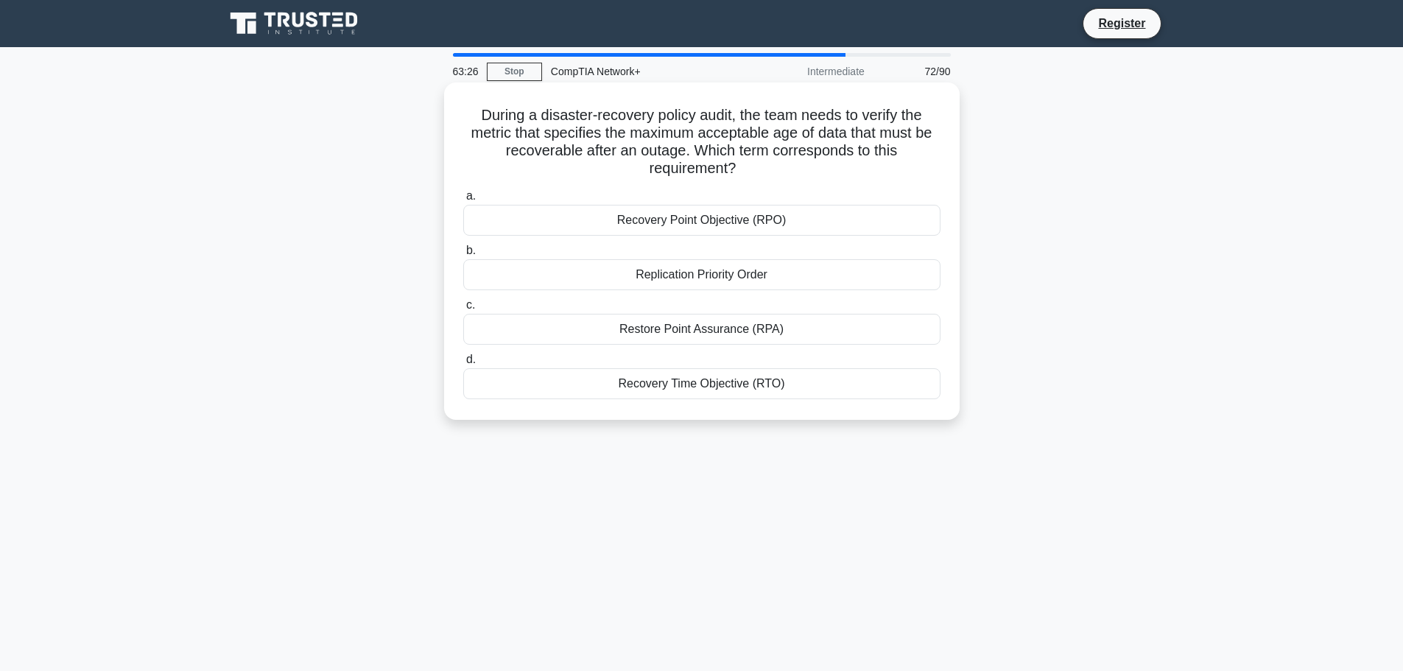
click at [740, 217] on div "Recovery Point Objective (RPO)" at bounding box center [701, 220] width 477 height 31
click at [463, 201] on input "a. Recovery Point Objective (RPO)" at bounding box center [463, 196] width 0 height 10
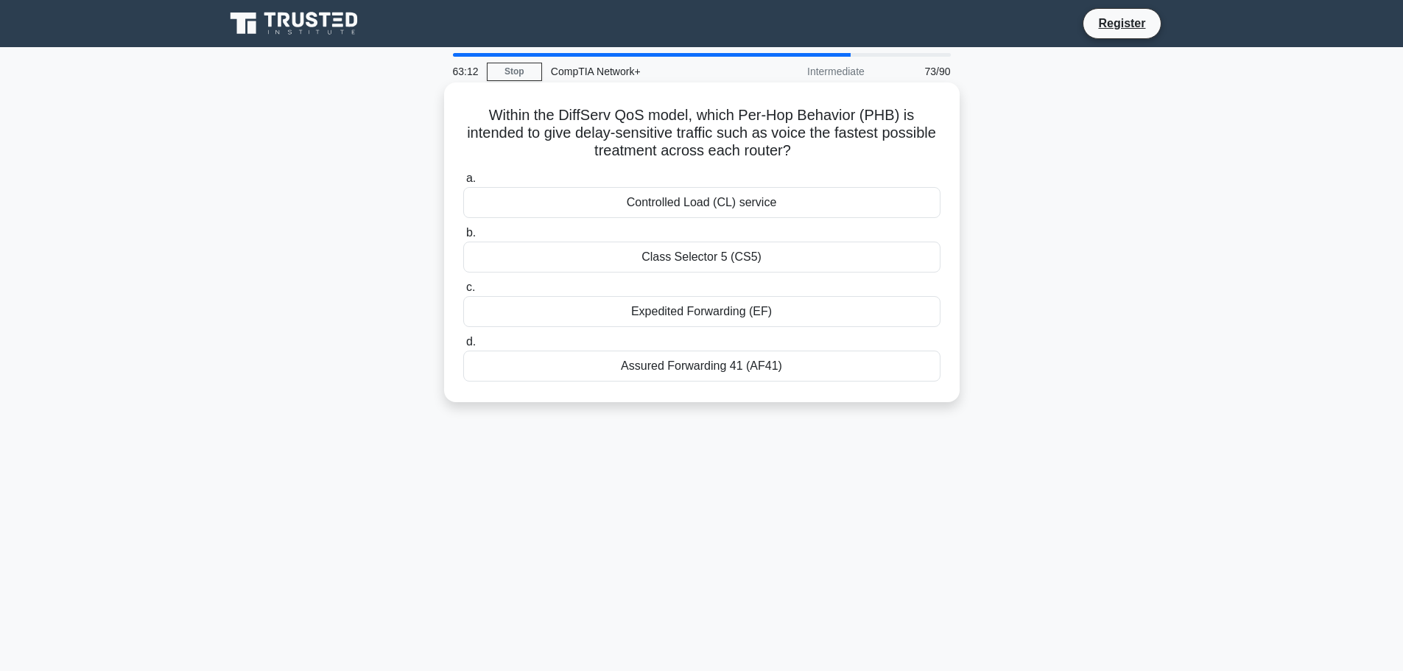
drag, startPoint x: 750, startPoint y: 201, endPoint x: 739, endPoint y: 205, distance: 11.6
click at [741, 205] on div "Controlled Load (CL) service" at bounding box center [701, 202] width 477 height 31
click at [683, 206] on div "Controlled Load (CL) service" at bounding box center [701, 202] width 477 height 31
click at [463, 183] on input "a. Controlled Load (CL) service" at bounding box center [463, 179] width 0 height 10
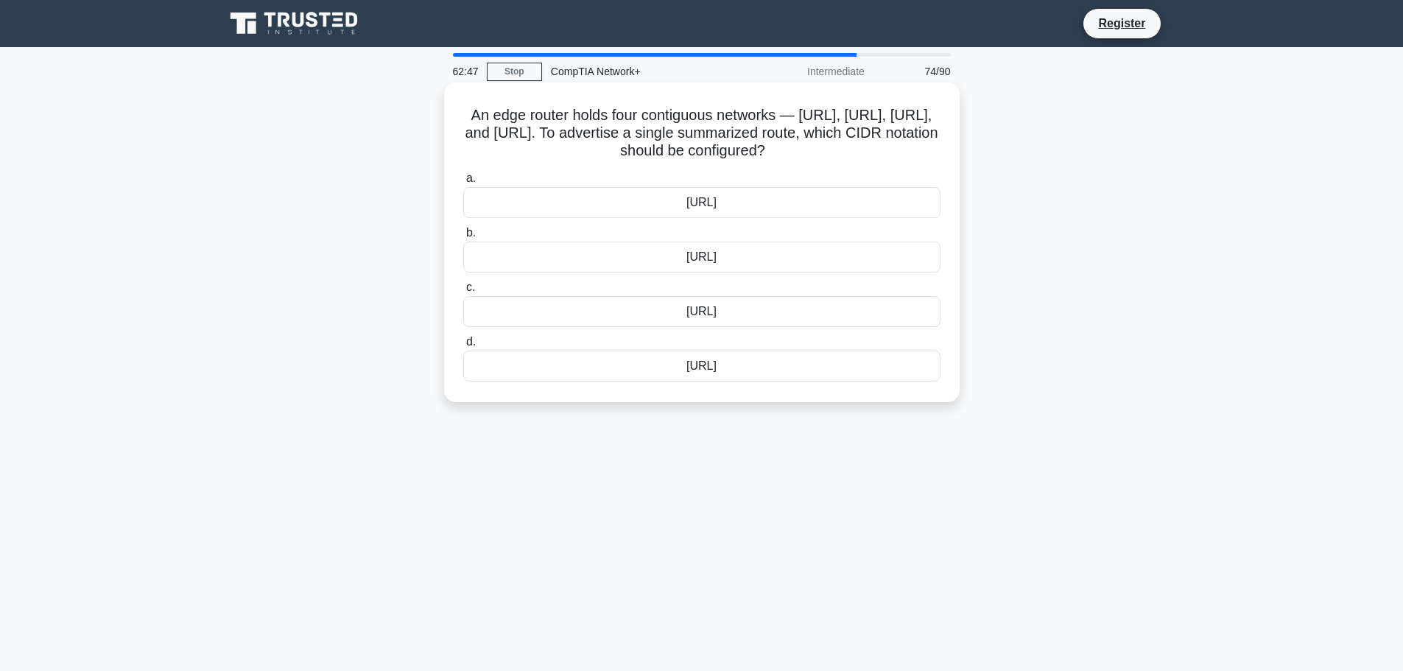
click at [713, 272] on div "203.0.113.0/25" at bounding box center [701, 257] width 477 height 31
click at [463, 238] on input "b. 203.0.113.0/25" at bounding box center [463, 233] width 0 height 10
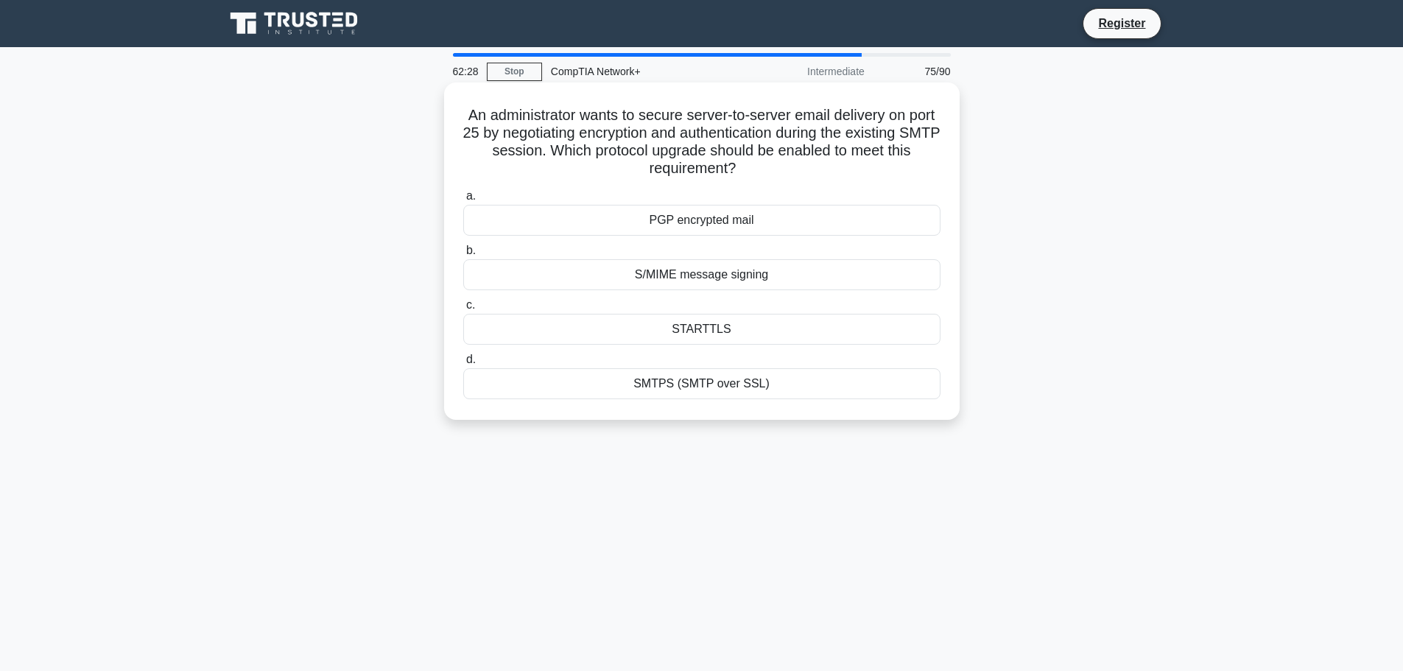
click at [782, 281] on div "S/MIME message signing" at bounding box center [701, 274] width 477 height 31
click at [463, 256] on input "b. S/MIME message signing" at bounding box center [463, 251] width 0 height 10
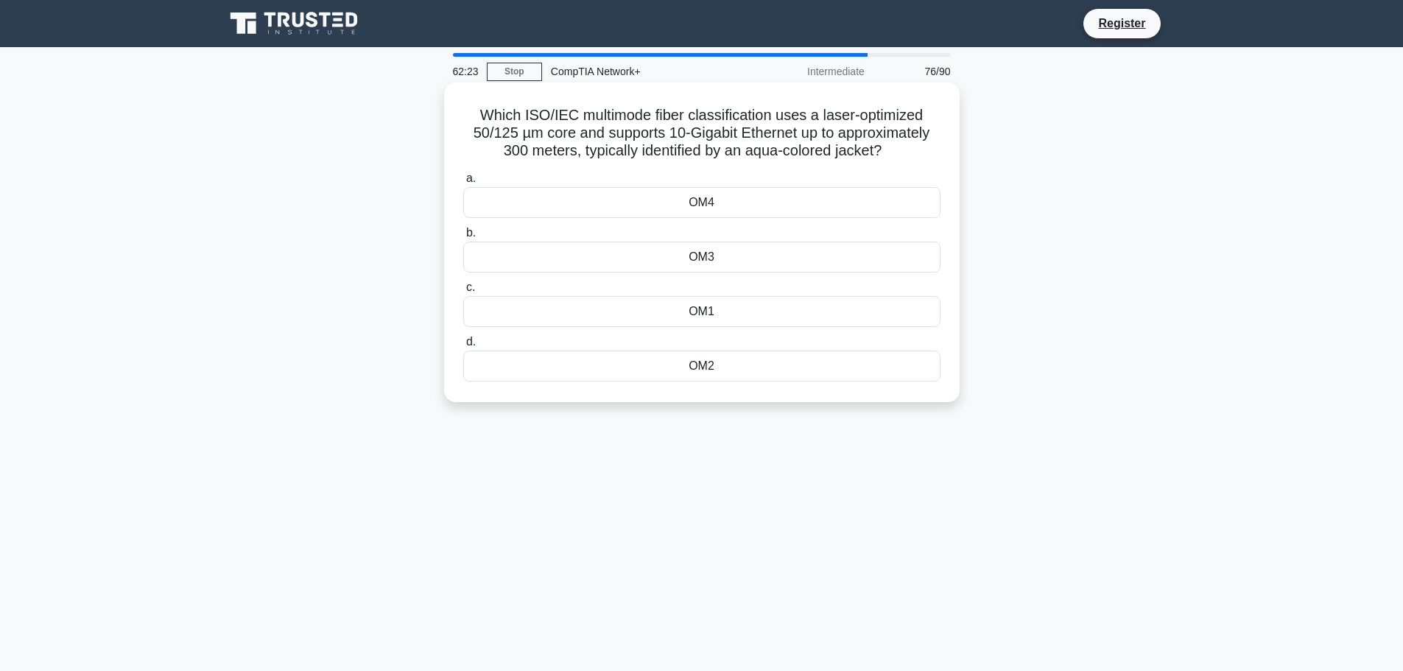
click at [723, 256] on div "OM3" at bounding box center [701, 257] width 477 height 31
click at [463, 238] on input "b. OM3" at bounding box center [463, 233] width 0 height 10
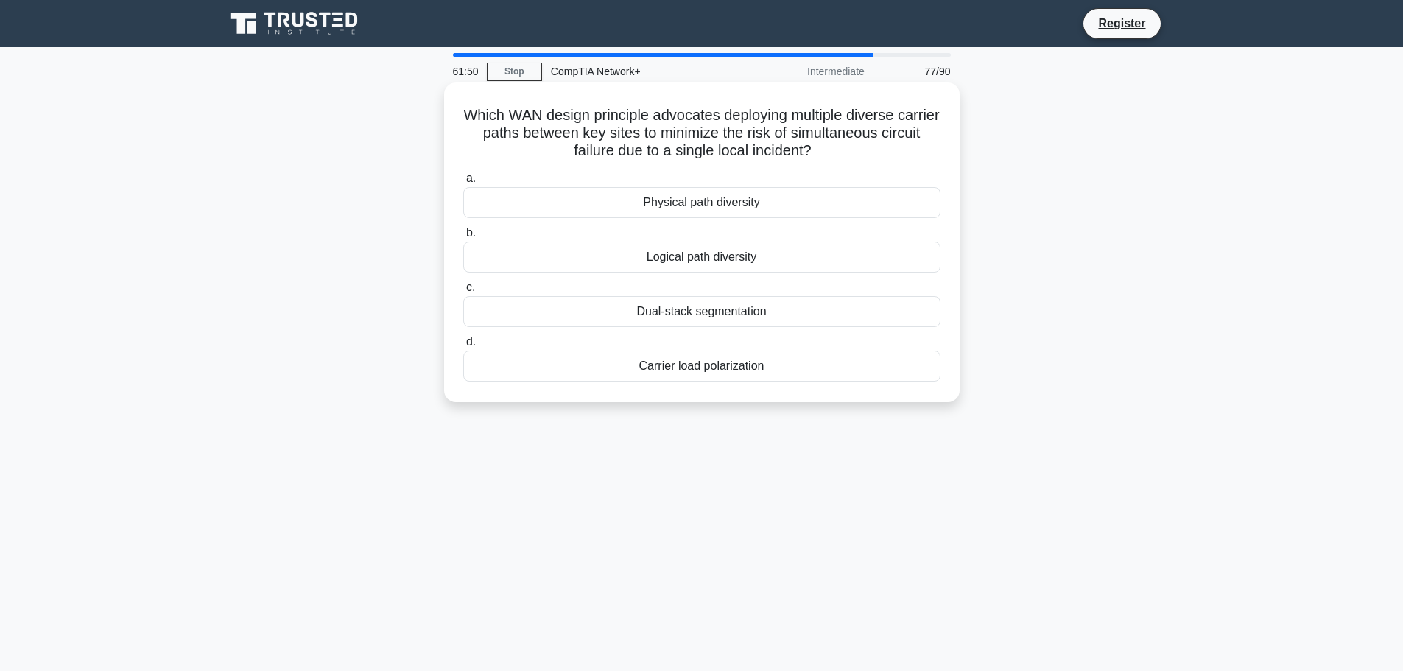
click at [760, 370] on div "Carrier load polarization" at bounding box center [701, 365] width 477 height 31
click at [463, 347] on input "d. Carrier load polarization" at bounding box center [463, 342] width 0 height 10
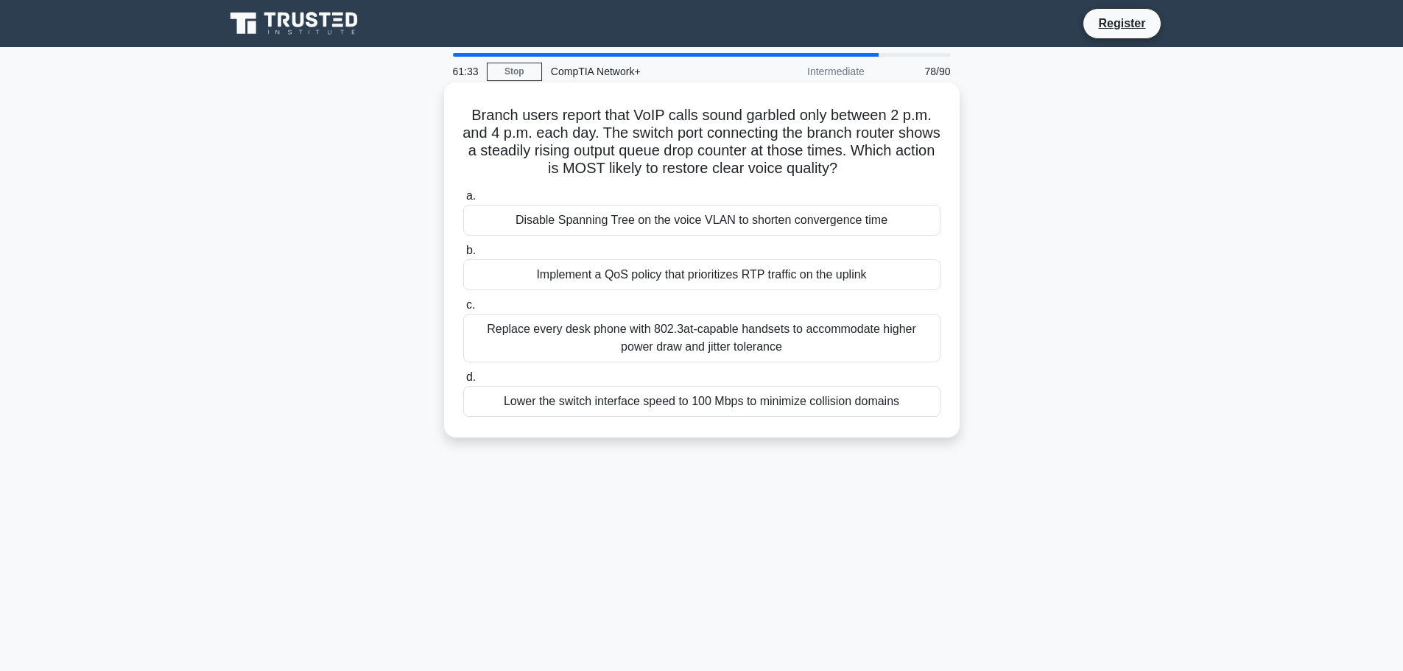
click at [751, 276] on div "Implement a QoS policy that prioritizes RTP traffic on the uplink" at bounding box center [701, 274] width 477 height 31
click at [463, 256] on input "b. Implement a QoS policy that prioritizes RTP traffic on the uplink" at bounding box center [463, 251] width 0 height 10
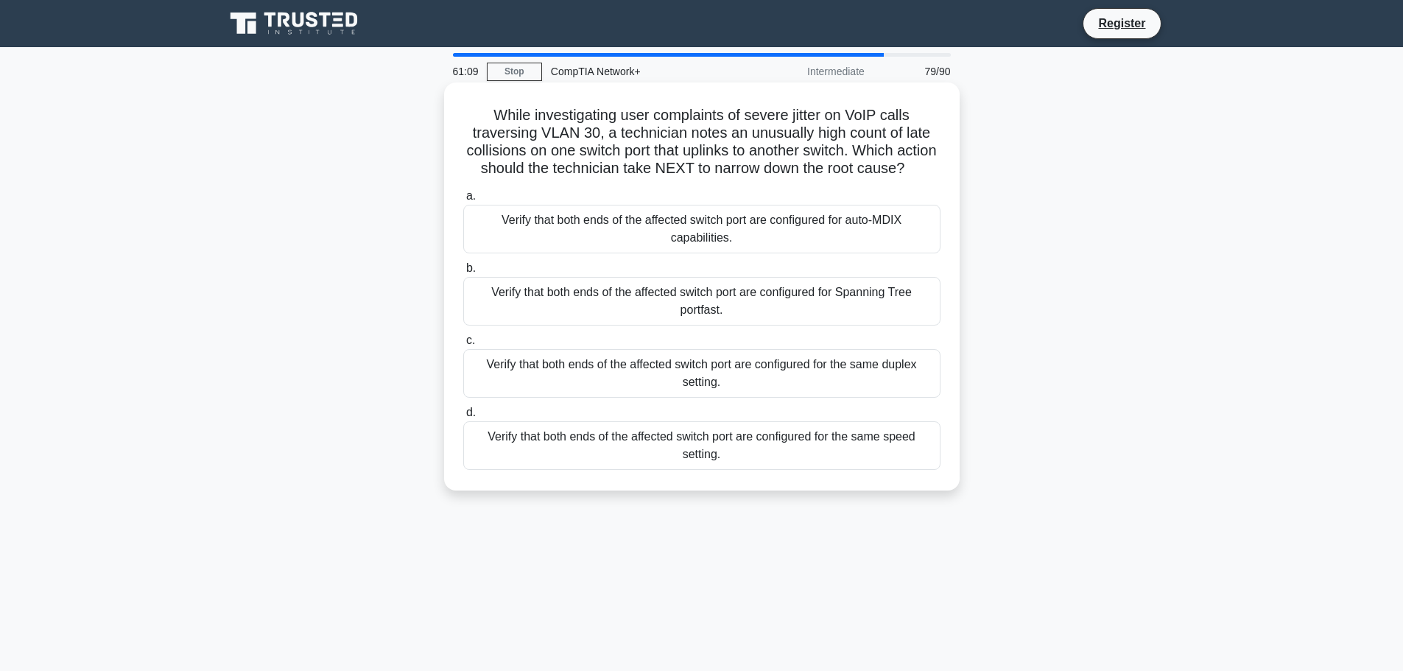
click at [697, 387] on div "Verify that both ends of the affected switch port are configured for the same d…" at bounding box center [701, 373] width 477 height 49
click at [463, 345] on input "c. Verify that both ends of the affected switch port are configured for the sam…" at bounding box center [463, 341] width 0 height 10
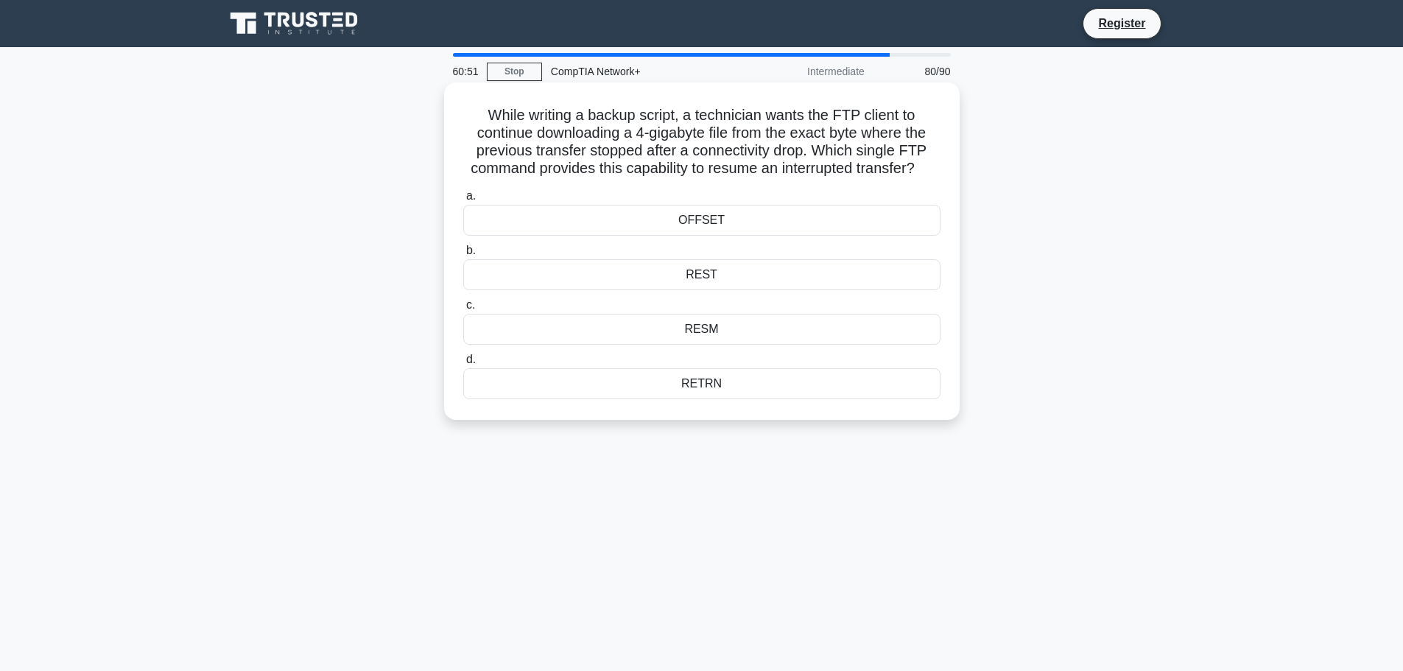
click at [714, 331] on div "RESM" at bounding box center [701, 329] width 477 height 31
click at [463, 310] on input "c. RESM" at bounding box center [463, 305] width 0 height 10
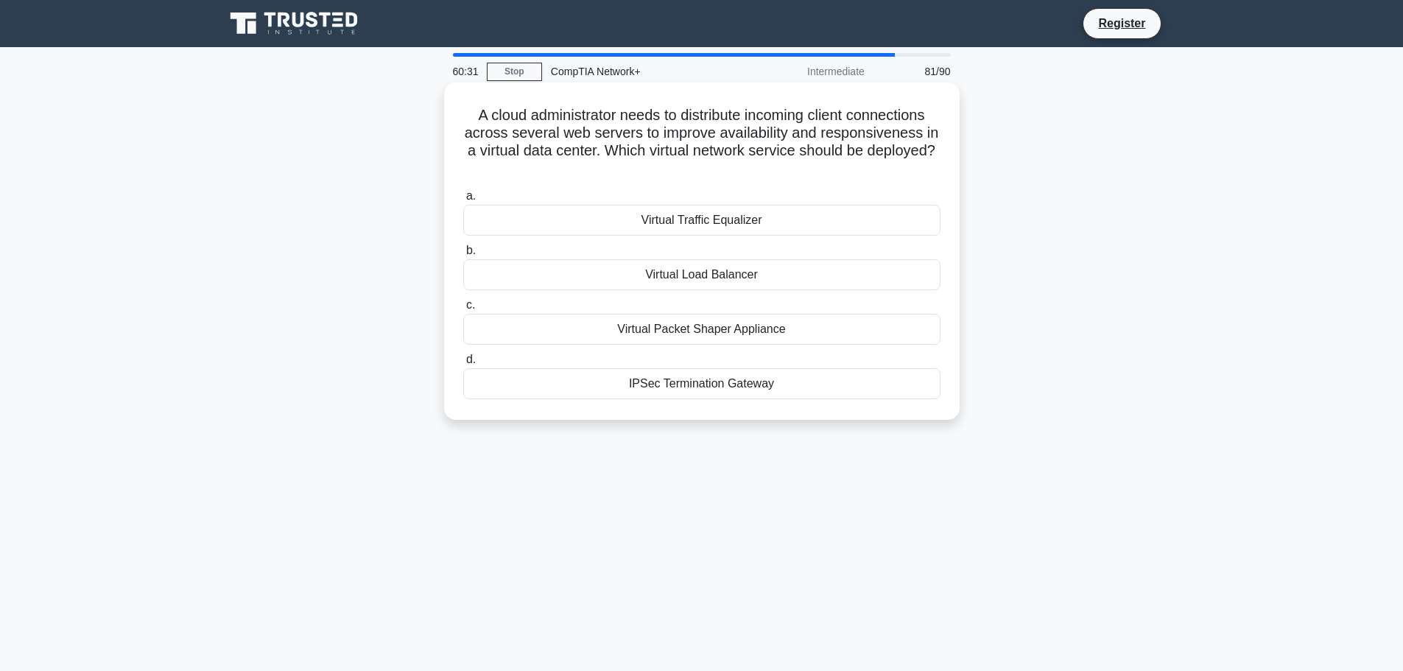
click at [741, 277] on div "Virtual Load Balancer" at bounding box center [701, 274] width 477 height 31
click at [463, 256] on input "b. Virtual Load Balancer" at bounding box center [463, 251] width 0 height 10
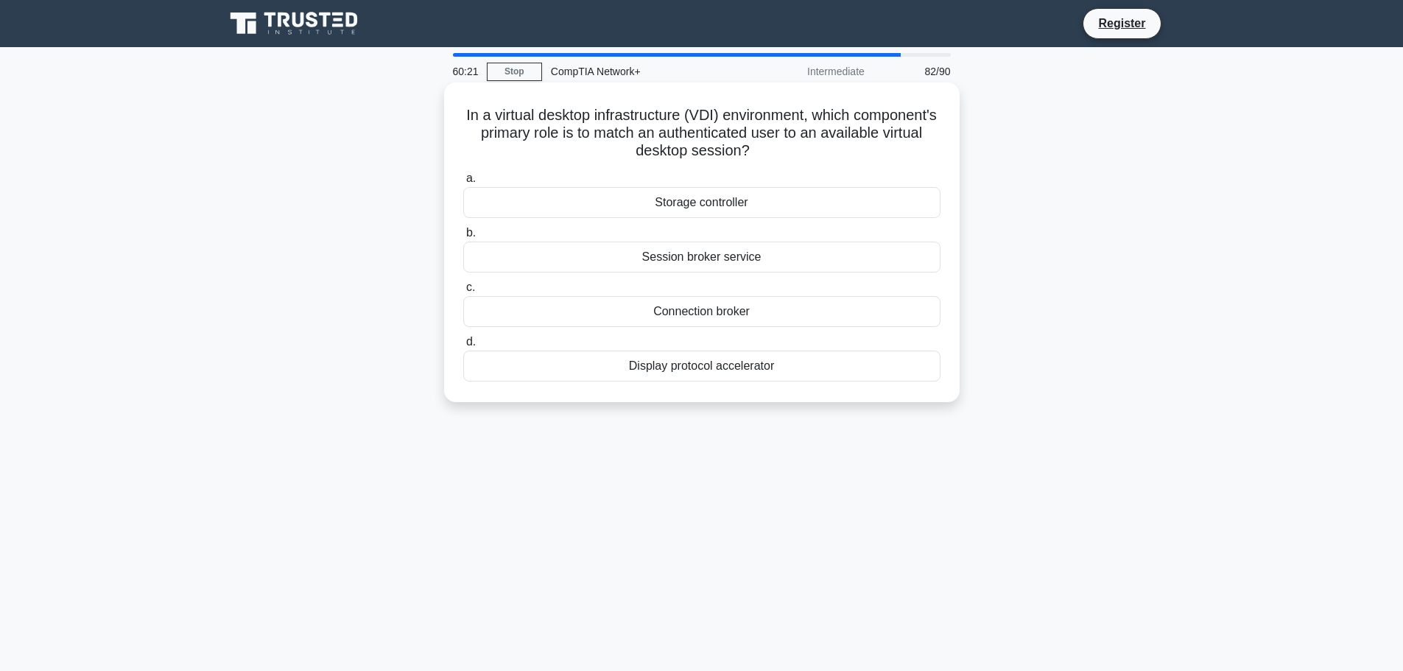
click at [726, 257] on div "Session broker service" at bounding box center [701, 257] width 477 height 31
click at [463, 238] on input "b. Session broker service" at bounding box center [463, 233] width 0 height 10
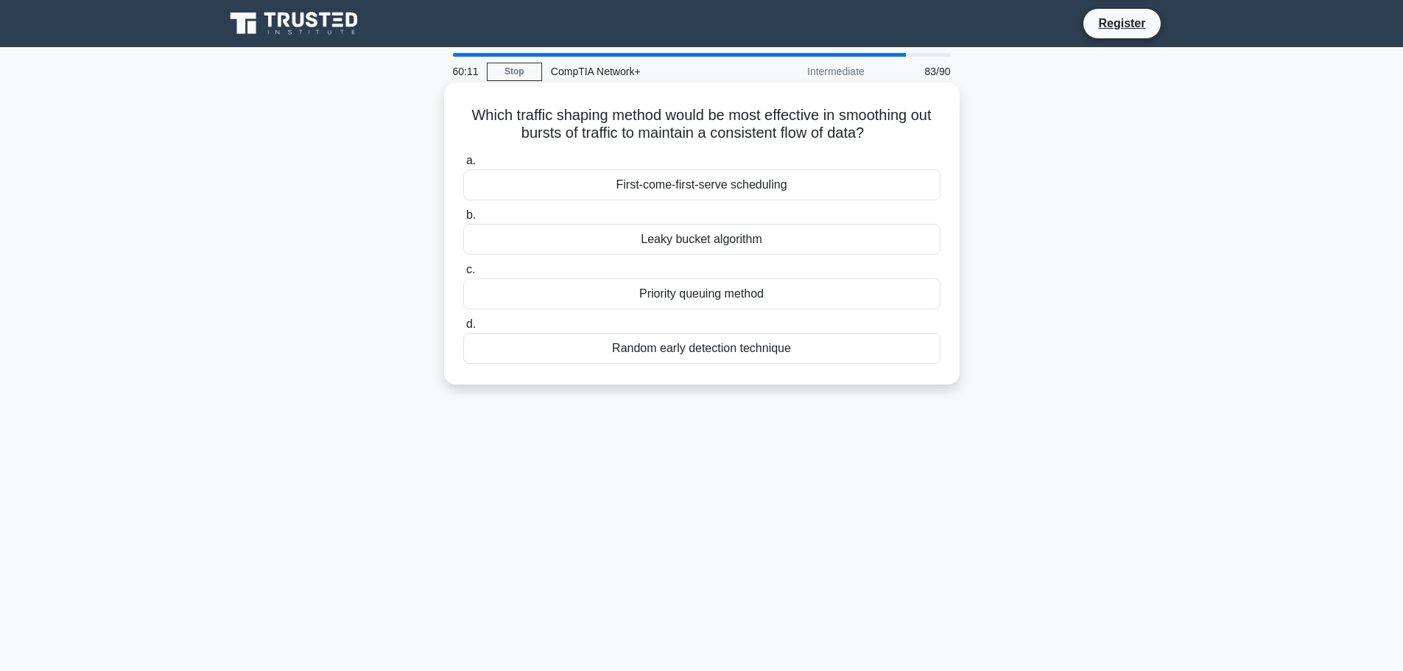
click at [706, 293] on div "Priority queuing method" at bounding box center [701, 293] width 477 height 31
click at [463, 275] on input "c. Priority queuing method" at bounding box center [463, 270] width 0 height 10
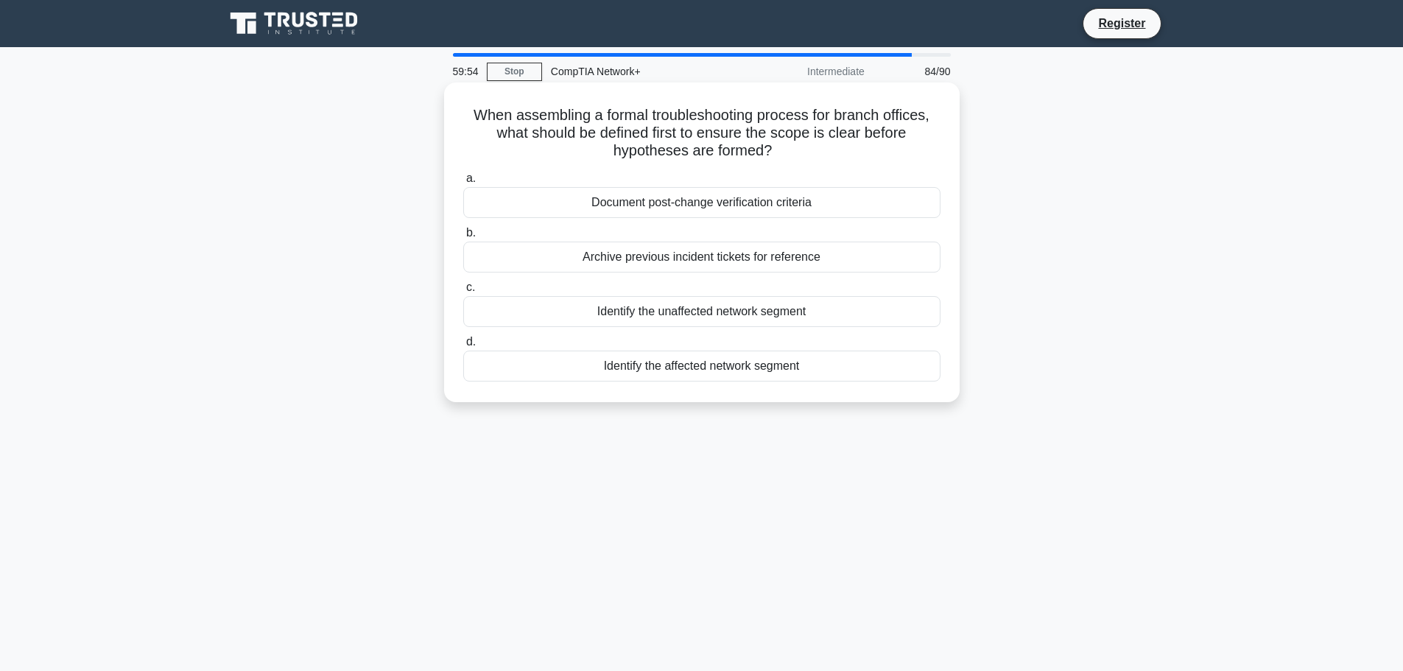
click at [700, 204] on div "Document post-change verification criteria" at bounding box center [701, 202] width 477 height 31
click at [463, 183] on input "a. Document post-change verification criteria" at bounding box center [463, 179] width 0 height 10
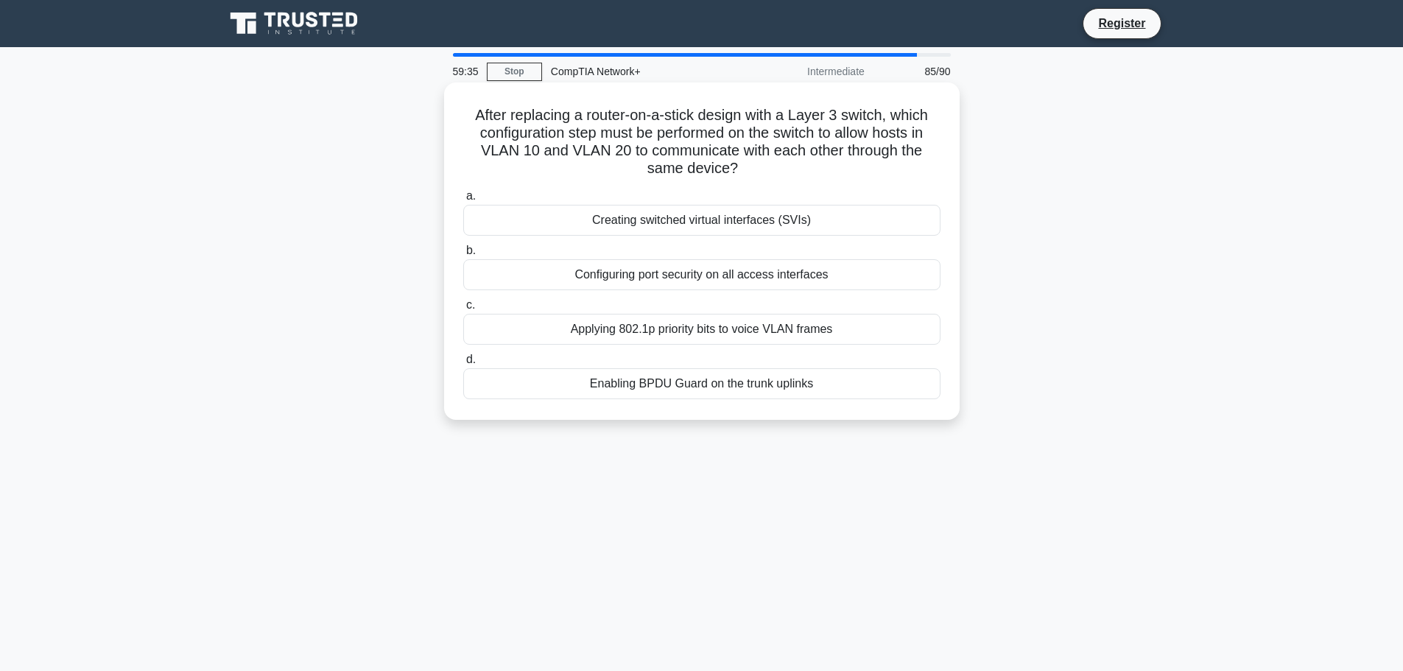
click at [671, 219] on div "Creating switched virtual interfaces (SVIs)" at bounding box center [701, 220] width 477 height 31
click at [463, 201] on input "a. Creating switched virtual interfaces (SVIs)" at bounding box center [463, 196] width 0 height 10
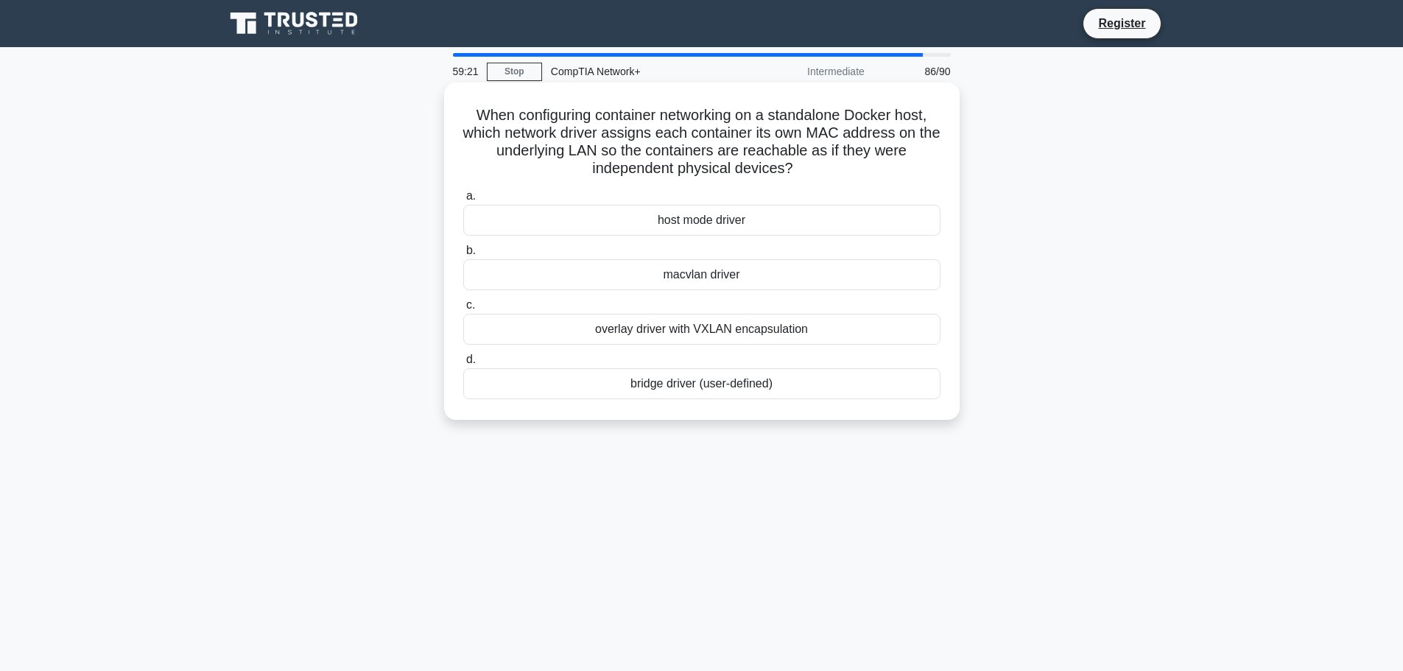
click at [656, 333] on div "overlay driver with VXLAN encapsulation" at bounding box center [701, 329] width 477 height 31
click at [463, 310] on input "c. overlay driver with VXLAN encapsulation" at bounding box center [463, 305] width 0 height 10
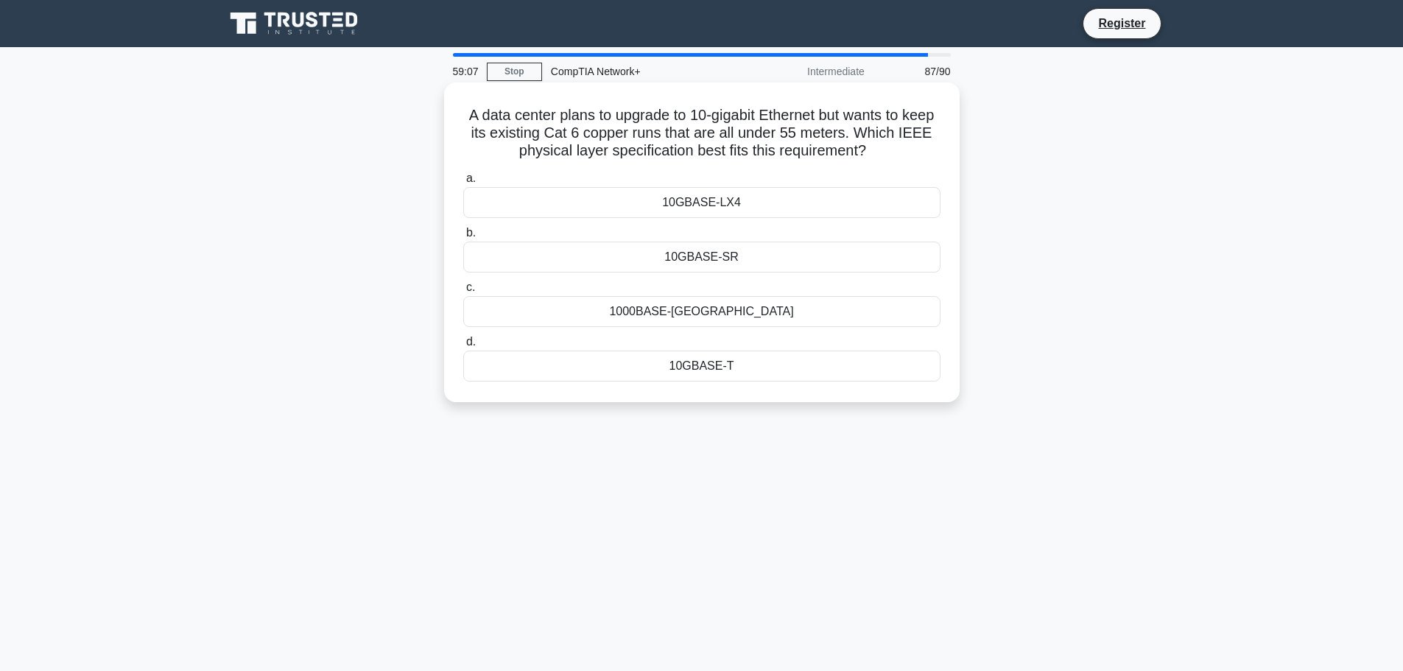
click at [702, 258] on div "10GBASE-SR" at bounding box center [701, 257] width 477 height 31
click at [463, 238] on input "b. 10GBASE-SR" at bounding box center [463, 233] width 0 height 10
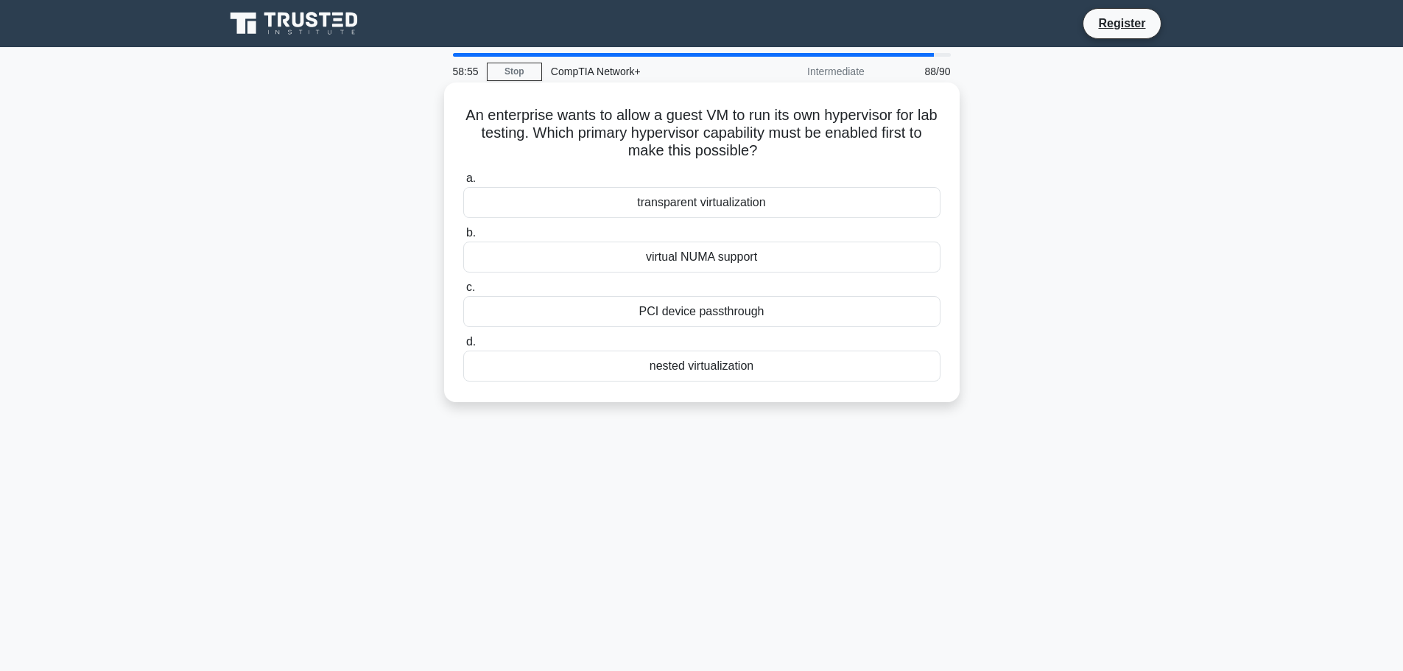
click at [721, 369] on div "nested virtualization" at bounding box center [701, 365] width 477 height 31
click at [463, 347] on input "d. nested virtualization" at bounding box center [463, 342] width 0 height 10
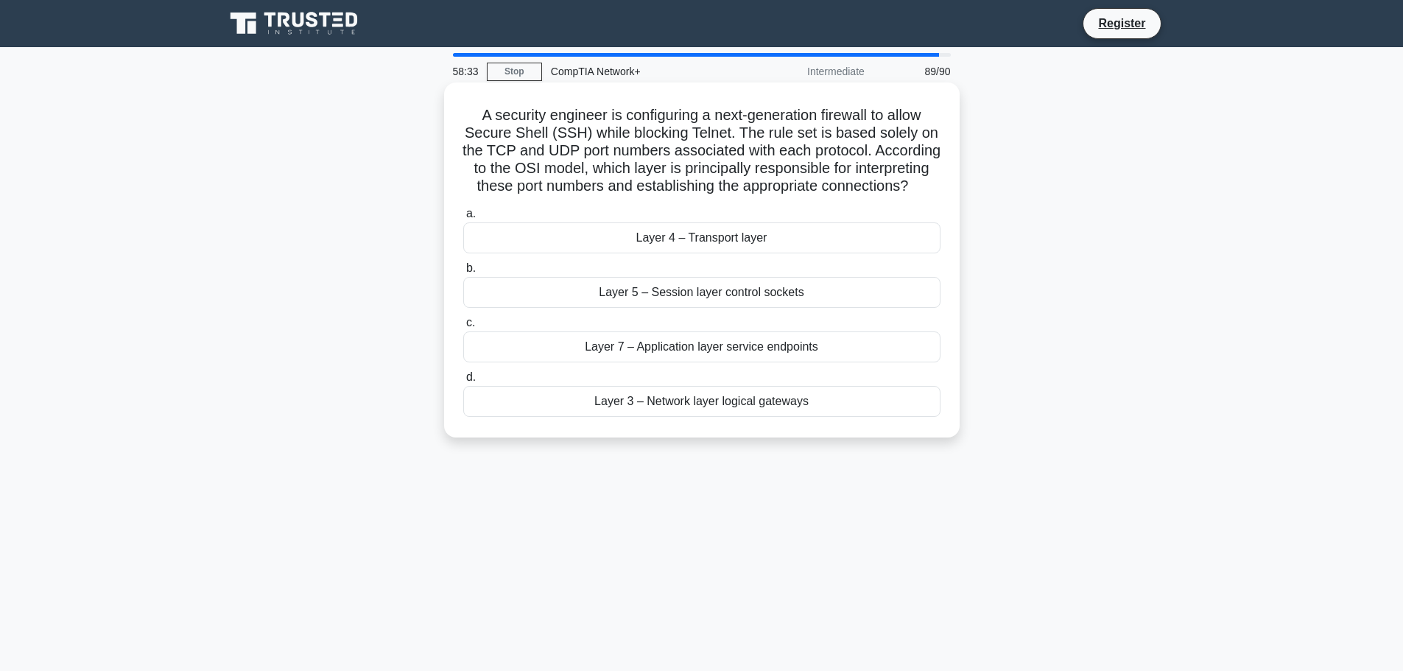
click at [736, 308] on div "Layer 5 – Session layer control sockets" at bounding box center [701, 292] width 477 height 31
click at [463, 273] on input "b. Layer 5 – Session layer control sockets" at bounding box center [463, 269] width 0 height 10
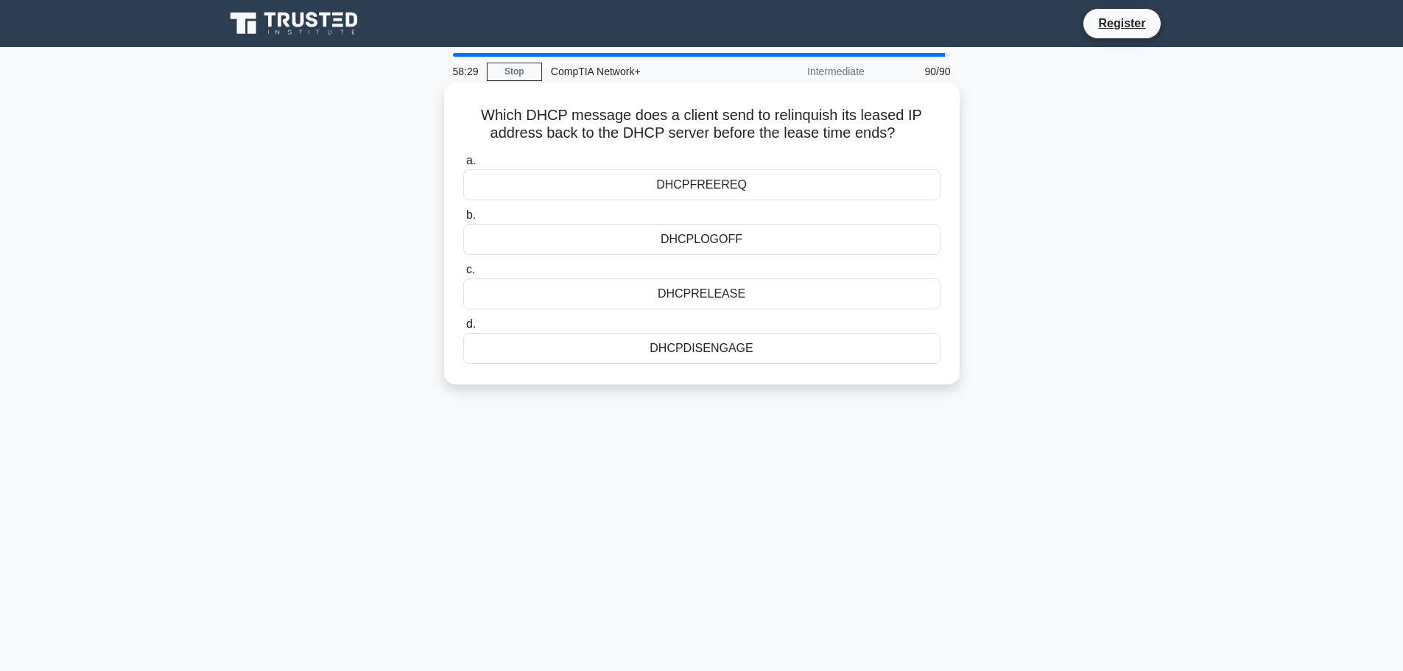
click at [719, 298] on div "DHCPRELEASE" at bounding box center [701, 293] width 477 height 31
click at [463, 275] on input "c. DHCPRELEASE" at bounding box center [463, 270] width 0 height 10
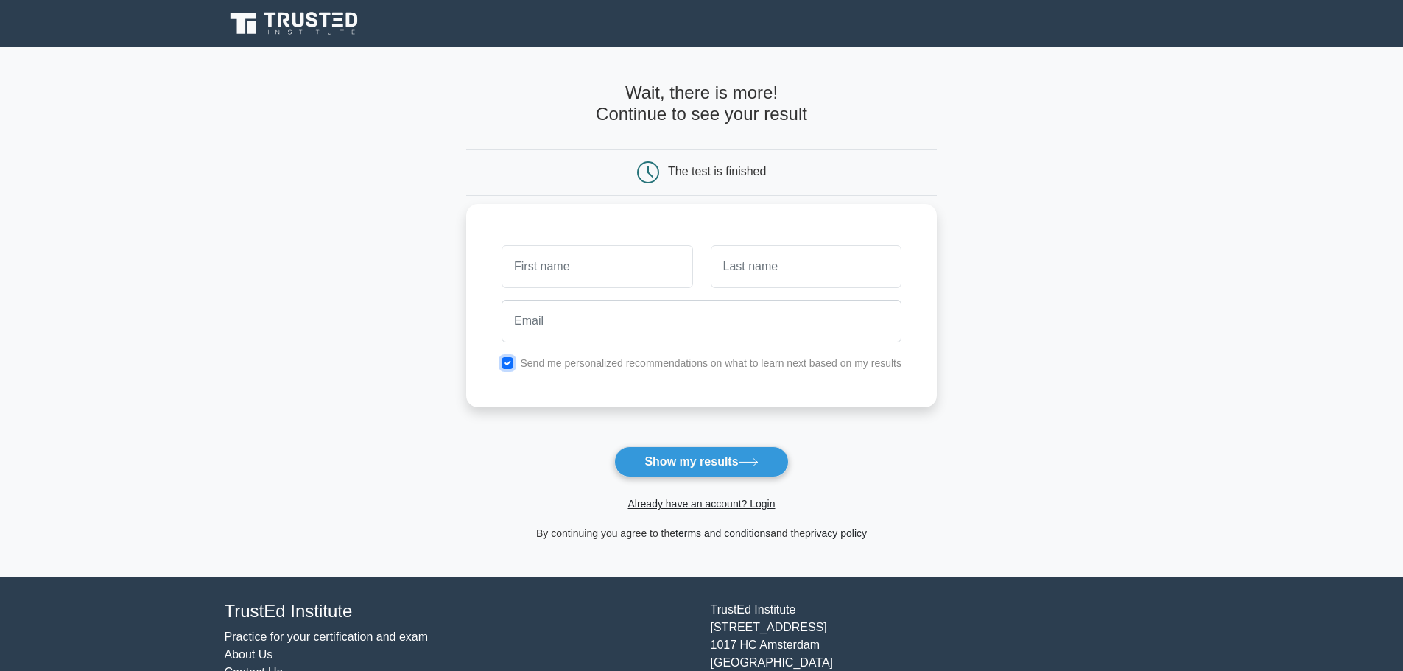
click at [509, 362] on input "checkbox" at bounding box center [507, 363] width 12 height 12
checkbox input "false"
click at [724, 456] on button "Show my results" at bounding box center [701, 461] width 174 height 31
click at [568, 267] on input "text" at bounding box center [596, 266] width 191 height 43
type input "J"
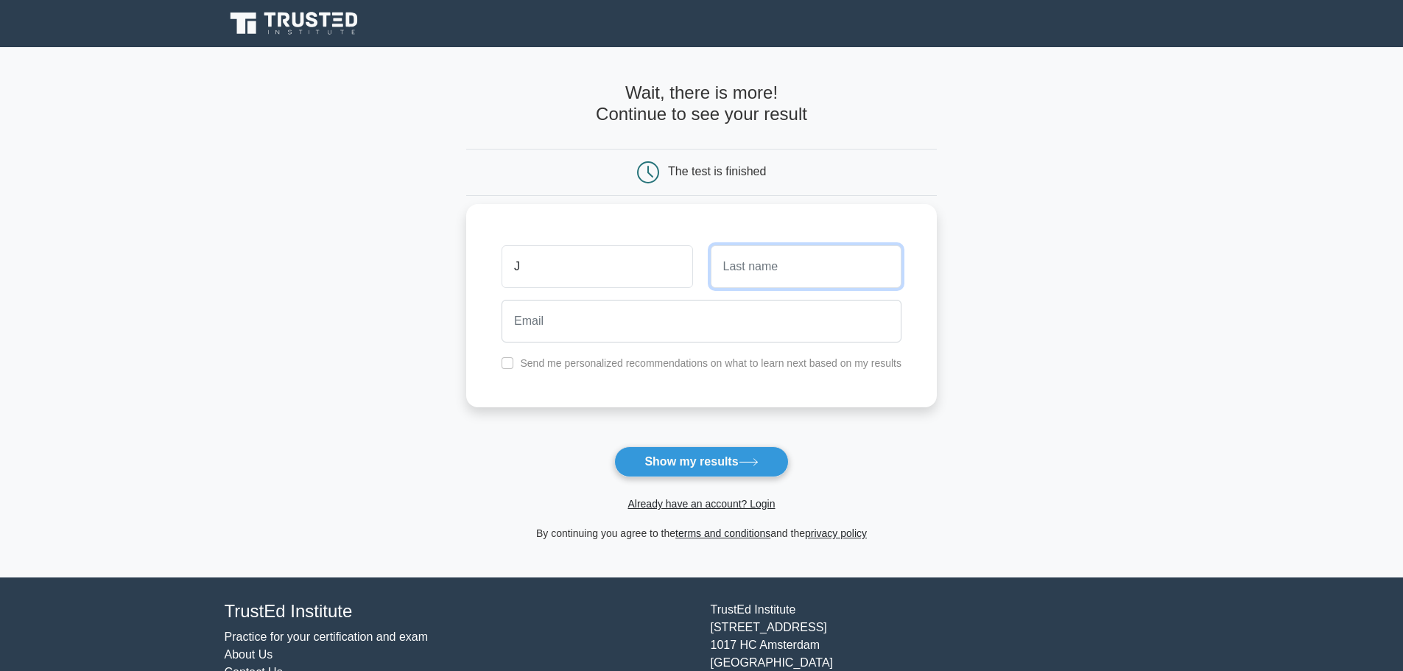
click at [766, 282] on input "text" at bounding box center [806, 266] width 191 height 43
type input "S"
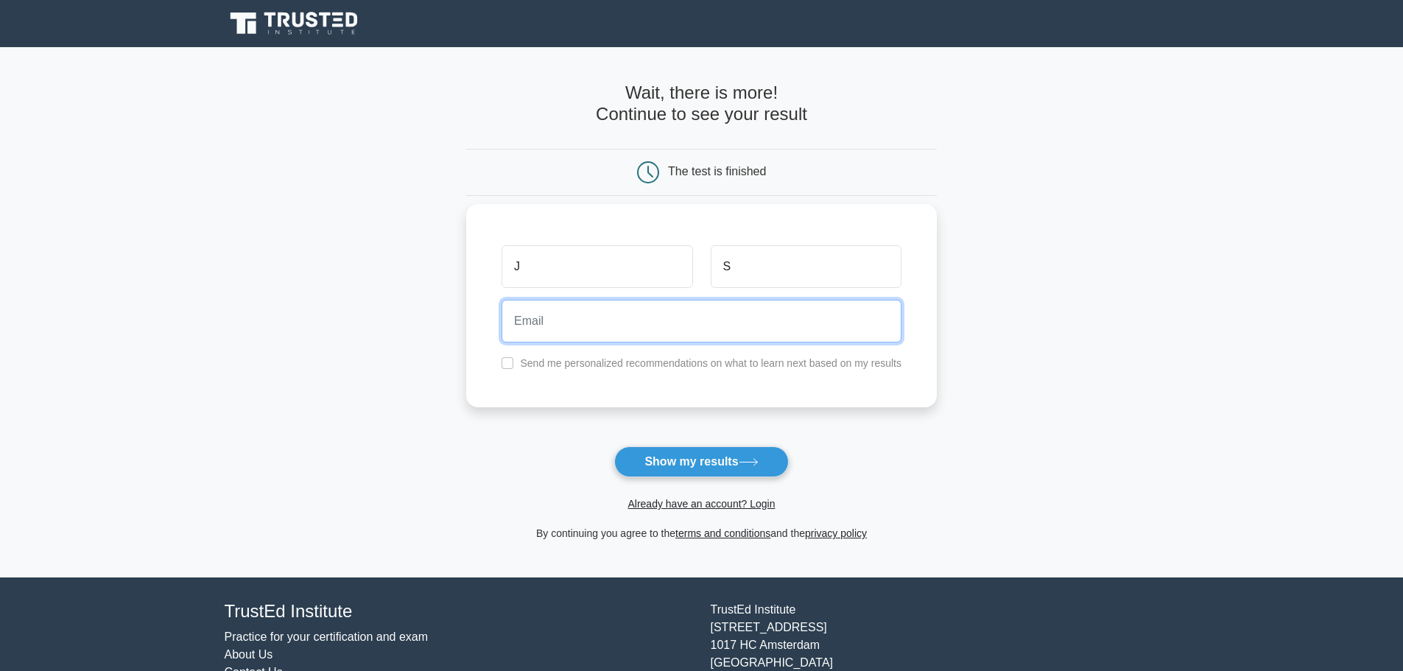
click at [695, 316] on input "email" at bounding box center [701, 321] width 400 height 43
type input "deadlypurr@live.com"
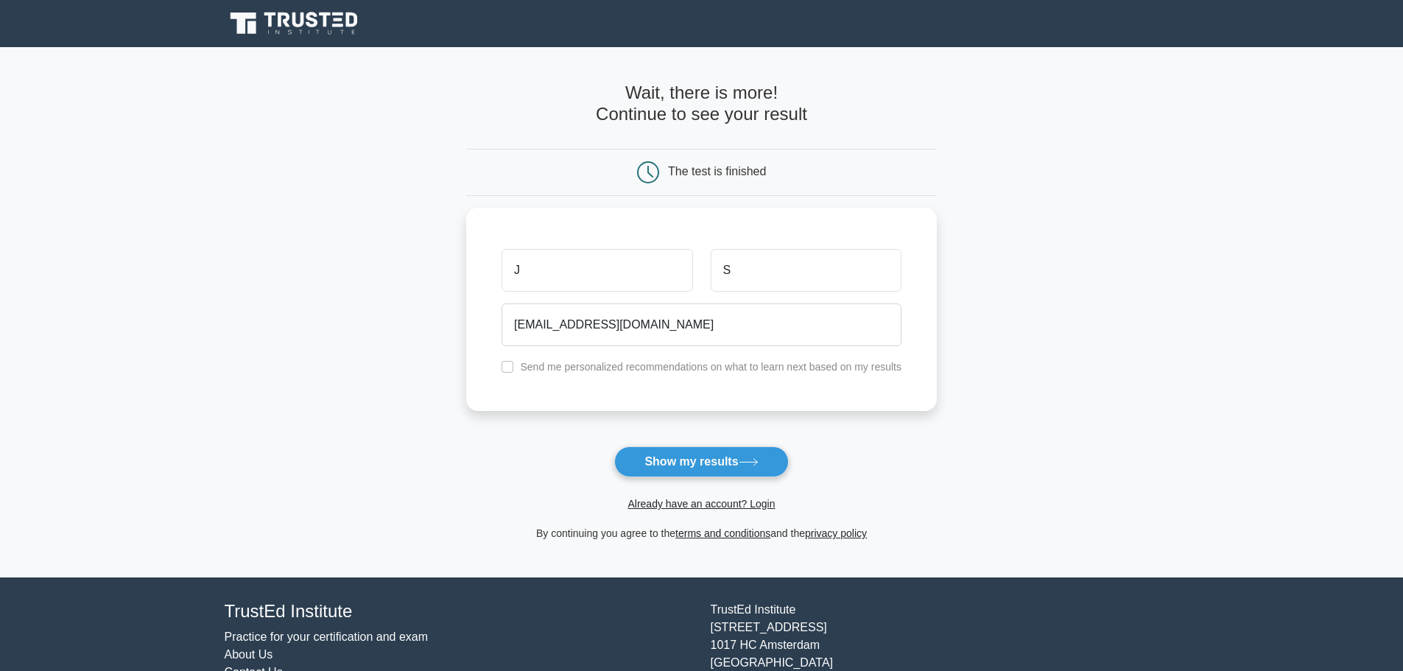
drag, startPoint x: 697, startPoint y: 458, endPoint x: 538, endPoint y: 436, distance: 160.6
click at [696, 458] on button "Show my results" at bounding box center [701, 461] width 174 height 31
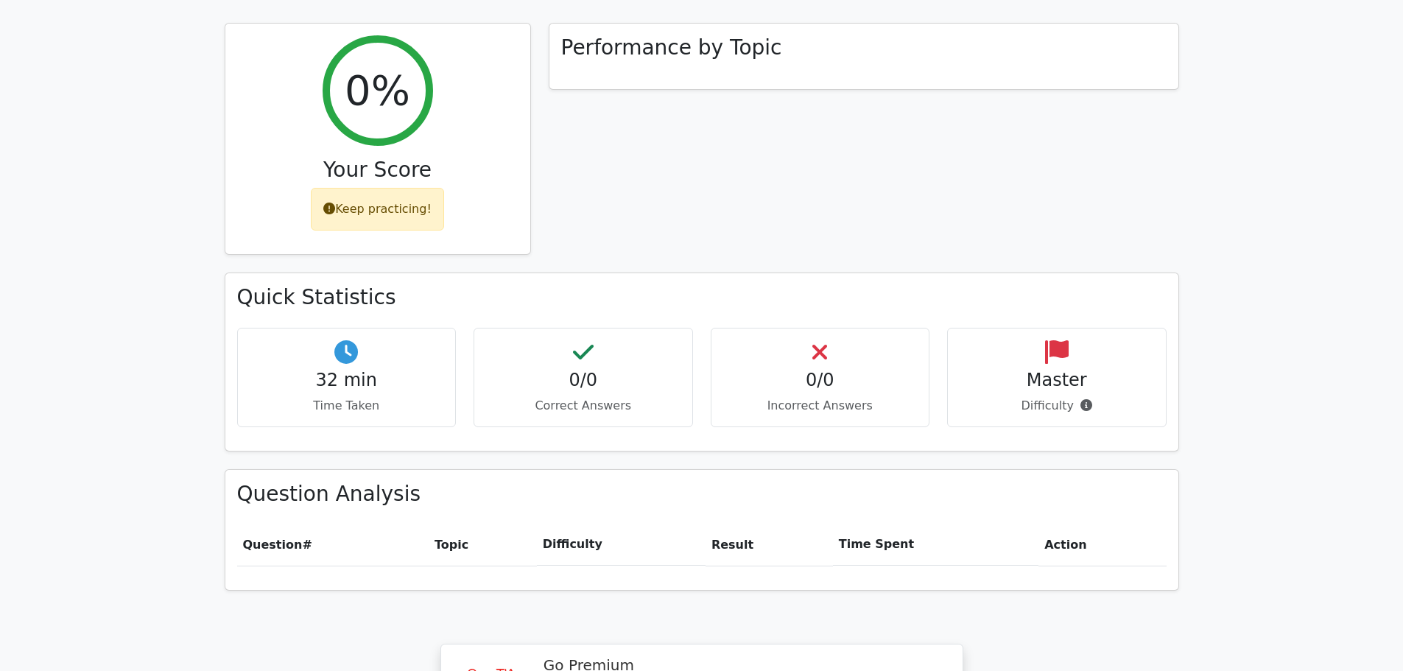
scroll to position [515, 0]
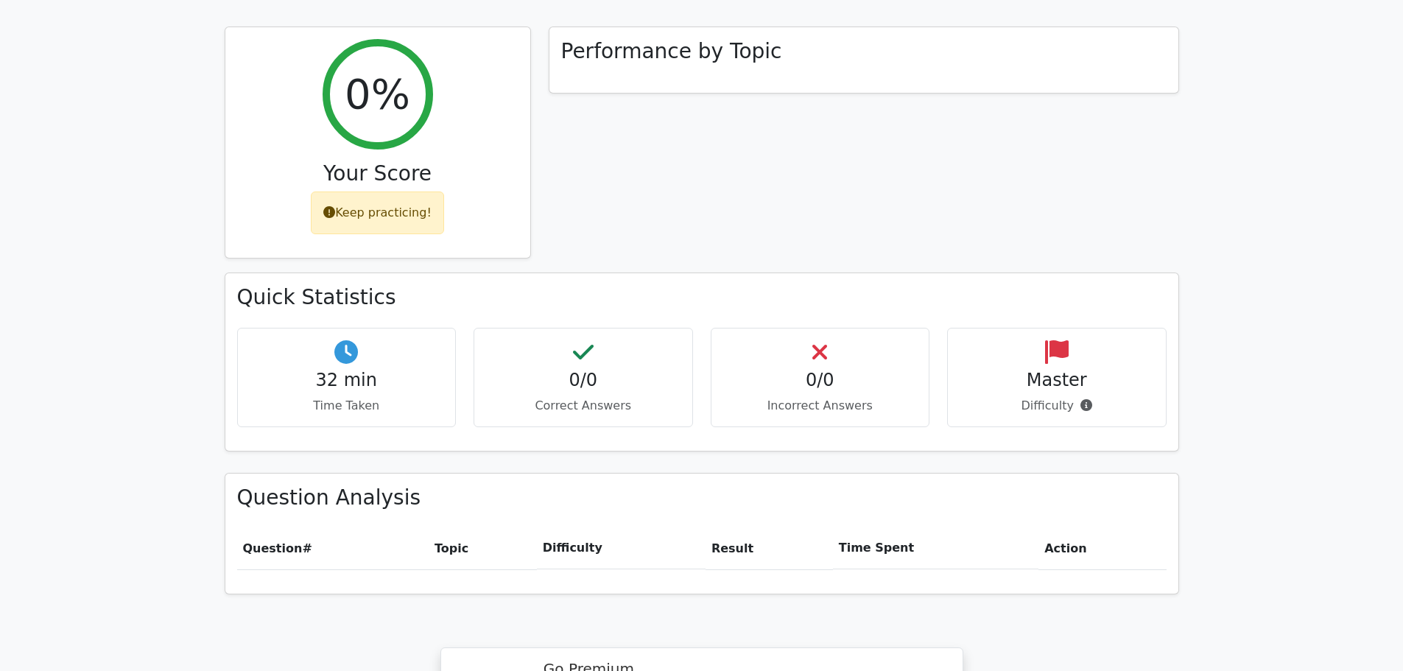
click at [343, 340] on icon at bounding box center [346, 352] width 24 height 24
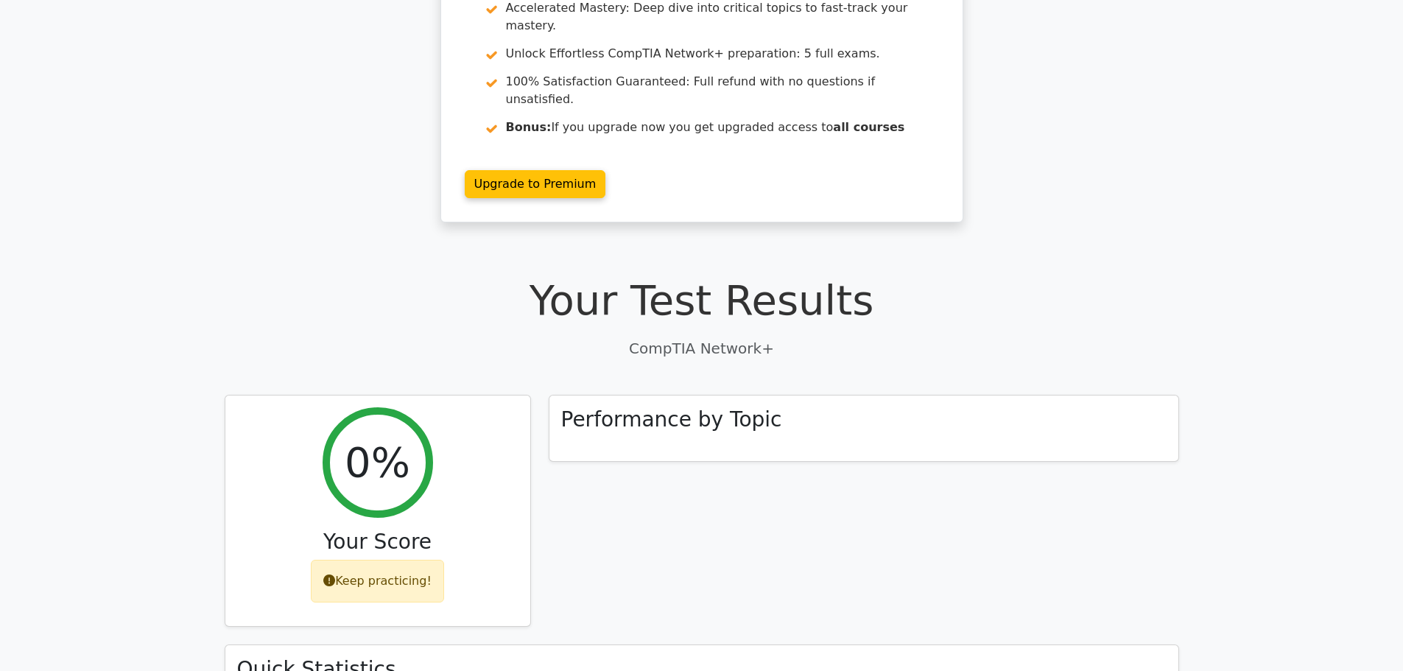
scroll to position [0, 0]
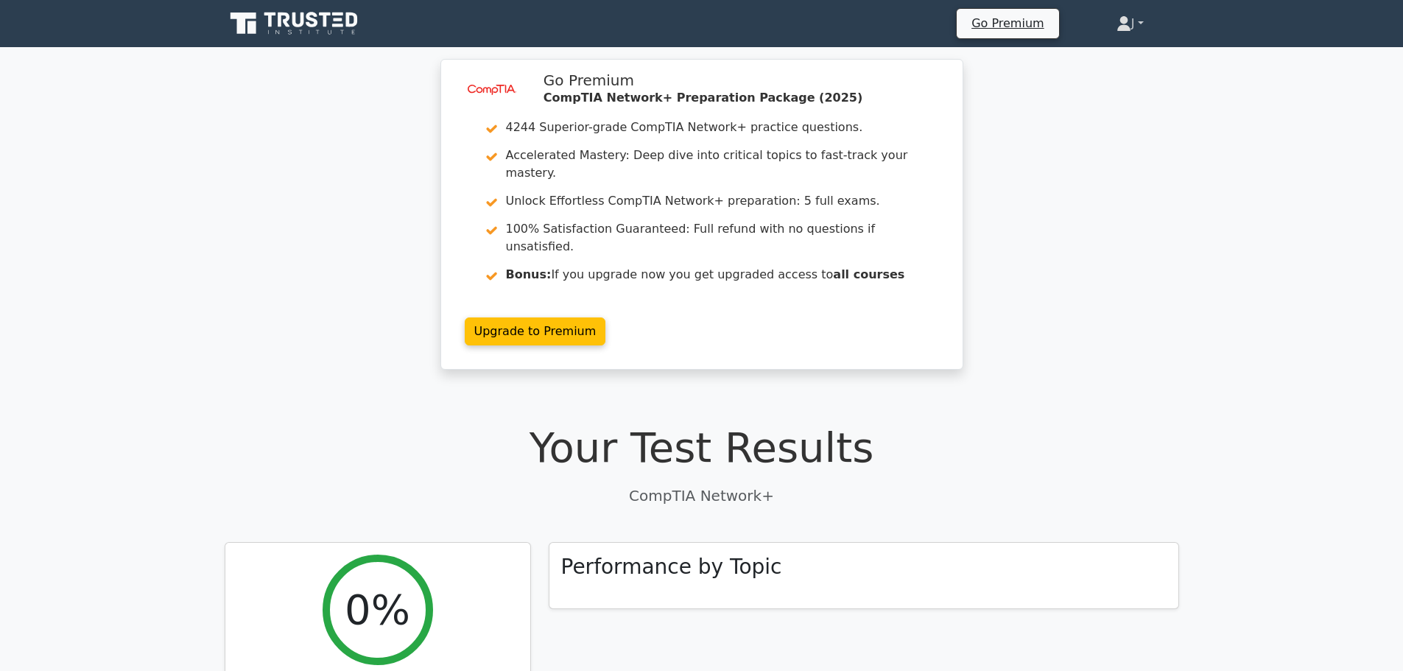
click at [1140, 15] on link "J" at bounding box center [1130, 23] width 98 height 29
click at [1105, 50] on link "Profile" at bounding box center [1140, 58] width 116 height 24
